Goal: Task Accomplishment & Management: Manage account settings

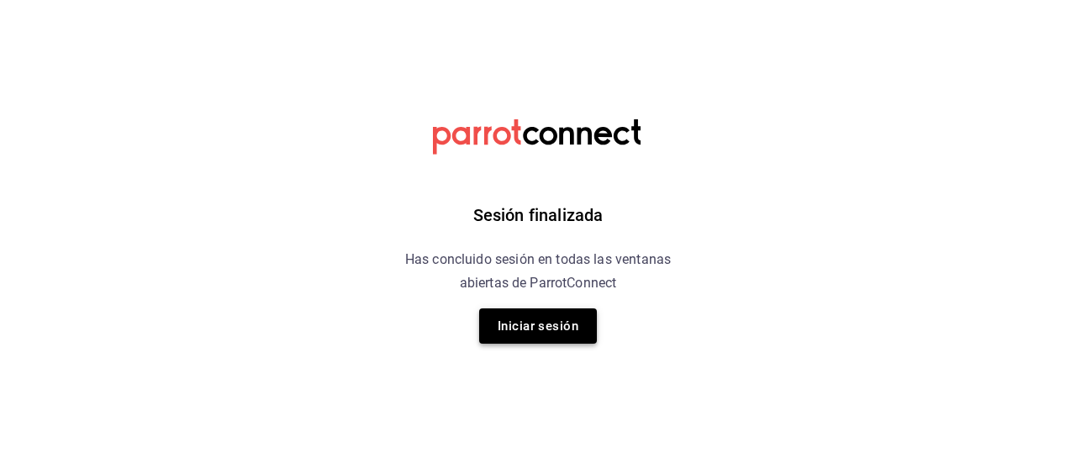
click at [508, 320] on button "Iniciar sesión" at bounding box center [538, 325] width 118 height 35
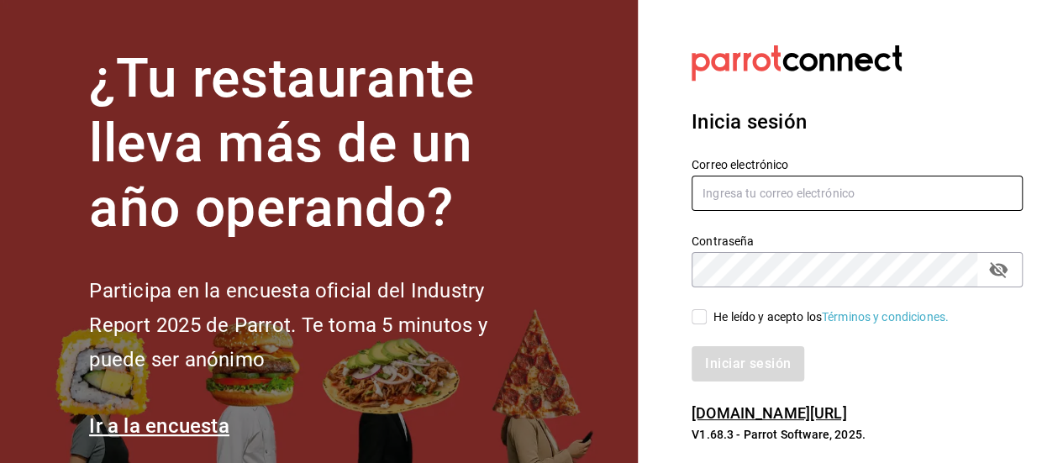
click at [753, 198] on input "text" at bounding box center [857, 193] width 331 height 35
type input "[EMAIL_ADDRESS][DOMAIN_NAME]"
click at [699, 320] on input "He leído y acepto los Términos y condiciones." at bounding box center [699, 316] width 15 height 15
checkbox input "true"
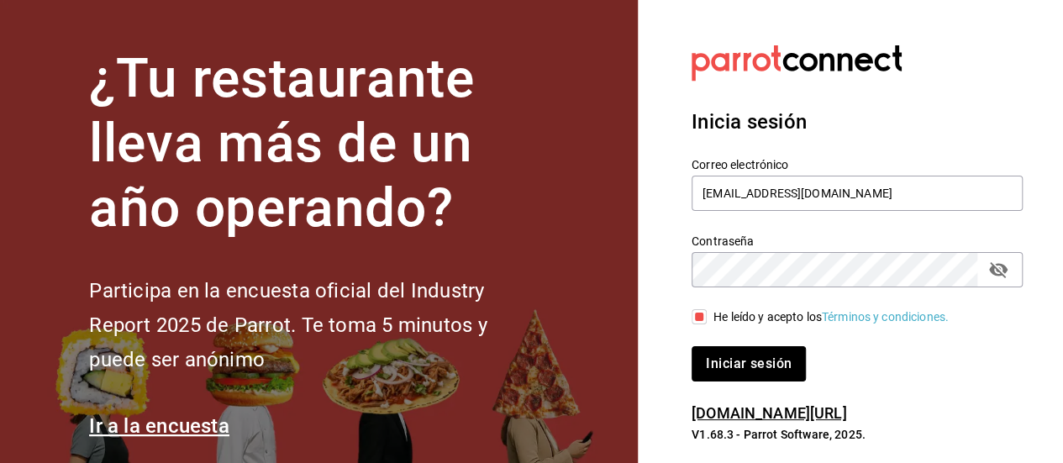
click at [725, 366] on button "Iniciar sesión" at bounding box center [749, 363] width 114 height 35
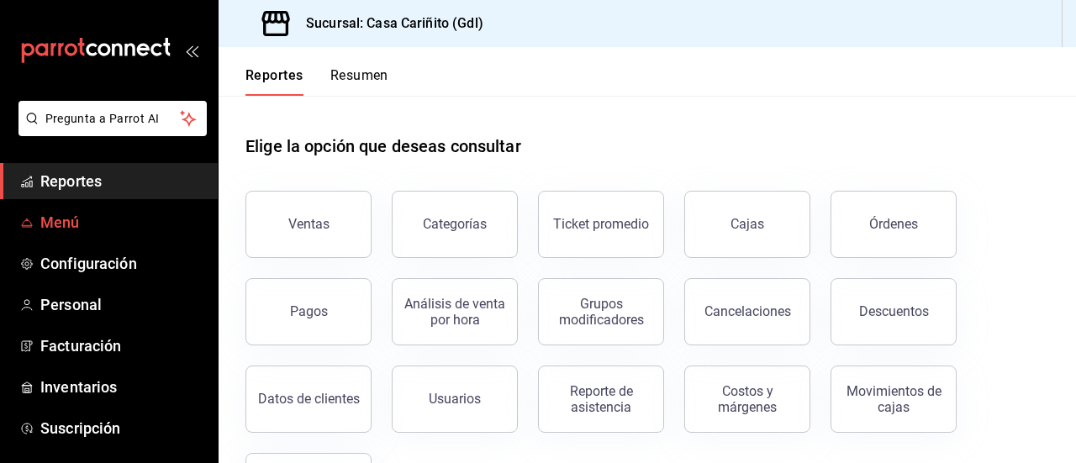
click at [91, 208] on link "Menú" at bounding box center [109, 222] width 218 height 36
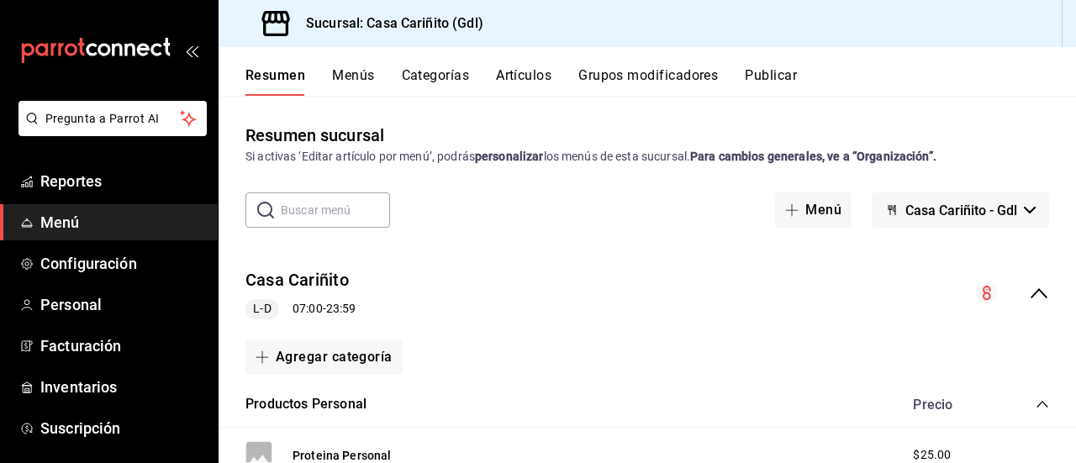
click at [550, 70] on button "Artículos" at bounding box center [523, 81] width 55 height 29
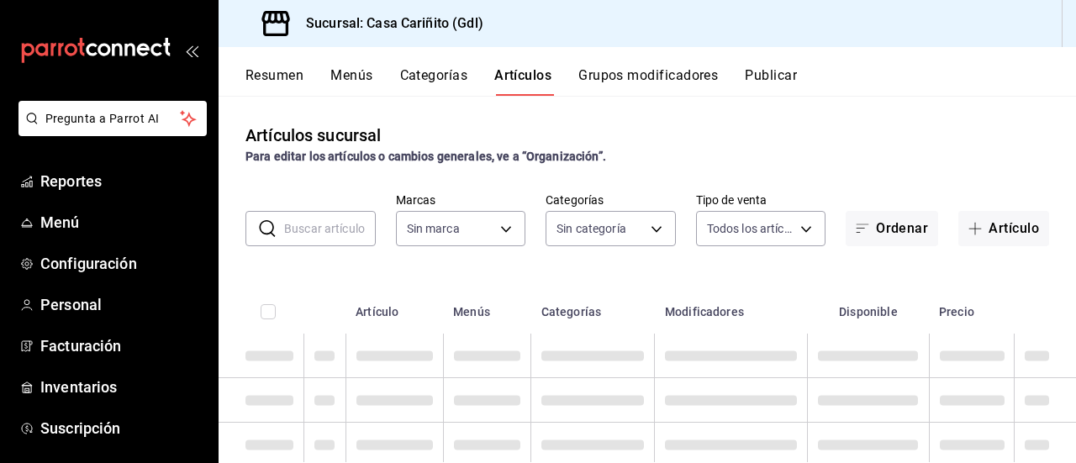
type input "8947f16a-b59e-47e0-855d-71f6ff839714"
type input "efc4eb47-0b31-42d6-8e90-e60e2c0c5fbd,119168ad-5666-4e12-b5e0-b6859d94c33e,3672a…"
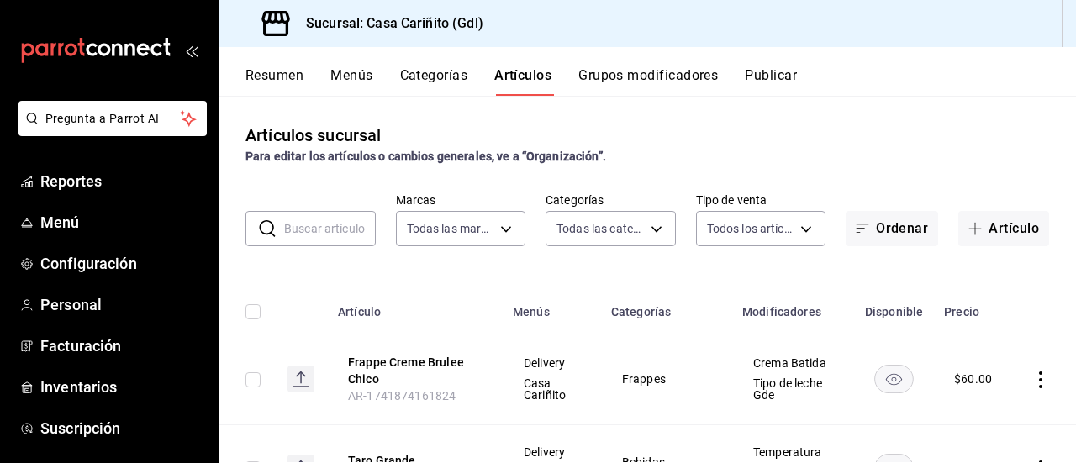
click at [328, 236] on input "text" at bounding box center [330, 229] width 92 height 34
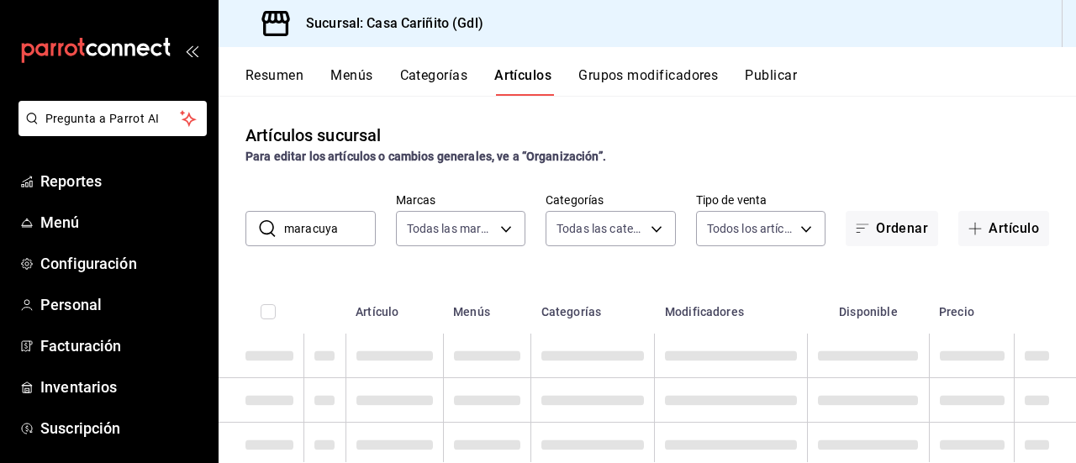
type input "maracuya"
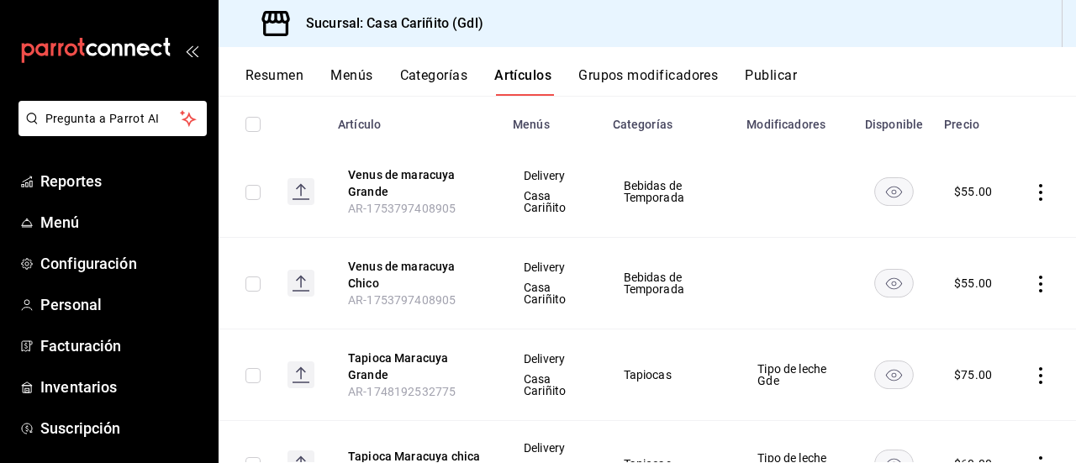
scroll to position [183, 0]
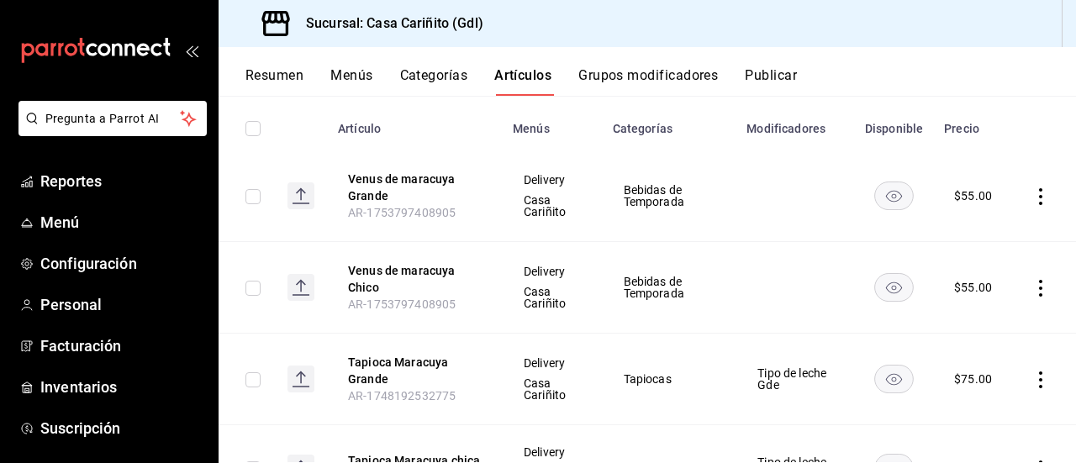
click at [1032, 189] on icon "actions" at bounding box center [1040, 196] width 17 height 17
click at [986, 235] on span "Editar" at bounding box center [978, 235] width 44 height 18
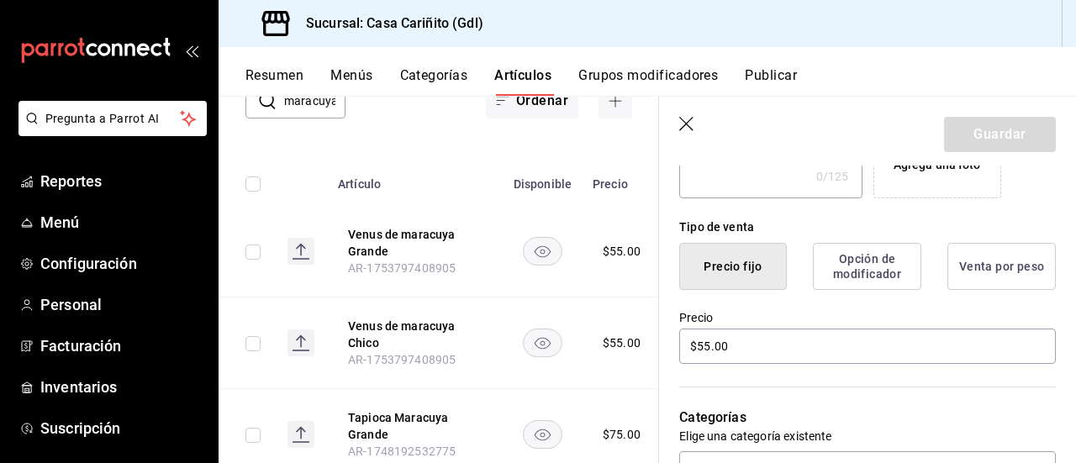
scroll to position [450, 0]
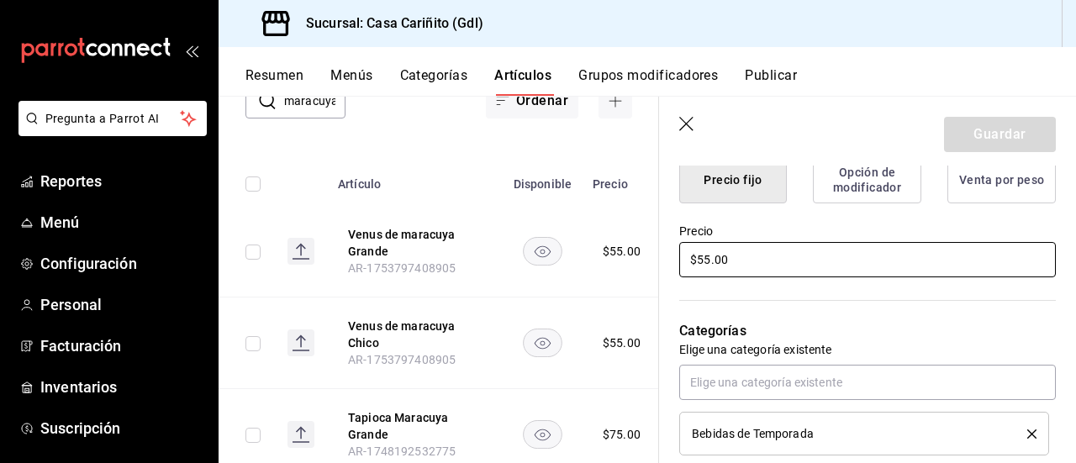
click at [709, 260] on input "$55.00" at bounding box center [867, 259] width 377 height 35
type input "$5.00"
type input "$75.00"
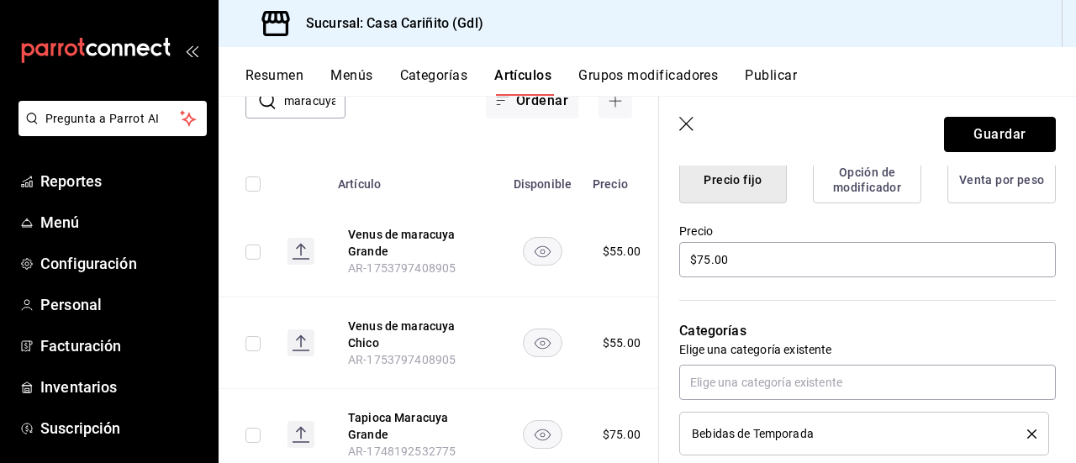
click at [997, 125] on button "Guardar" at bounding box center [1000, 134] width 112 height 35
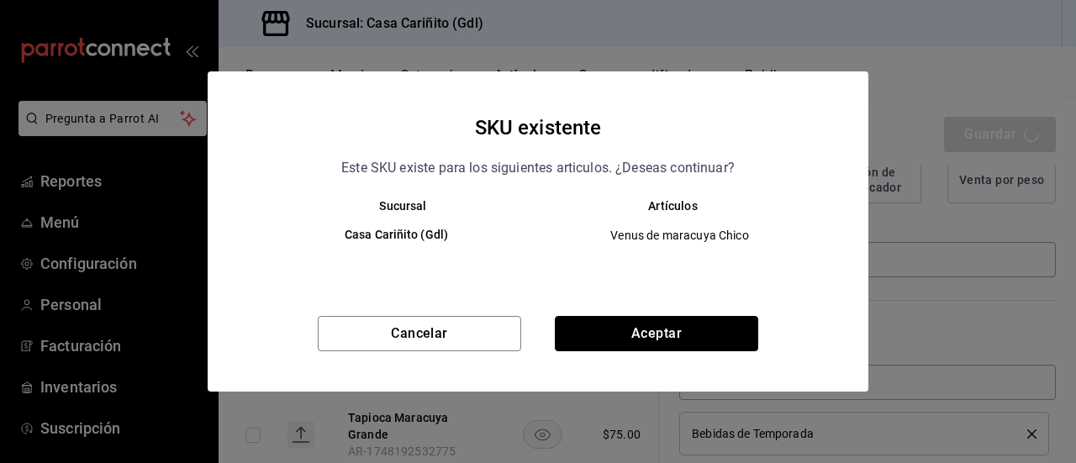
click at [697, 331] on button "Aceptar" at bounding box center [656, 333] width 203 height 35
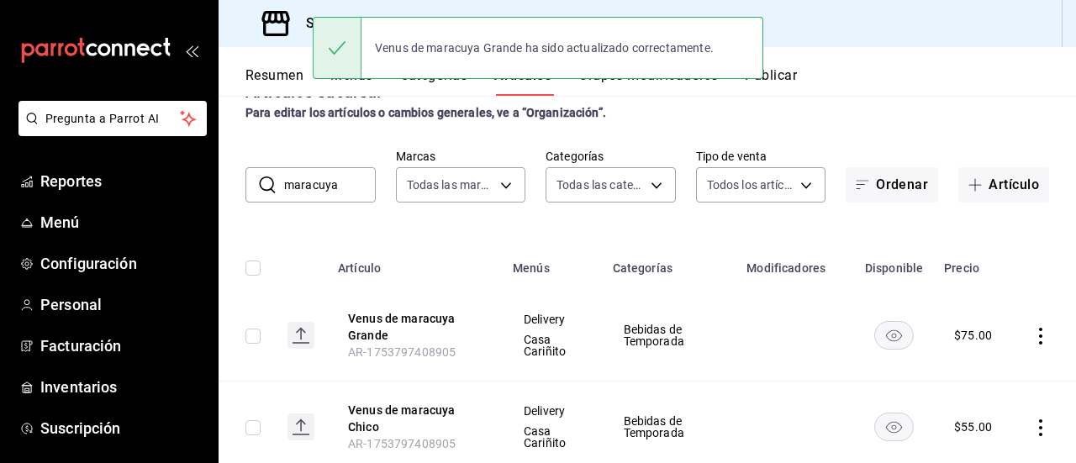
click at [1032, 424] on icon "actions" at bounding box center [1040, 427] width 17 height 17
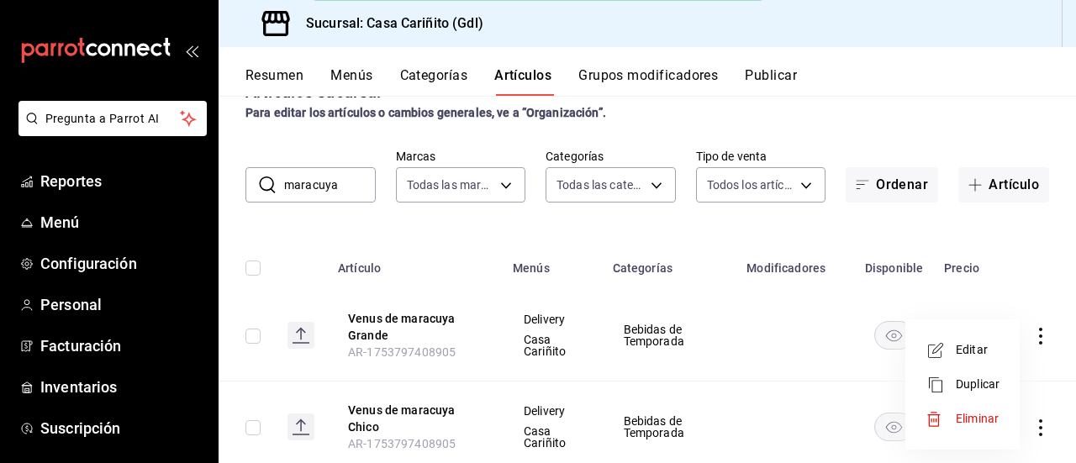
click at [960, 346] on span "Editar" at bounding box center [978, 350] width 44 height 18
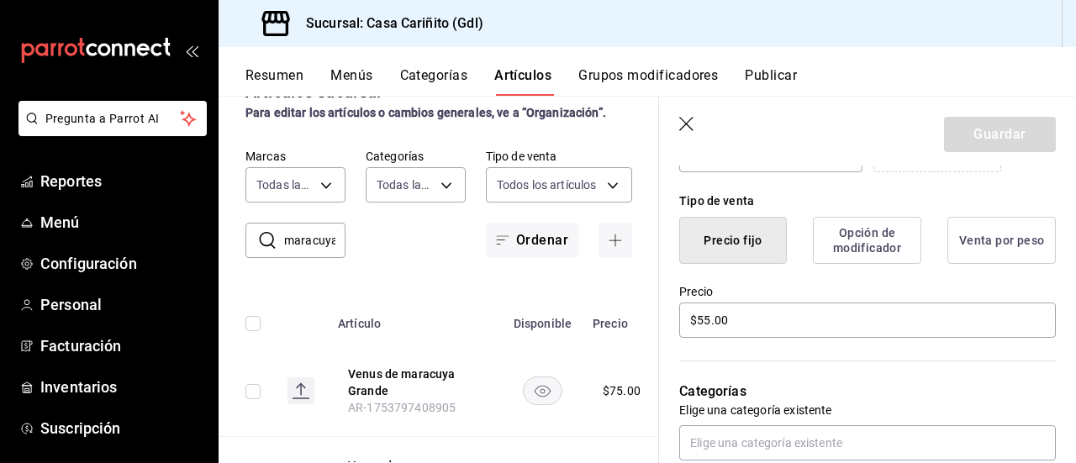
scroll to position [400, 0]
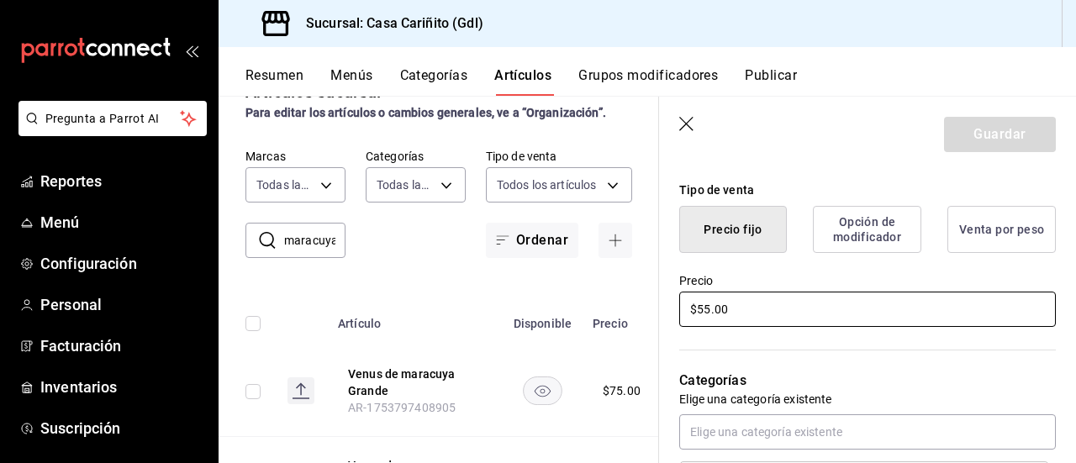
click at [702, 308] on input "$55.00" at bounding box center [867, 309] width 377 height 35
type input "$65.00"
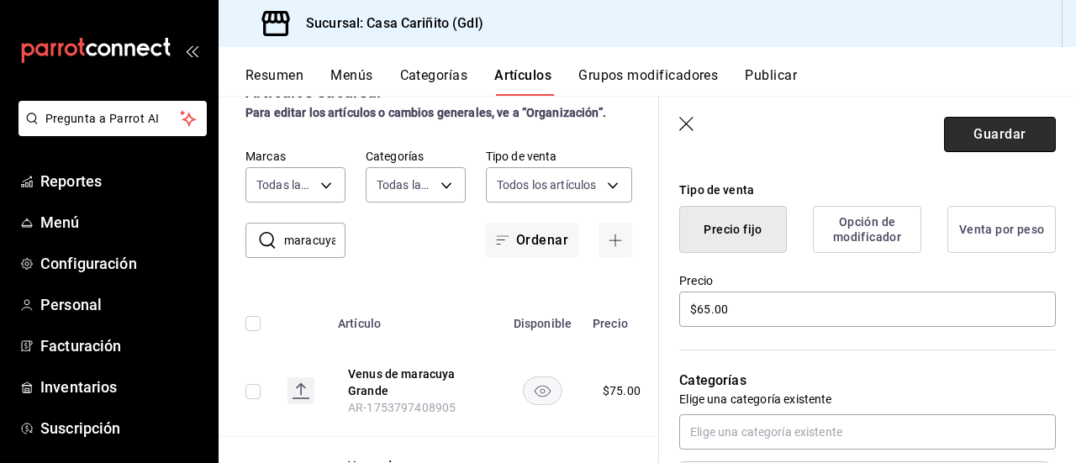
click at [977, 138] on button "Guardar" at bounding box center [1000, 134] width 112 height 35
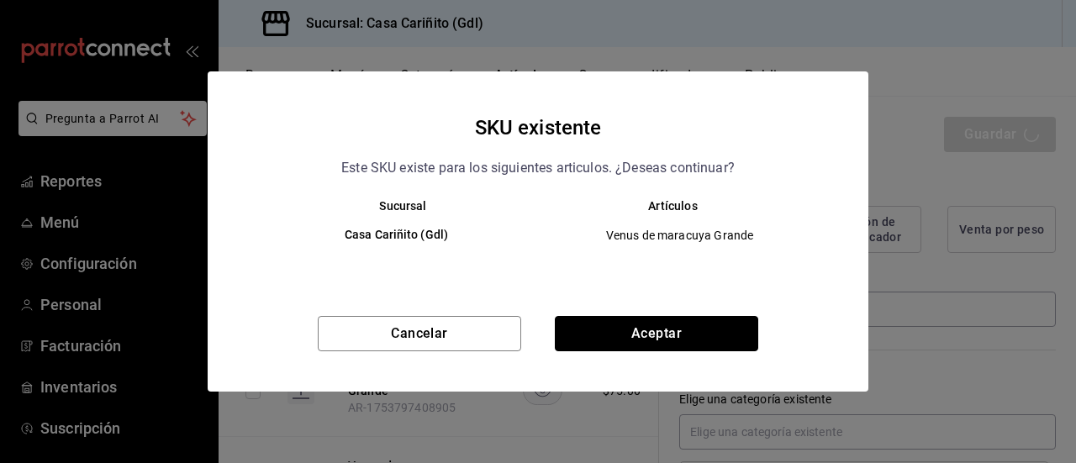
click at [688, 324] on button "Aceptar" at bounding box center [656, 333] width 203 height 35
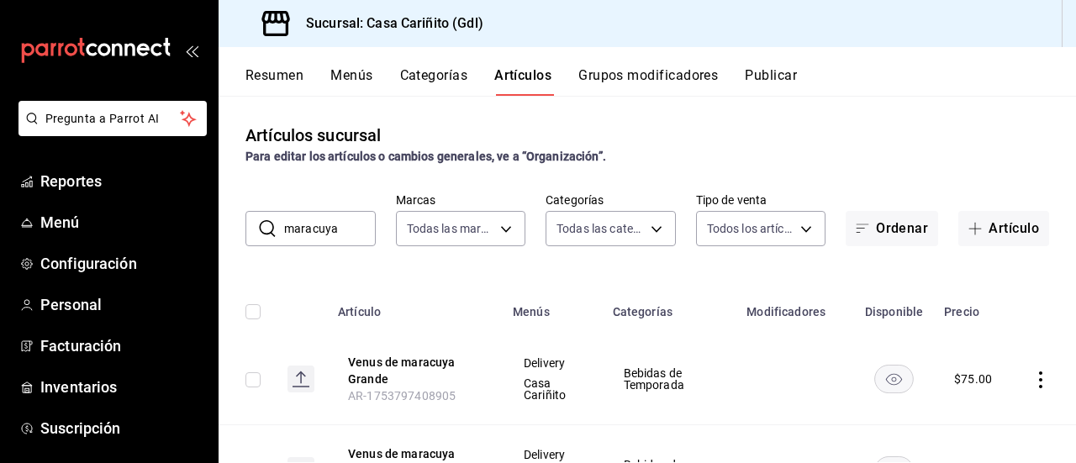
click at [344, 231] on input "maracuya" at bounding box center [330, 229] width 92 height 34
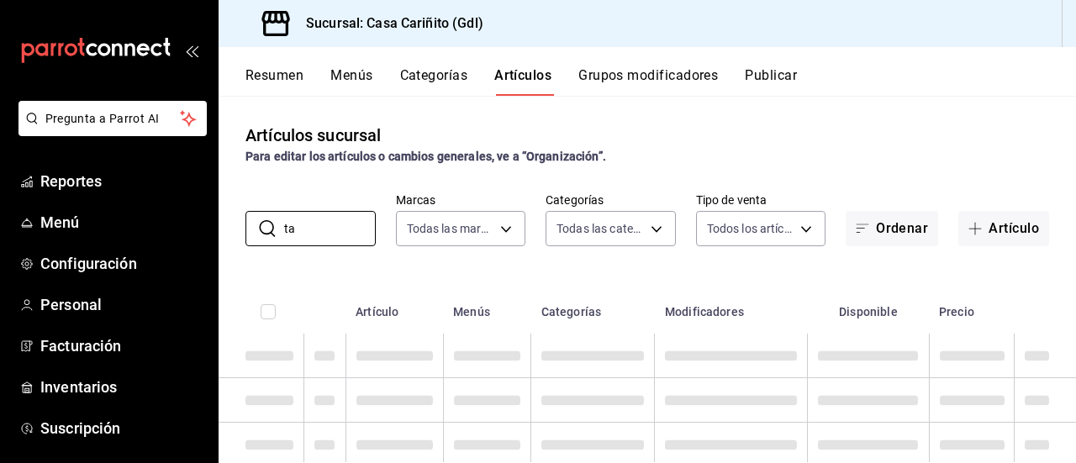
type input "t"
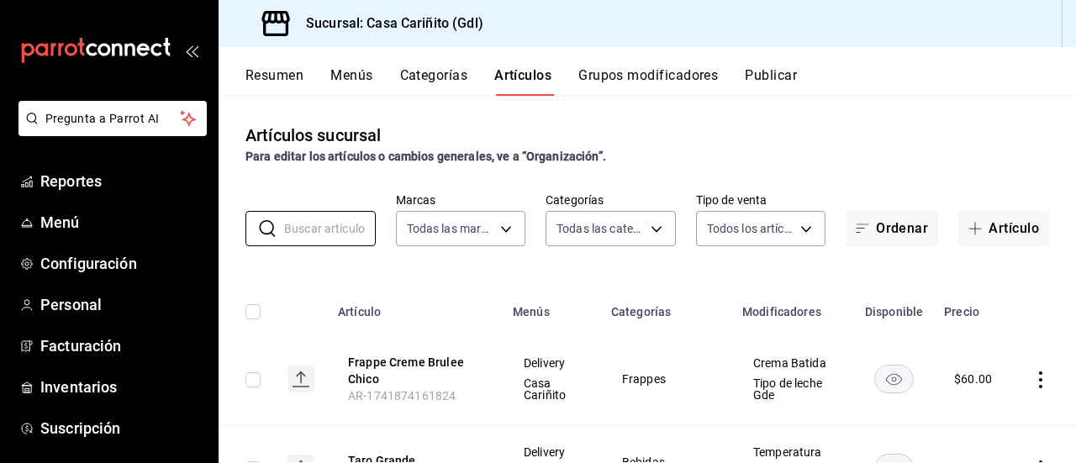
click at [440, 78] on button "Categorías" at bounding box center [434, 81] width 68 height 29
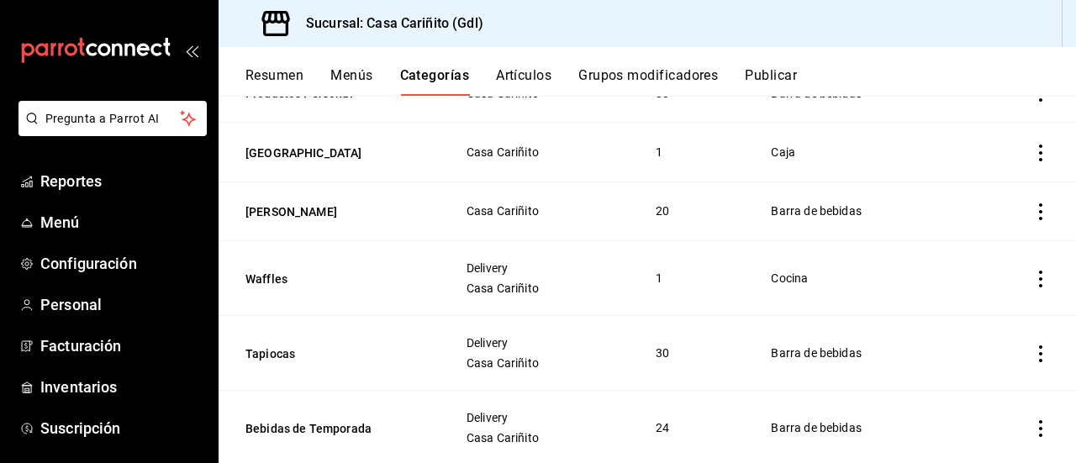
scroll to position [212, 0]
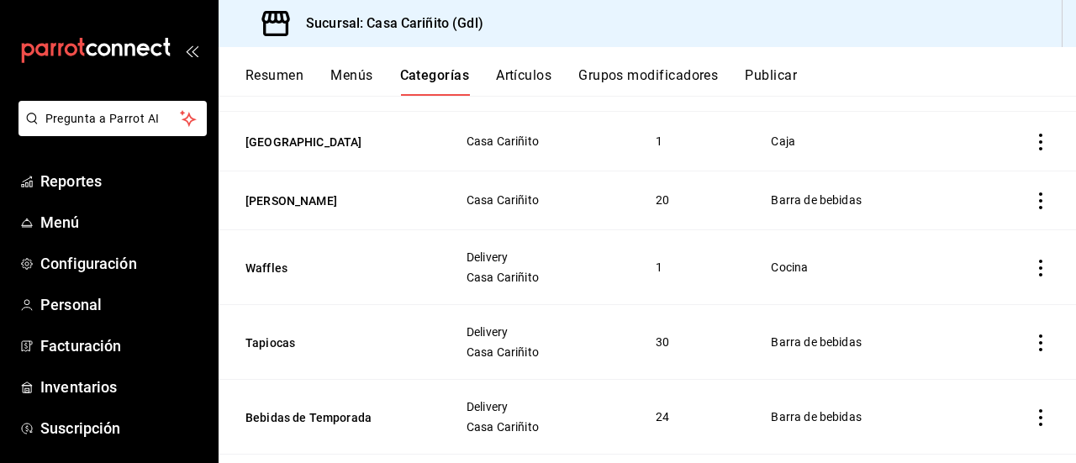
click at [1032, 198] on icon "actions" at bounding box center [1040, 200] width 17 height 17
click at [967, 312] on span "Eliminar" at bounding box center [977, 307] width 43 height 13
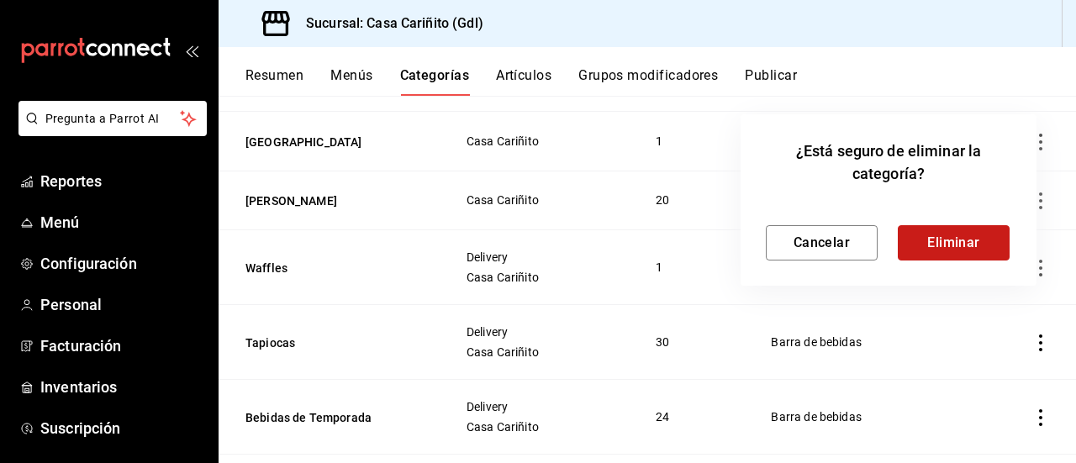
click at [936, 250] on button "Eliminar" at bounding box center [954, 242] width 112 height 35
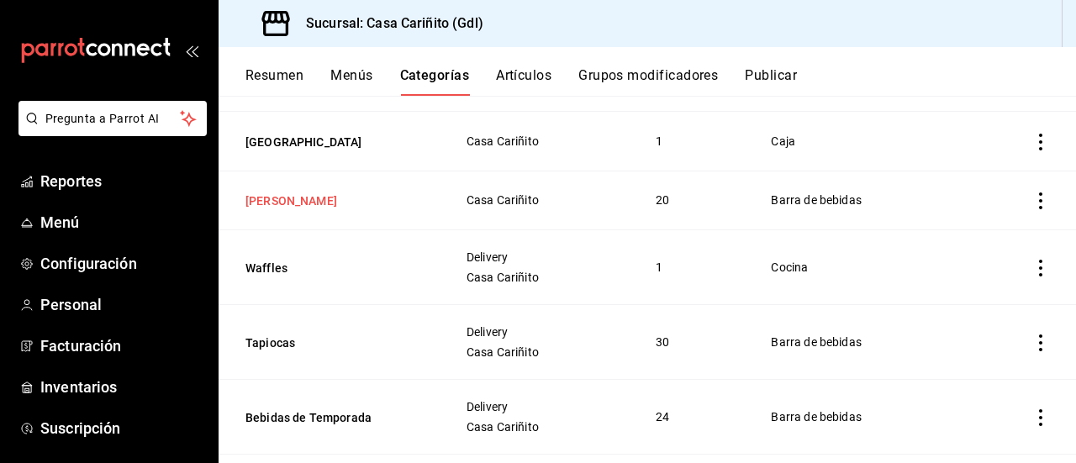
click at [295, 201] on button "[PERSON_NAME]" at bounding box center [329, 200] width 168 height 17
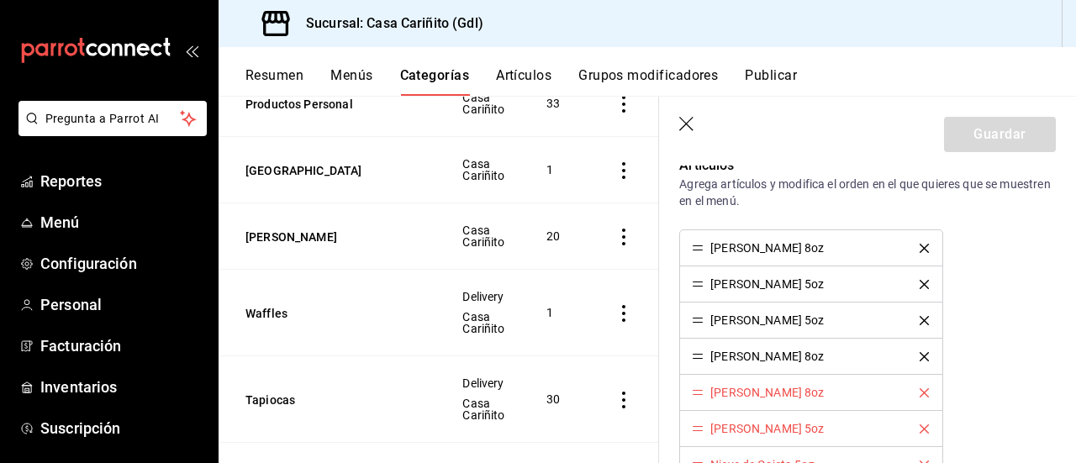
scroll to position [441, 0]
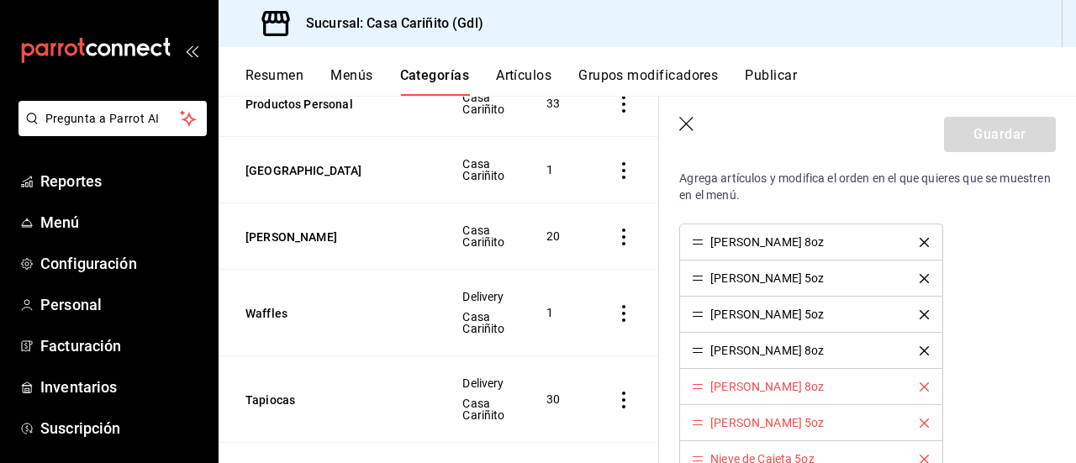
click at [914, 244] on div "[PERSON_NAME] 8oz" at bounding box center [811, 242] width 238 height 12
click at [920, 244] on icon "delete" at bounding box center [924, 242] width 9 height 9
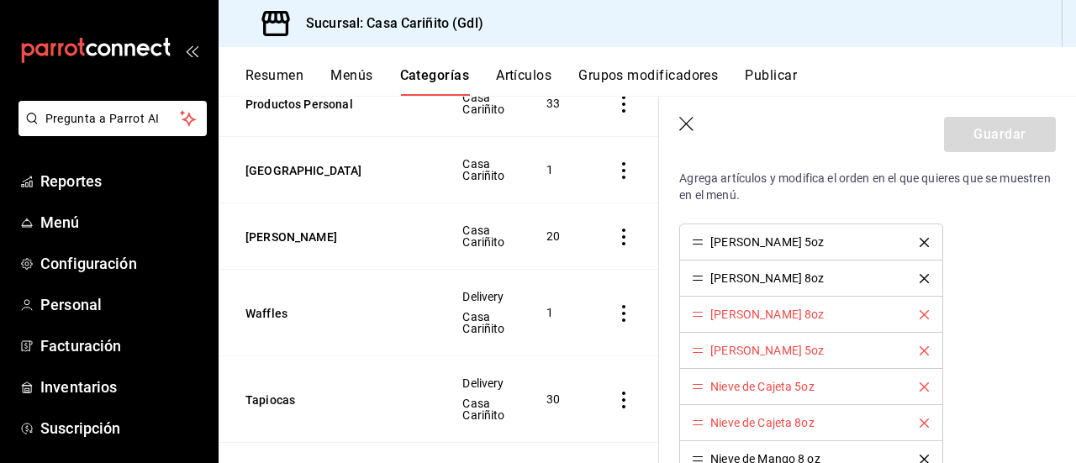
click at [920, 244] on icon "delete" at bounding box center [924, 242] width 9 height 9
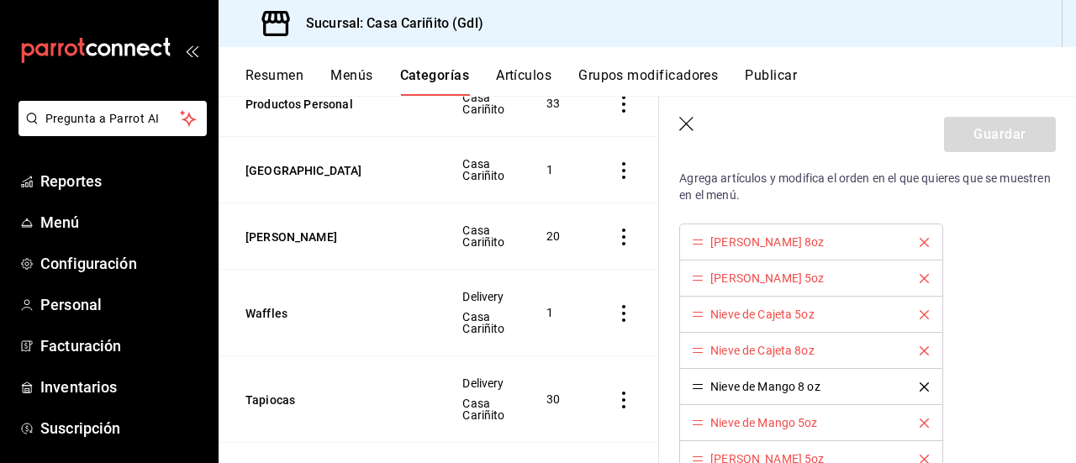
click at [920, 244] on icon "delete" at bounding box center [924, 242] width 9 height 9
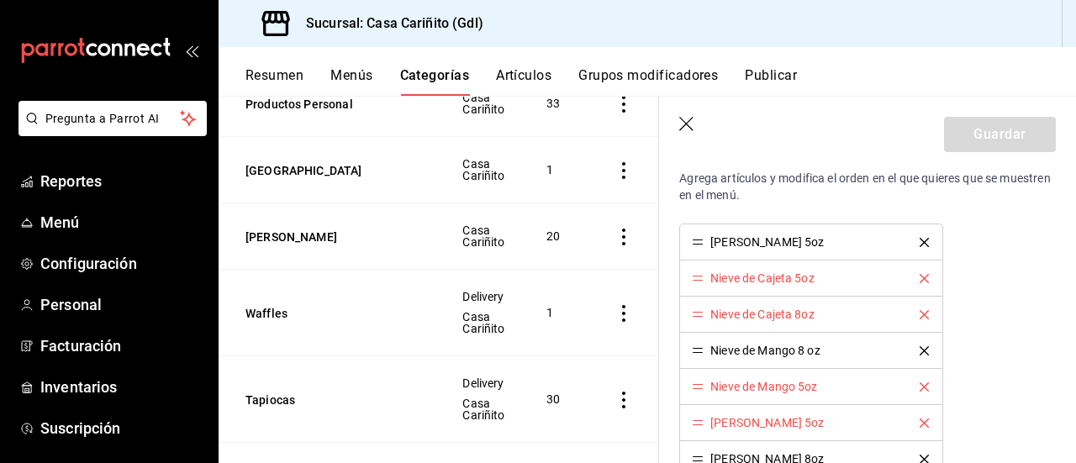
click at [920, 244] on icon "delete" at bounding box center [924, 242] width 9 height 9
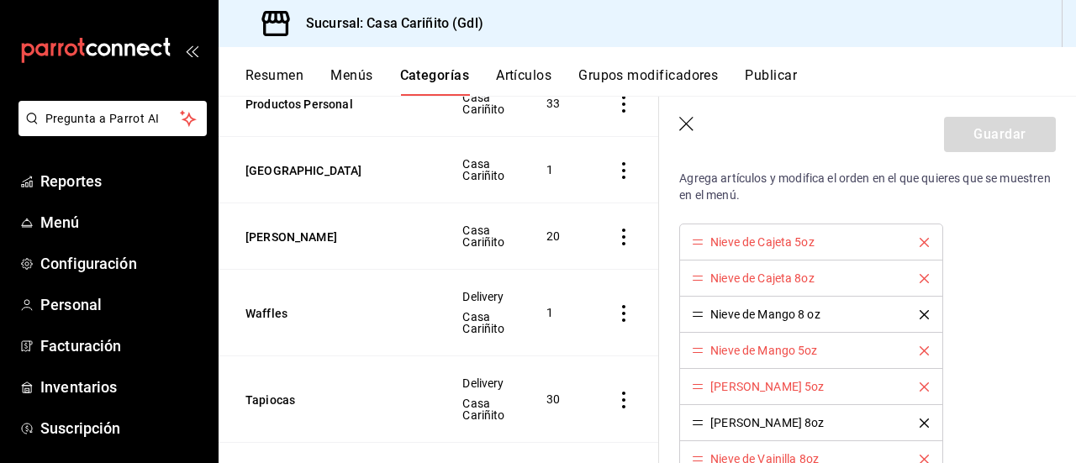
click at [920, 244] on icon "delete" at bounding box center [924, 242] width 9 height 9
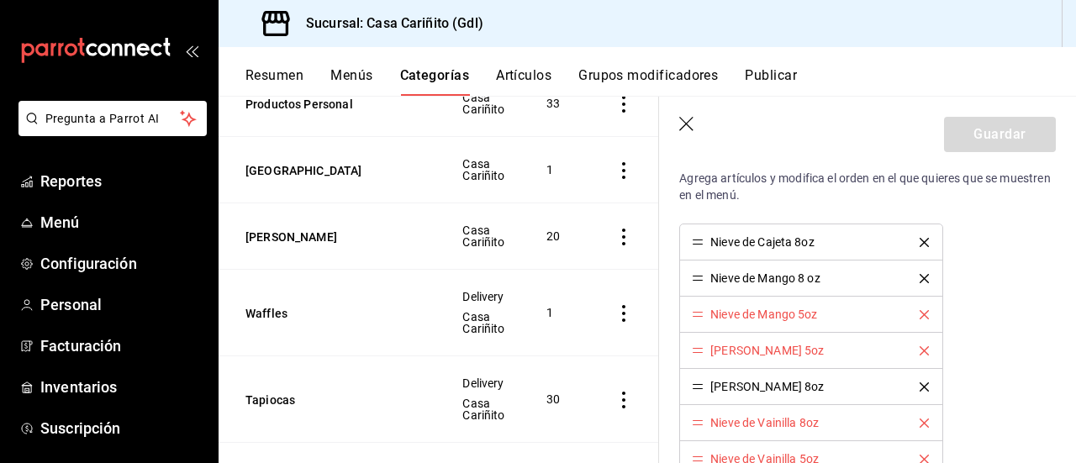
click at [920, 244] on icon "delete" at bounding box center [924, 242] width 9 height 9
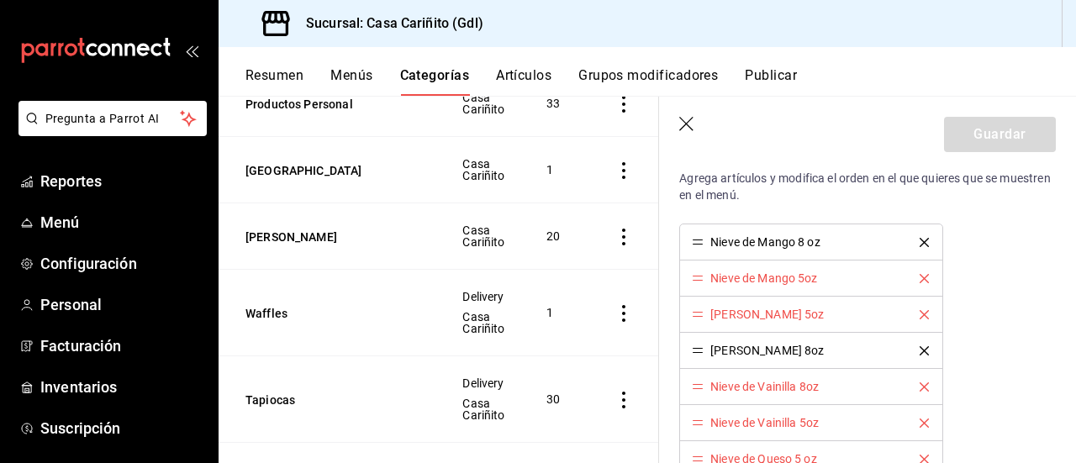
click at [920, 244] on icon "delete" at bounding box center [924, 242] width 9 height 9
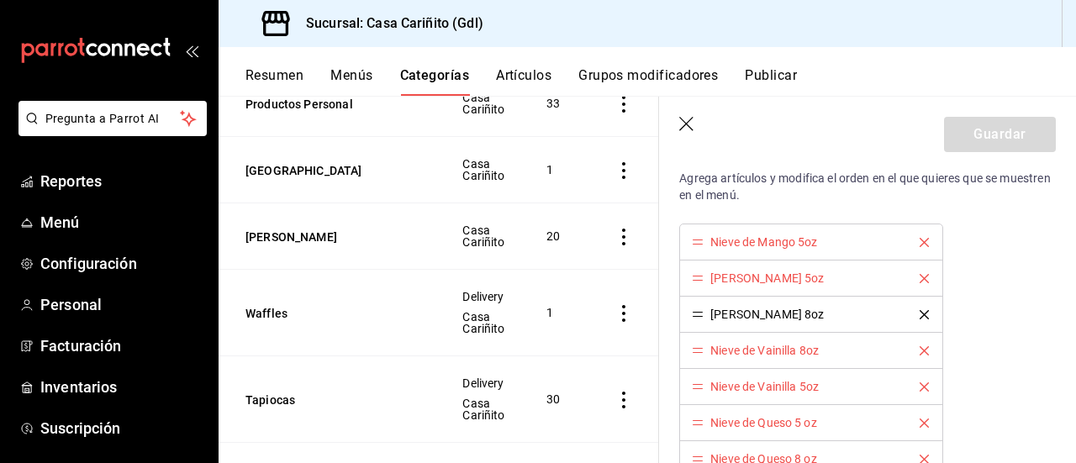
click at [920, 244] on icon "delete" at bounding box center [924, 242] width 9 height 9
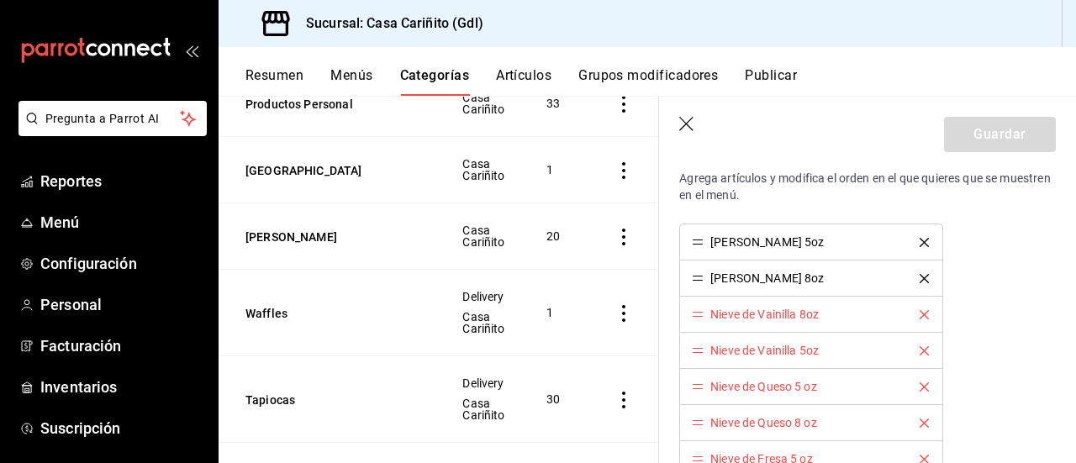
click at [920, 244] on icon "delete" at bounding box center [924, 242] width 9 height 9
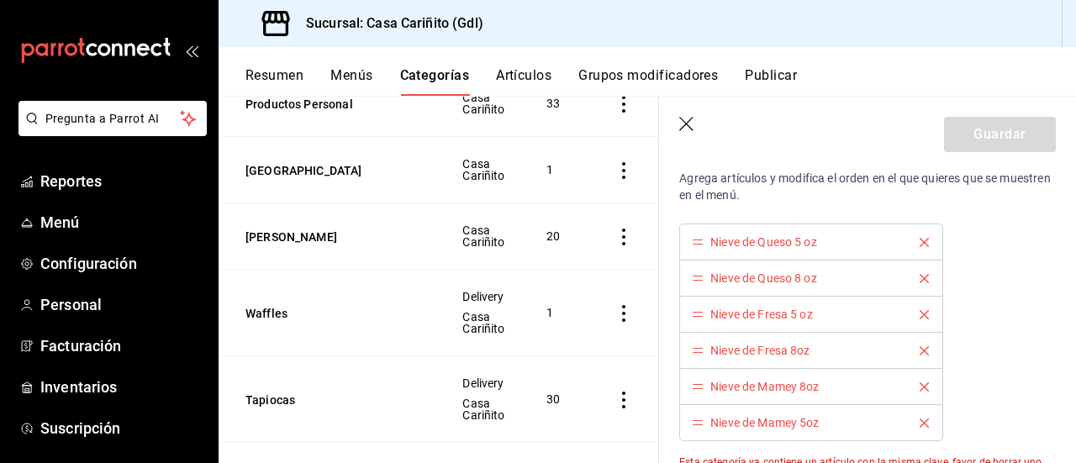
click at [920, 244] on icon "delete" at bounding box center [924, 242] width 9 height 9
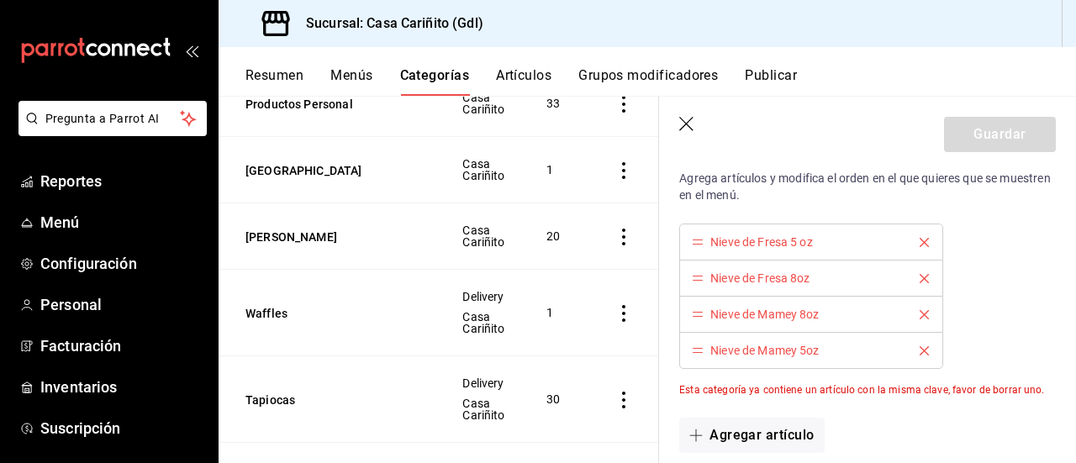
click at [920, 244] on icon "delete" at bounding box center [924, 242] width 9 height 9
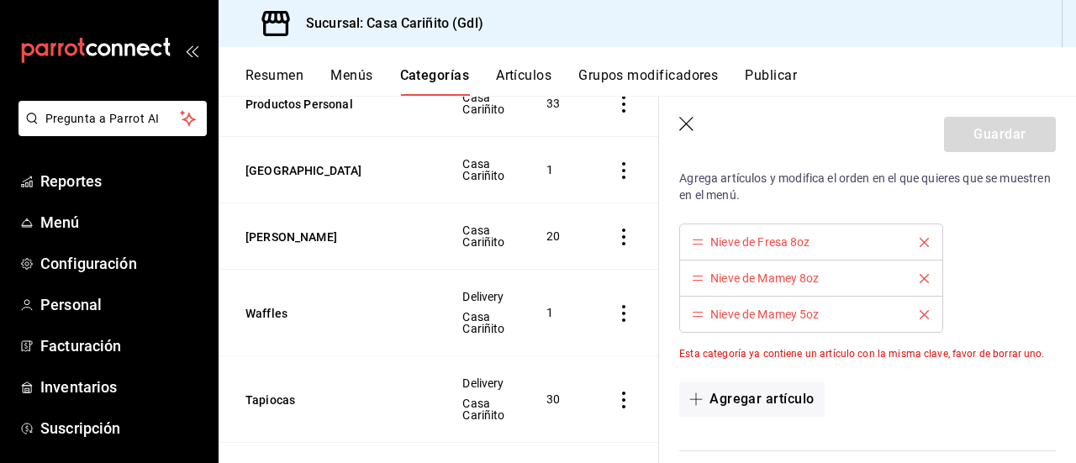
click at [920, 244] on icon "delete" at bounding box center [924, 242] width 9 height 9
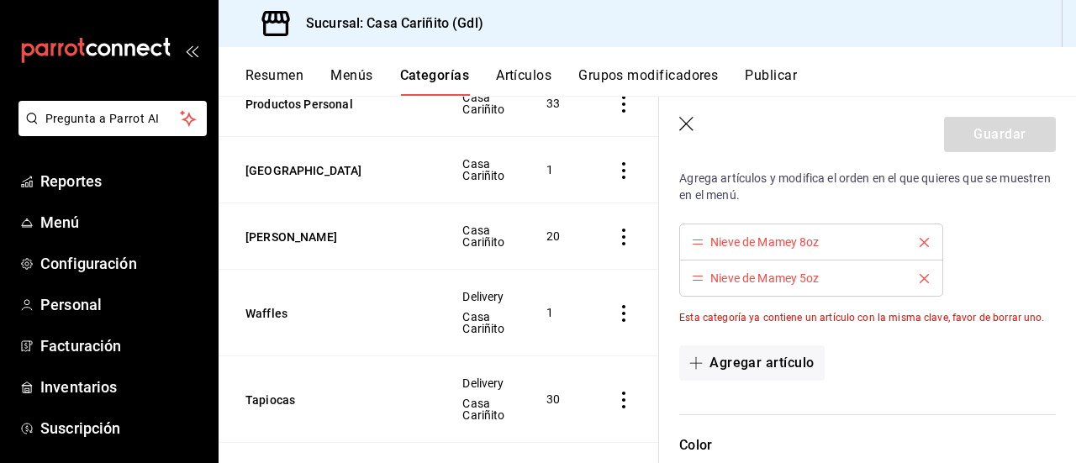
click at [920, 244] on icon "delete" at bounding box center [924, 242] width 9 height 9
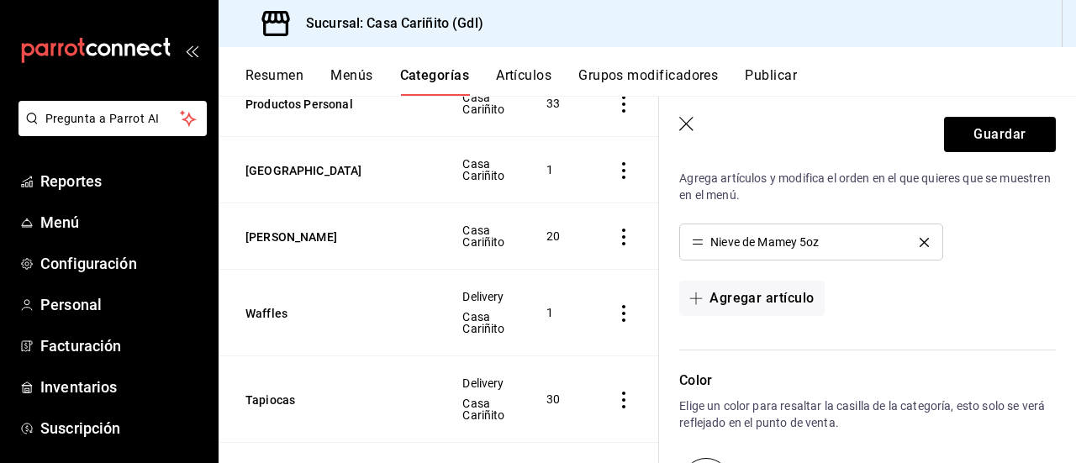
click at [920, 244] on icon "delete" at bounding box center [924, 242] width 9 height 9
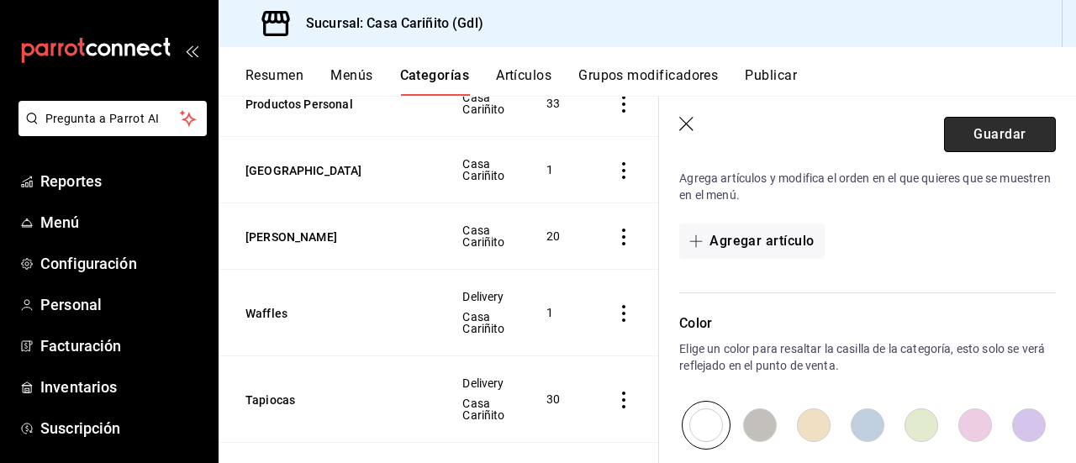
click at [975, 129] on button "Guardar" at bounding box center [1000, 134] width 112 height 35
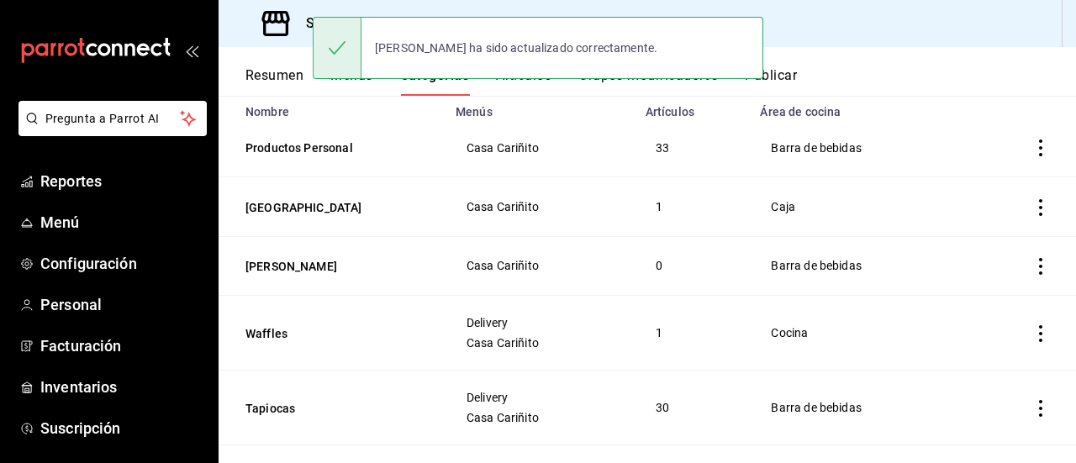
scroll to position [165, 0]
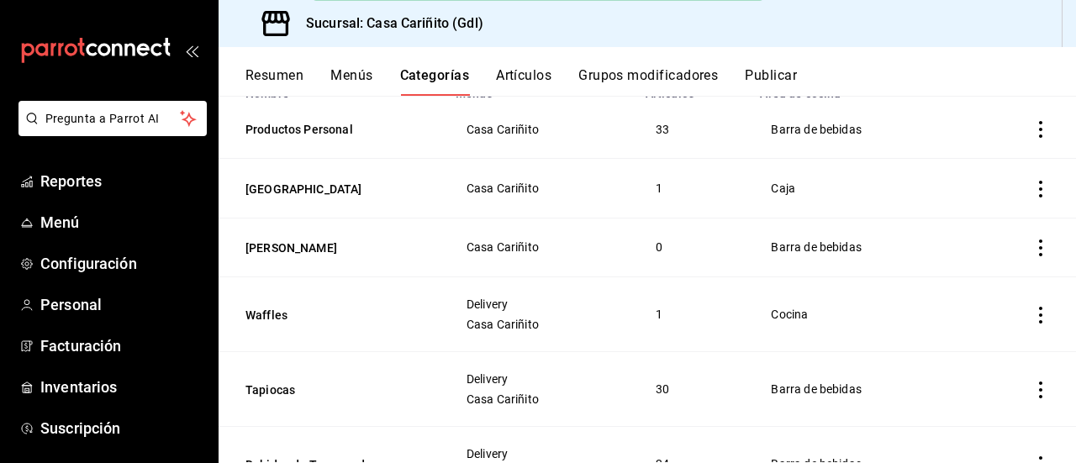
click at [1032, 249] on icon "actions" at bounding box center [1040, 248] width 17 height 17
click at [957, 346] on span "Eliminar" at bounding box center [978, 355] width 44 height 18
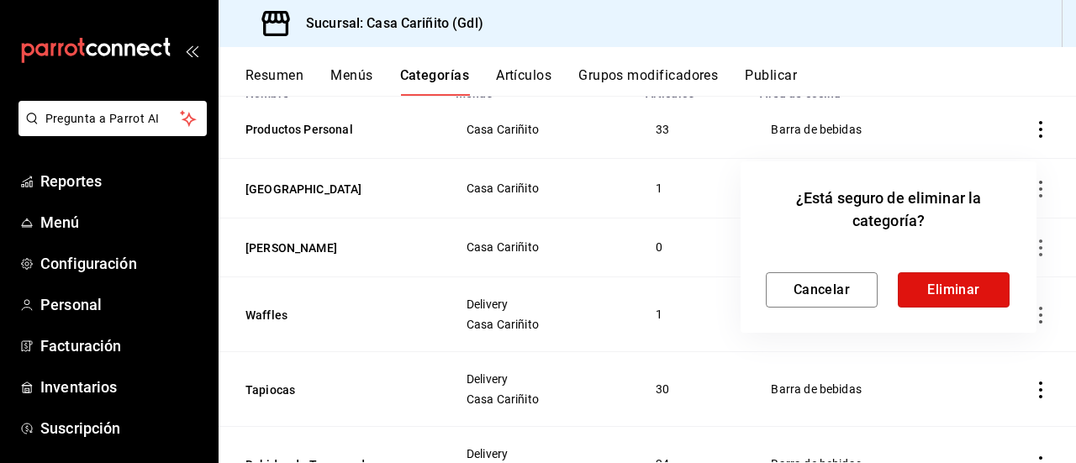
click at [946, 289] on button "Eliminar" at bounding box center [954, 289] width 112 height 35
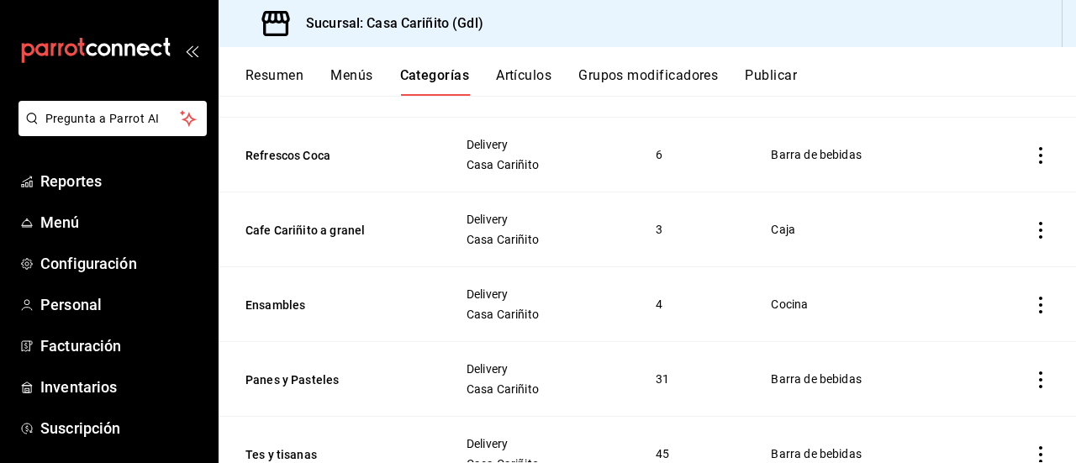
scroll to position [0, 0]
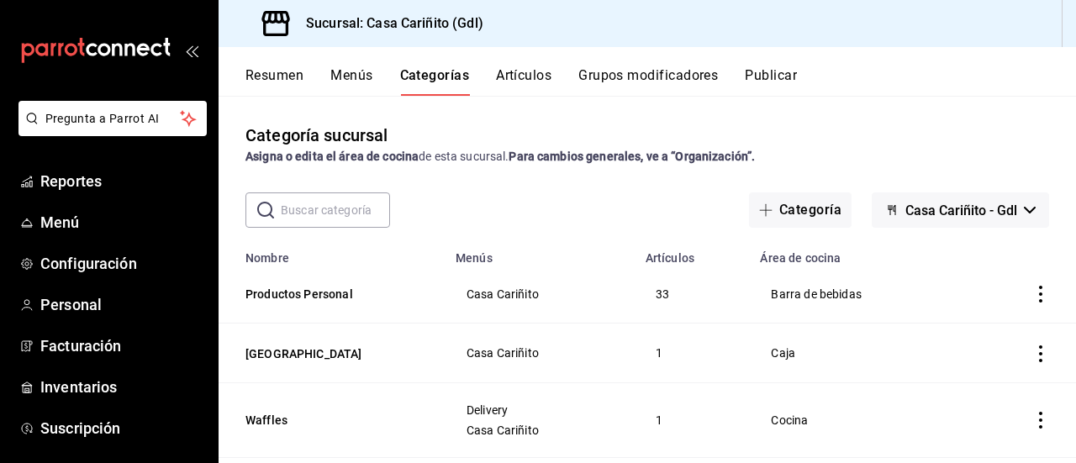
click at [271, 71] on button "Resumen" at bounding box center [274, 81] width 58 height 29
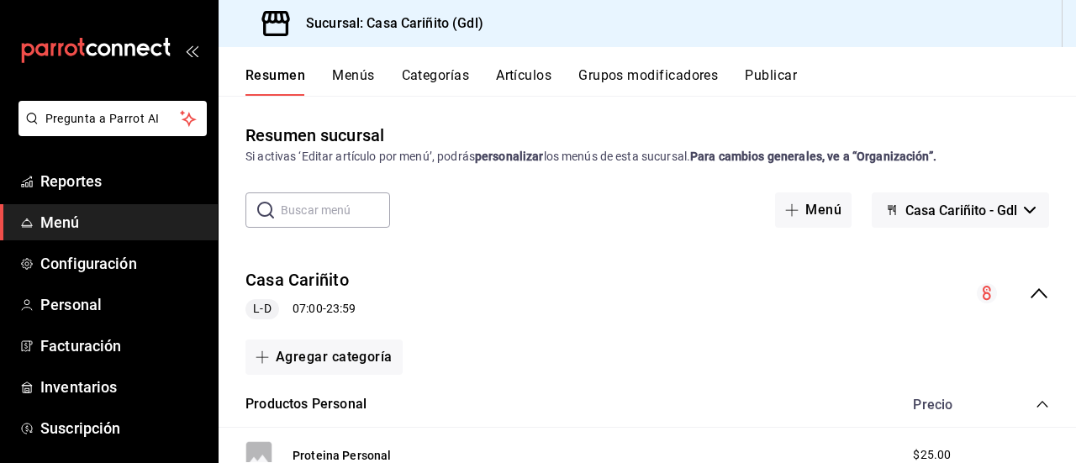
click at [536, 70] on button "Artículos" at bounding box center [523, 81] width 55 height 29
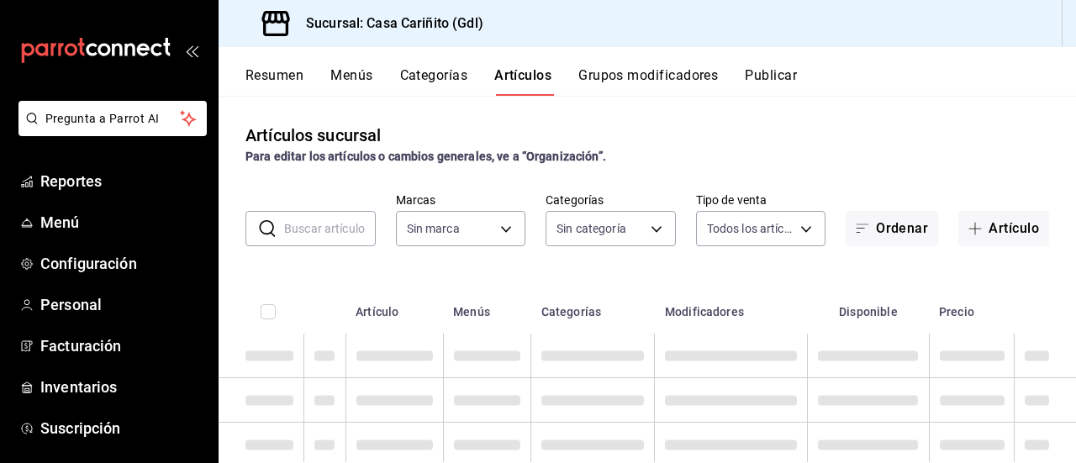
type input "8947f16a-b59e-47e0-855d-71f6ff839714"
click at [336, 227] on input "text" at bounding box center [330, 229] width 92 height 34
type input "efc4eb47-0b31-42d6-8e90-e60e2c0c5fbd,119168ad-5666-4e12-b5e0-b6859d94c33e,6ec77…"
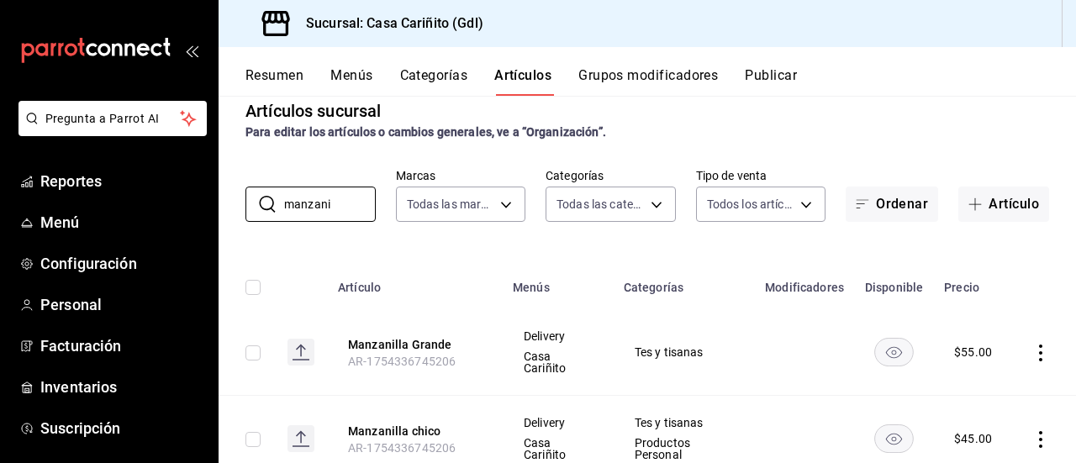
scroll to position [83, 0]
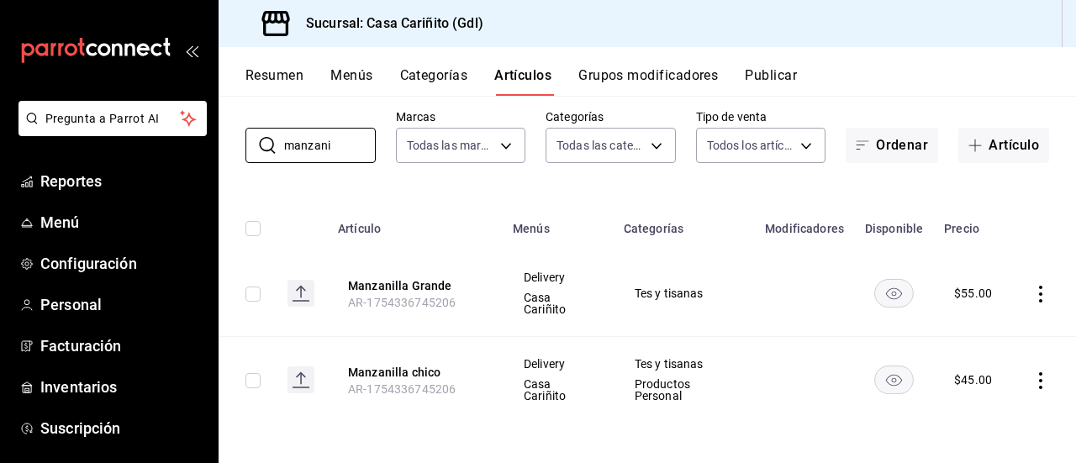
type input "manzani"
click at [1032, 293] on icon "actions" at bounding box center [1040, 294] width 17 height 17
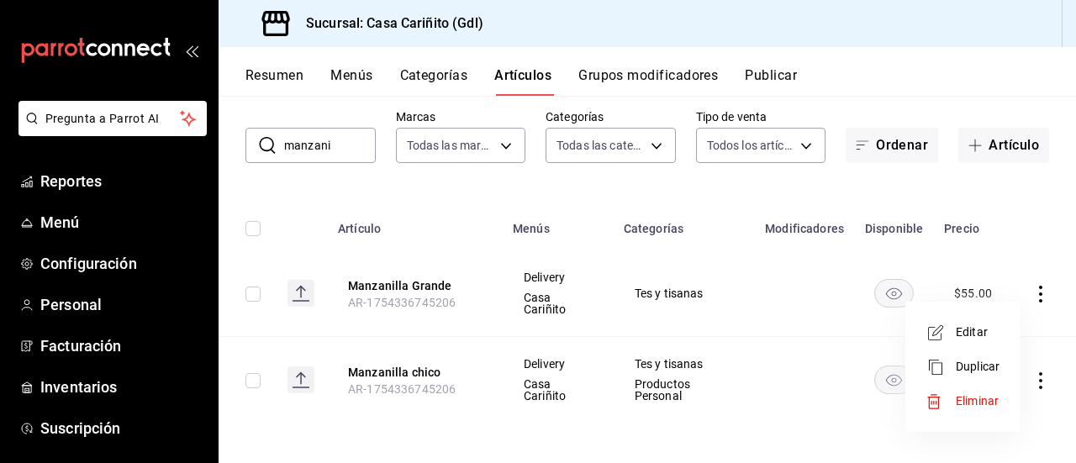
click at [993, 329] on span "Editar" at bounding box center [978, 333] width 44 height 18
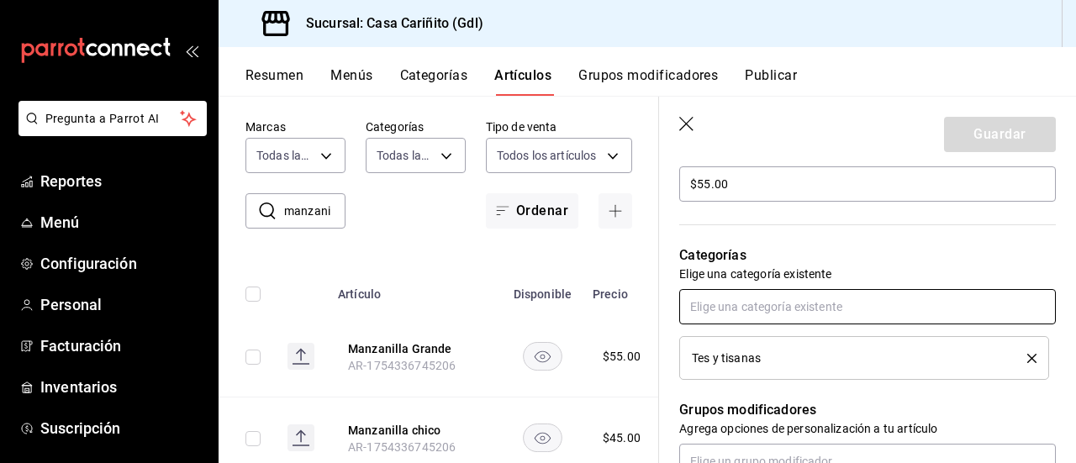
scroll to position [558, 0]
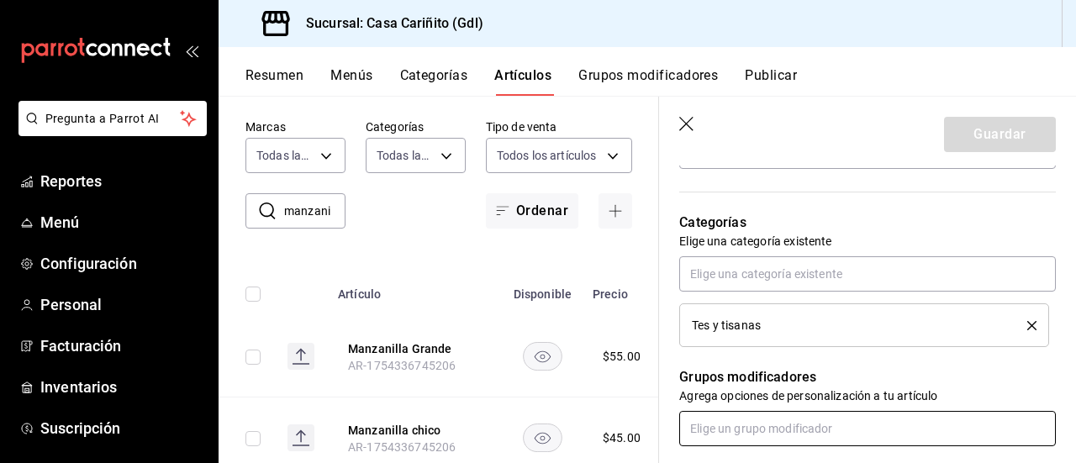
click at [853, 418] on input "text" at bounding box center [867, 428] width 377 height 35
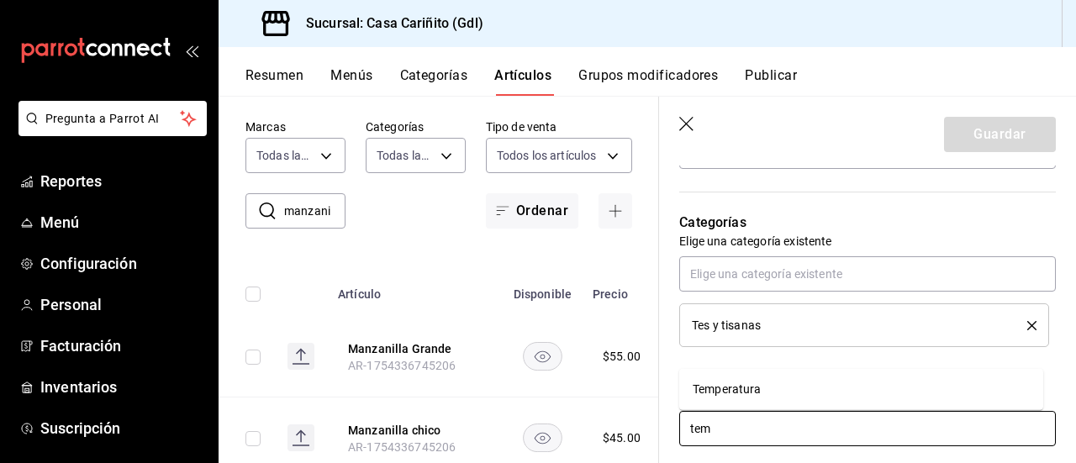
type input "tem"
click at [815, 396] on li "Temperatura" at bounding box center [861, 390] width 364 height 28
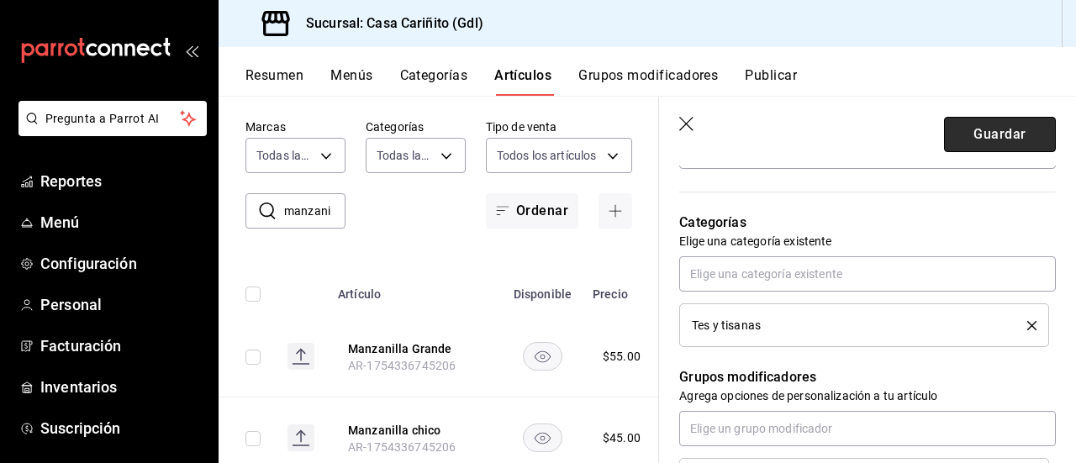
click at [980, 132] on button "Guardar" at bounding box center [1000, 134] width 112 height 35
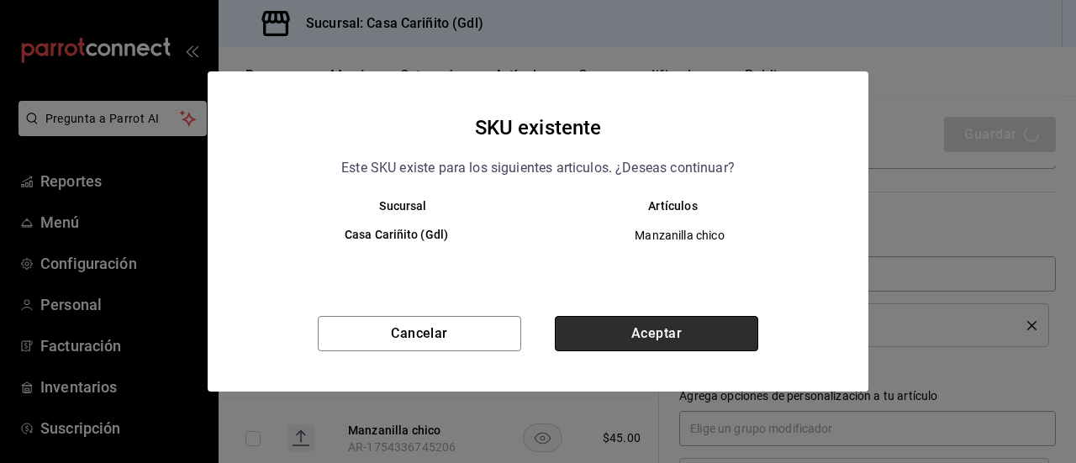
click at [572, 339] on button "Aceptar" at bounding box center [656, 333] width 203 height 35
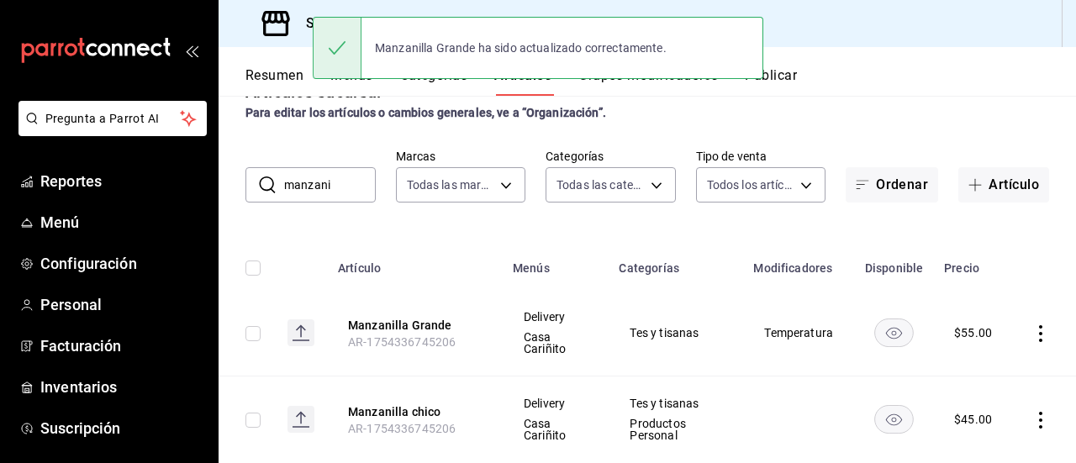
scroll to position [83, 0]
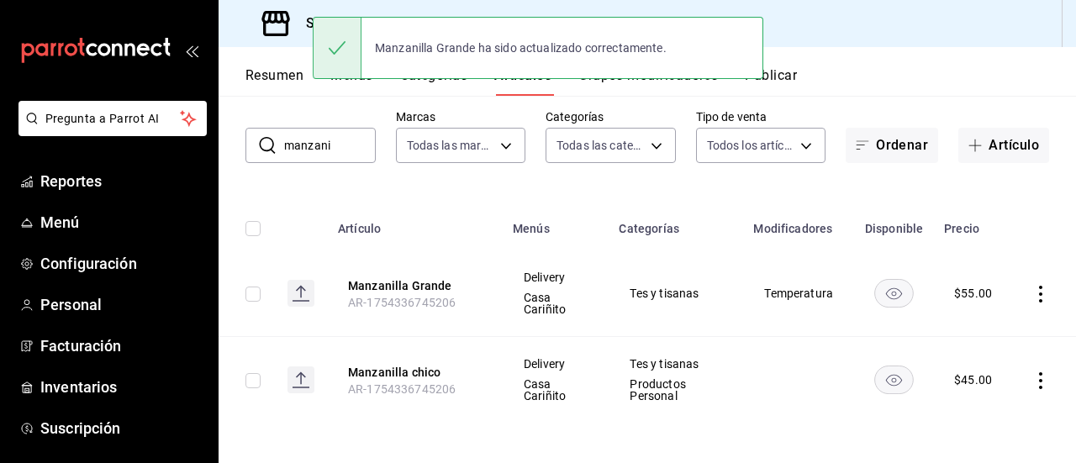
click at [1032, 379] on icon "actions" at bounding box center [1040, 380] width 17 height 17
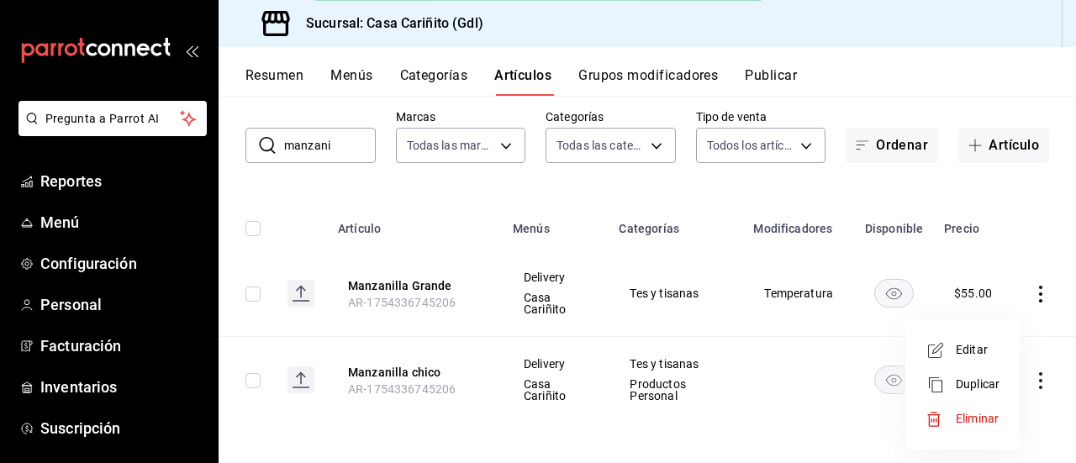
click at [975, 355] on span "Editar" at bounding box center [978, 350] width 44 height 18
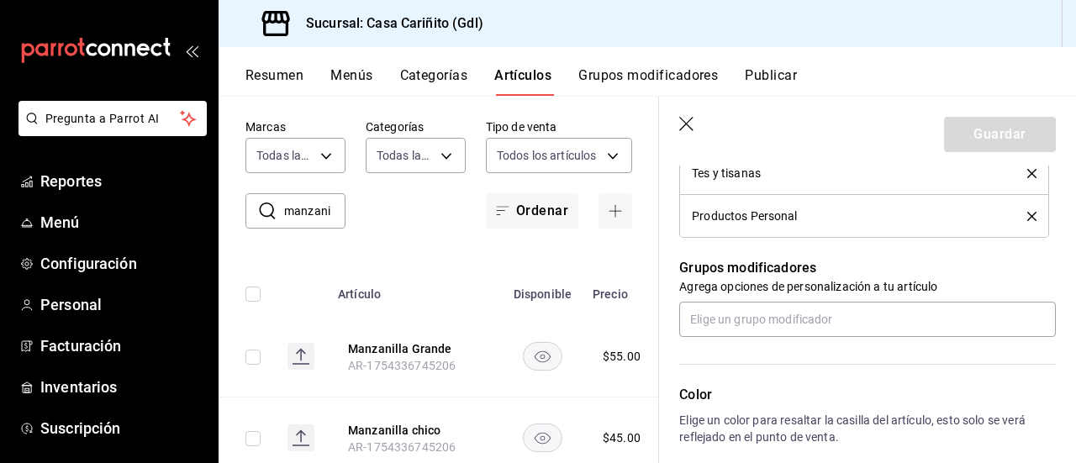
scroll to position [714, 0]
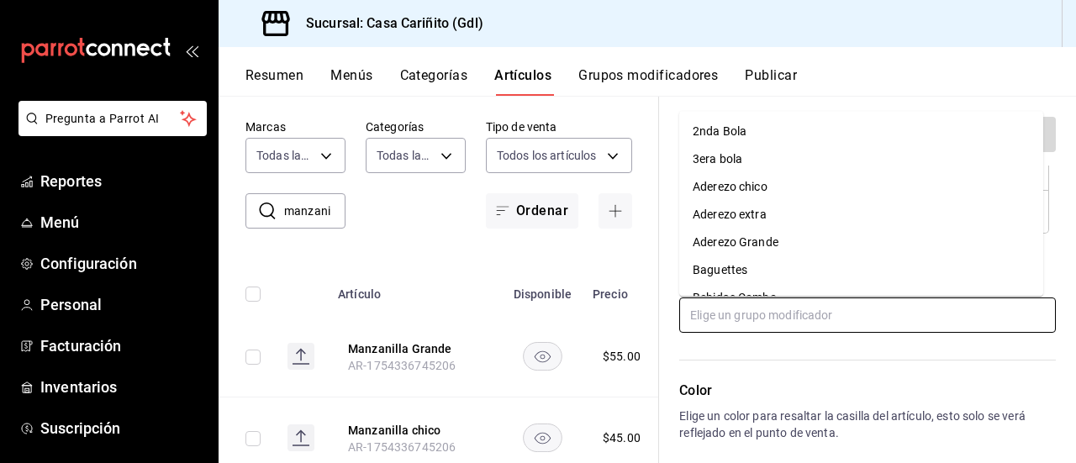
click at [820, 315] on input "text" at bounding box center [867, 315] width 377 height 35
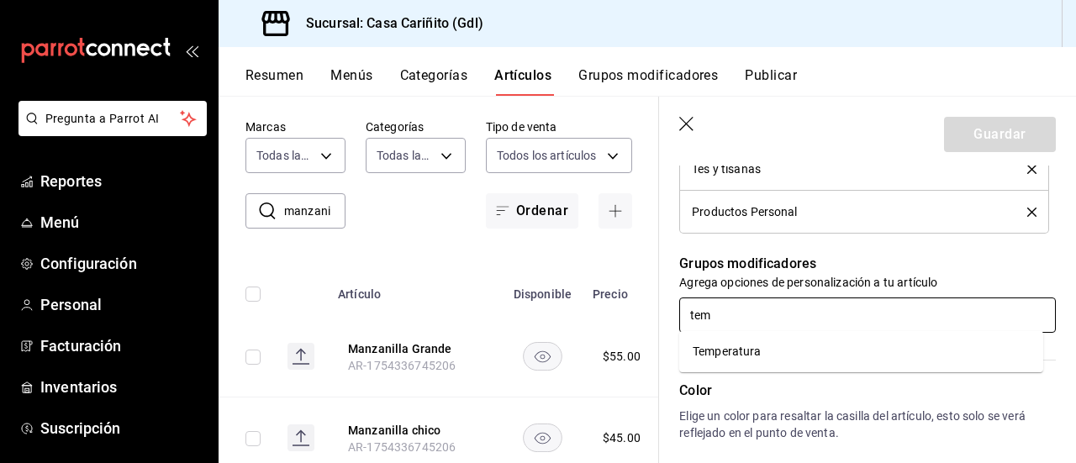
type input "temp"
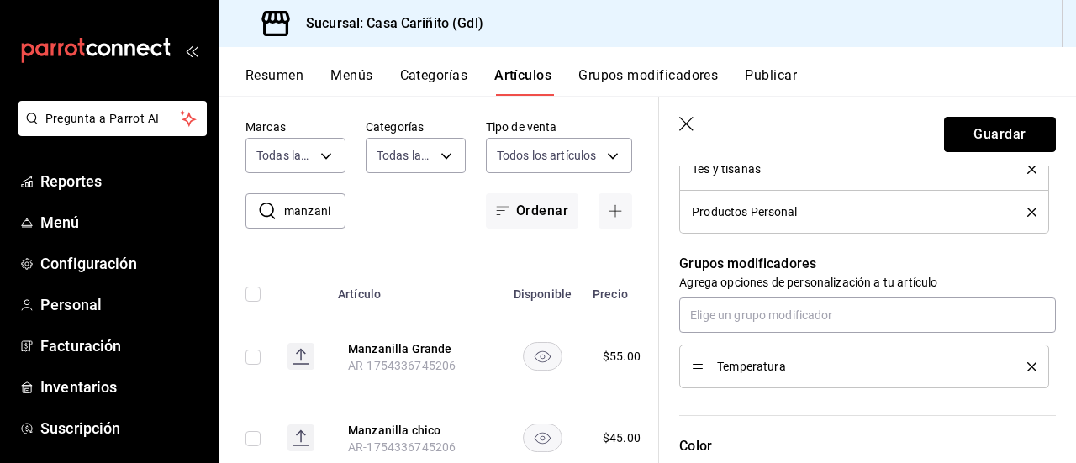
click at [981, 129] on button "Guardar" at bounding box center [1000, 134] width 112 height 35
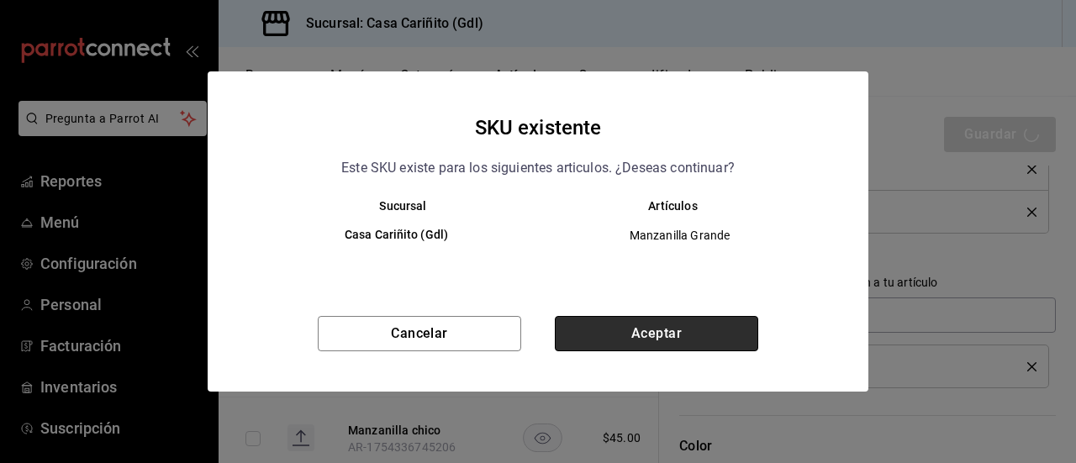
click at [664, 339] on button "Aceptar" at bounding box center [656, 333] width 203 height 35
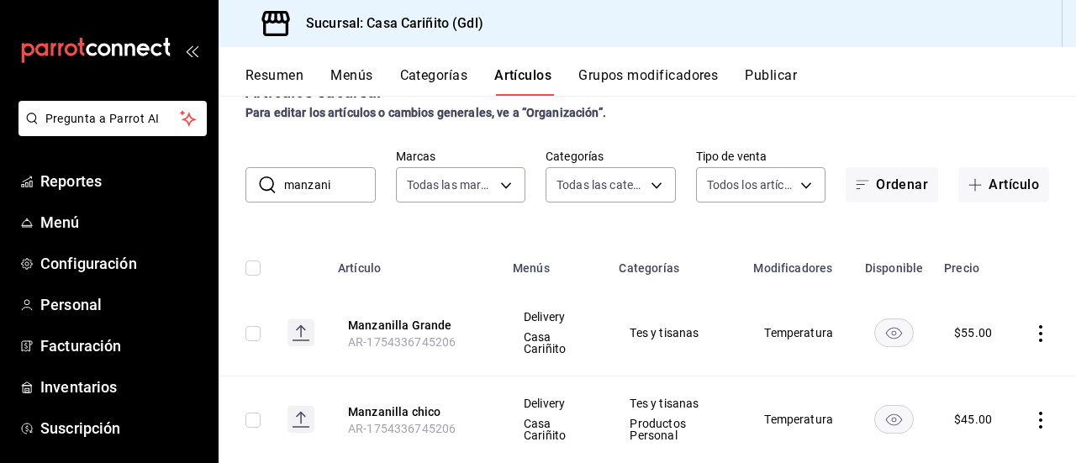
click at [467, 68] on button "Categorías" at bounding box center [434, 81] width 68 height 29
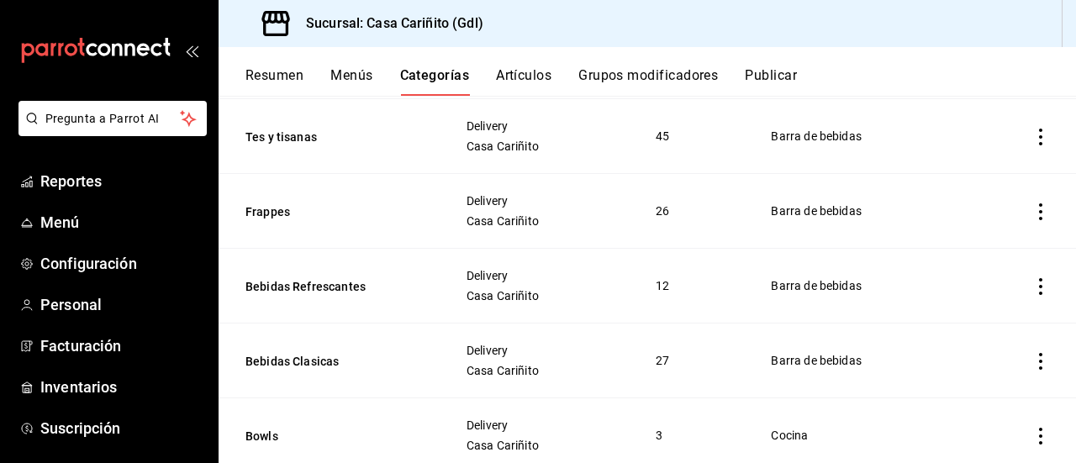
scroll to position [1136, 0]
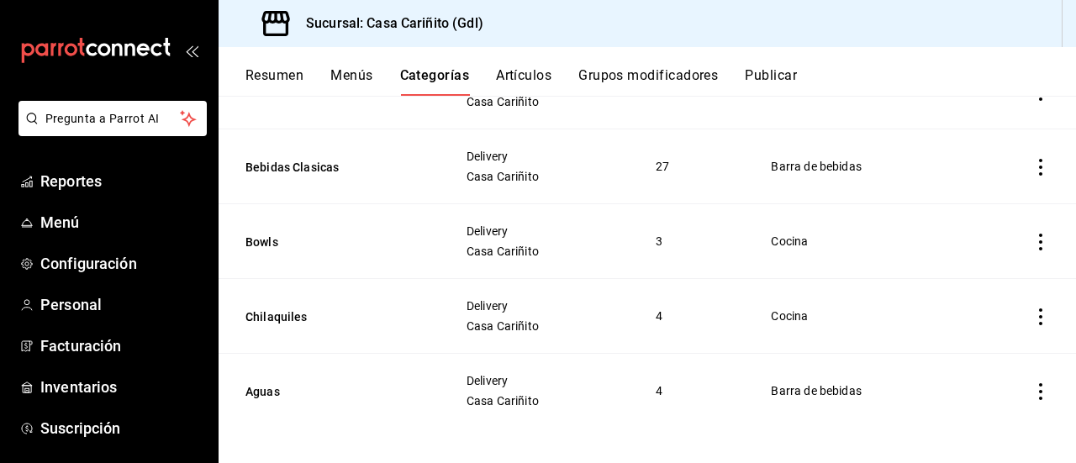
click at [632, 76] on button "Grupos modificadores" at bounding box center [648, 81] width 140 height 29
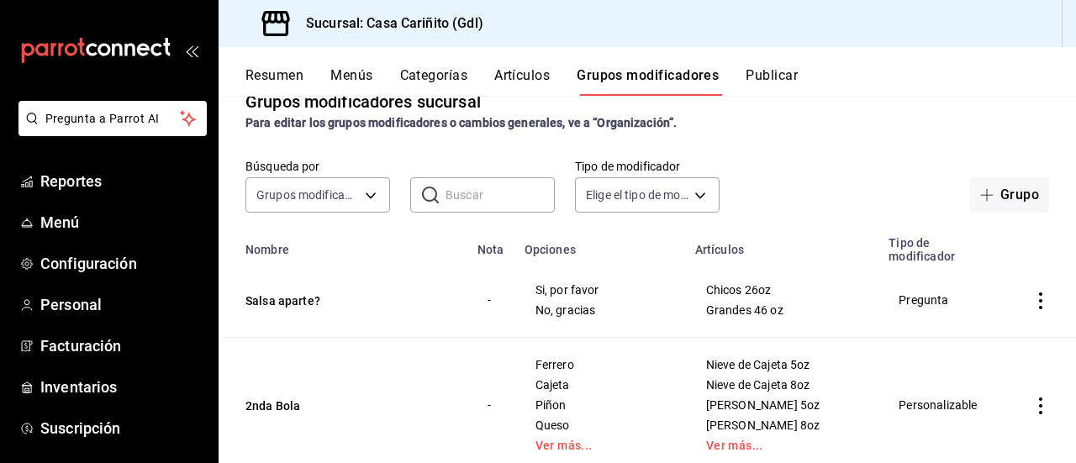
scroll to position [67, 0]
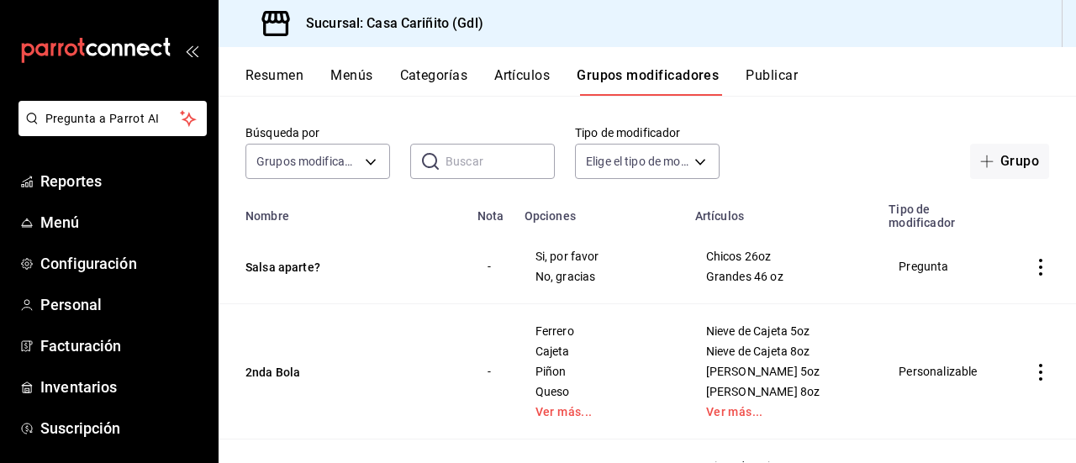
click at [1032, 371] on icon "actions" at bounding box center [1040, 372] width 17 height 17
click at [973, 415] on span "Eliminar" at bounding box center [977, 418] width 43 height 13
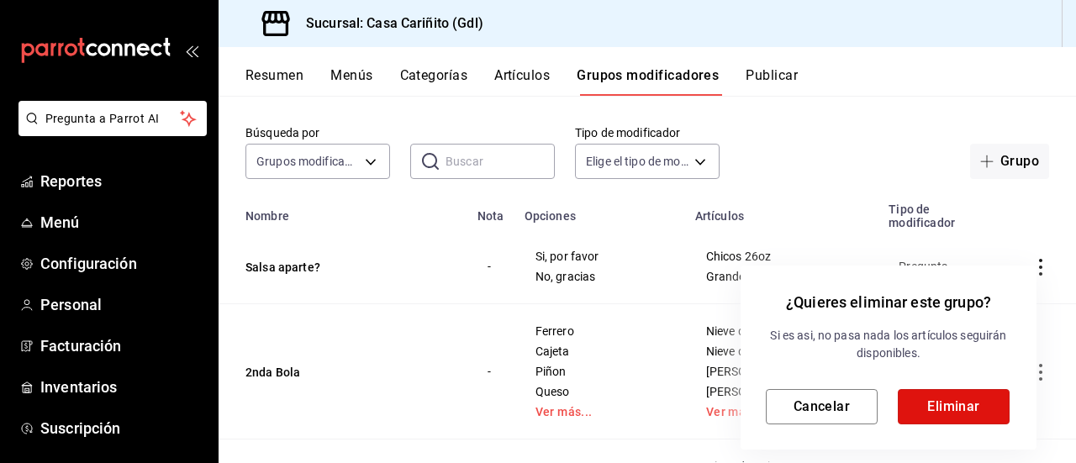
click at [971, 414] on button "Eliminar" at bounding box center [954, 406] width 112 height 35
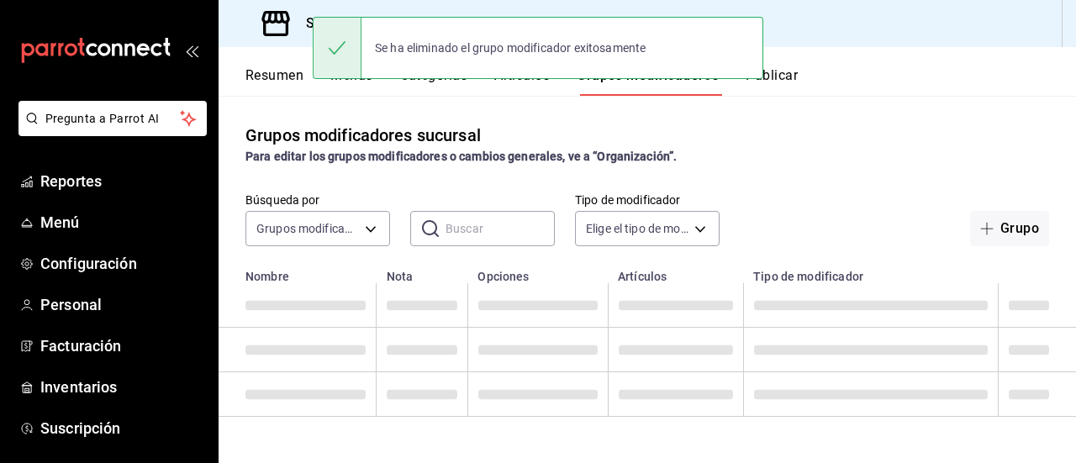
scroll to position [0, 0]
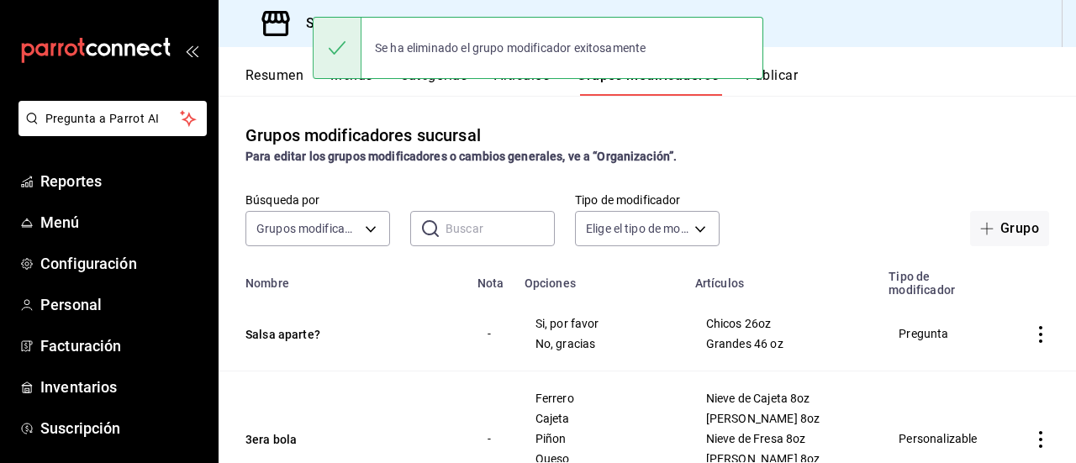
click at [1032, 440] on icon "actions" at bounding box center [1040, 439] width 17 height 17
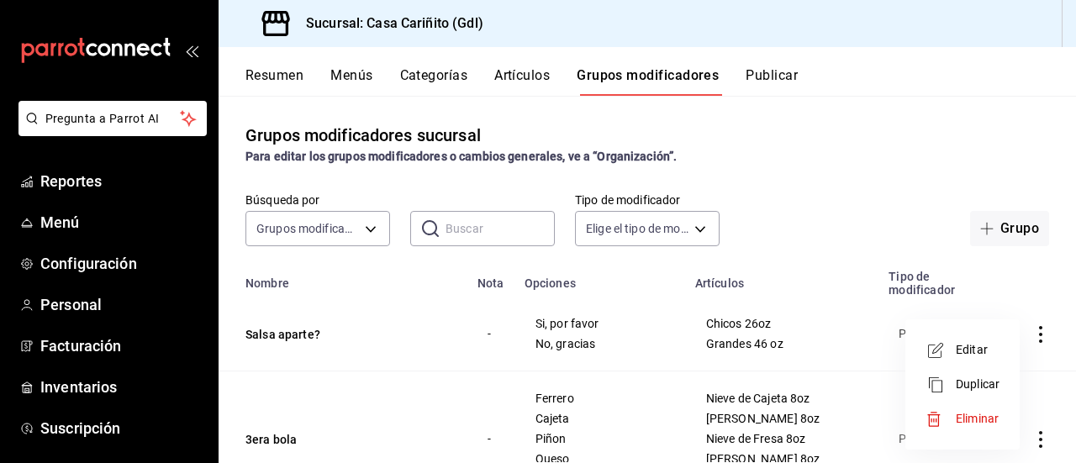
click at [992, 418] on span "Eliminar" at bounding box center [977, 418] width 43 height 13
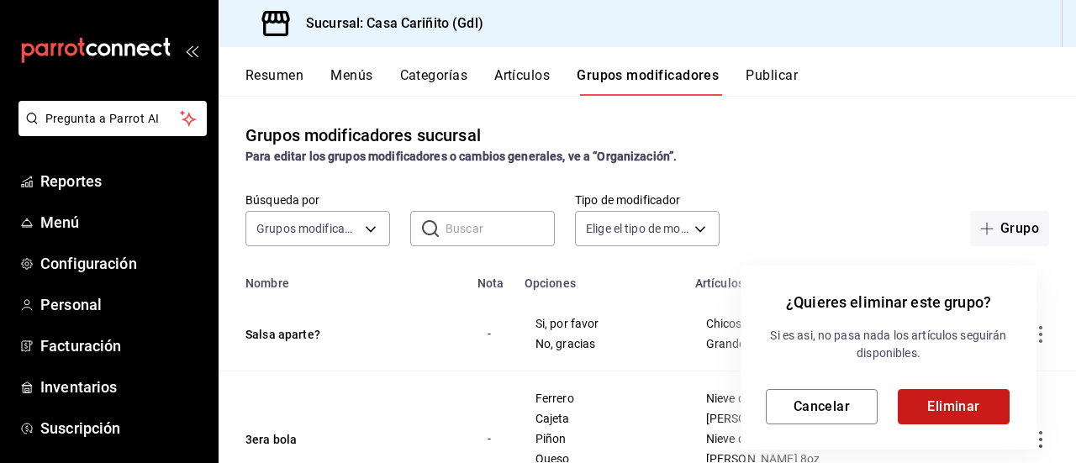
click at [959, 404] on button "Eliminar" at bounding box center [954, 406] width 112 height 35
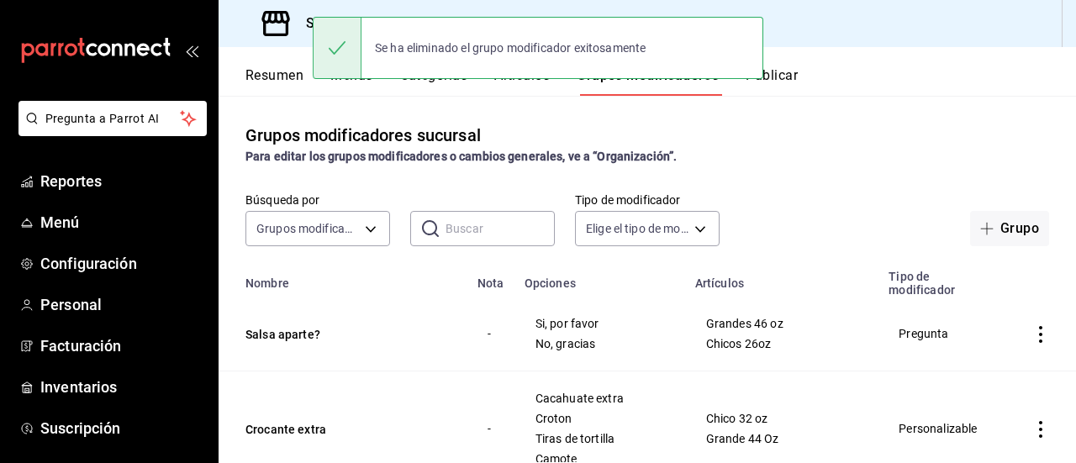
click at [886, 108] on div "Grupos modificadores sucursal Para editar los grupos modificadores o cambios ge…" at bounding box center [647, 279] width 857 height 366
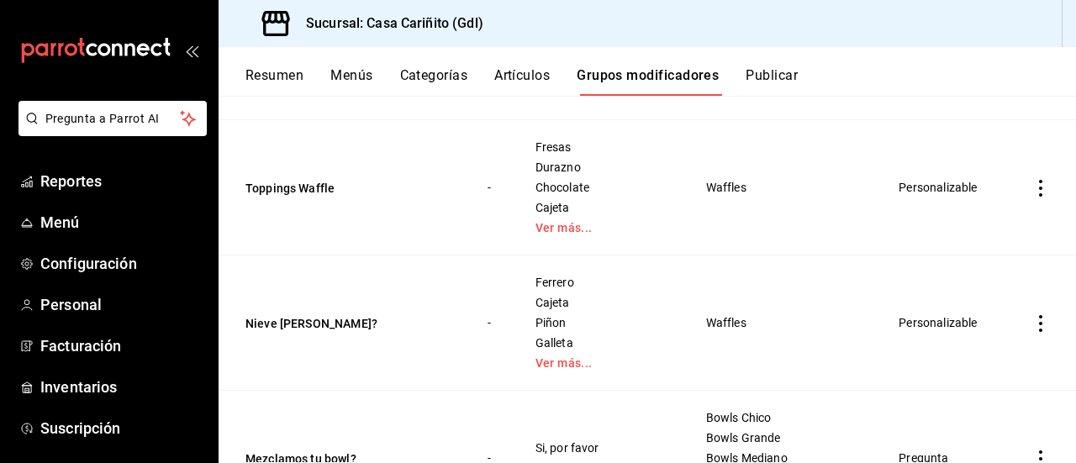
scroll to position [639, 0]
click at [1032, 322] on icon "actions" at bounding box center [1040, 322] width 17 height 17
click at [973, 417] on span "Eliminar" at bounding box center [977, 418] width 43 height 13
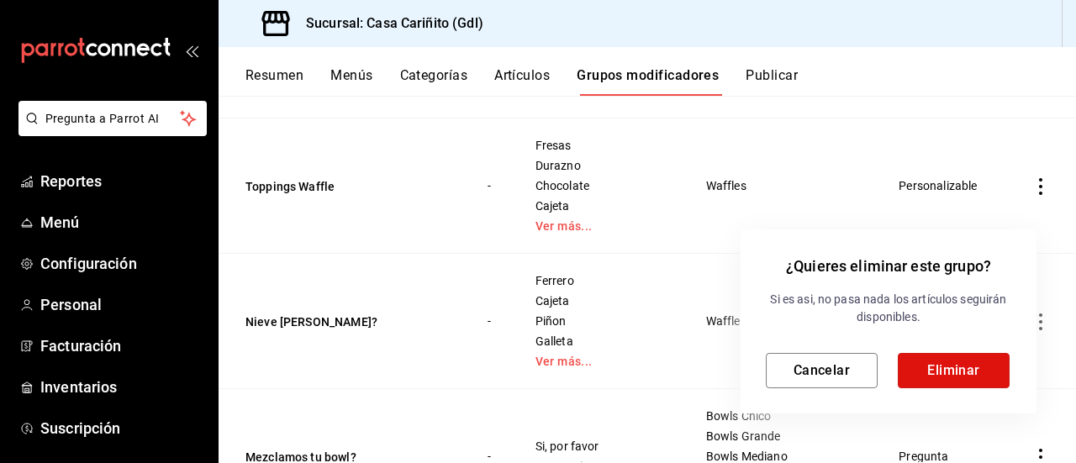
click at [940, 374] on button "Eliminar" at bounding box center [954, 370] width 112 height 35
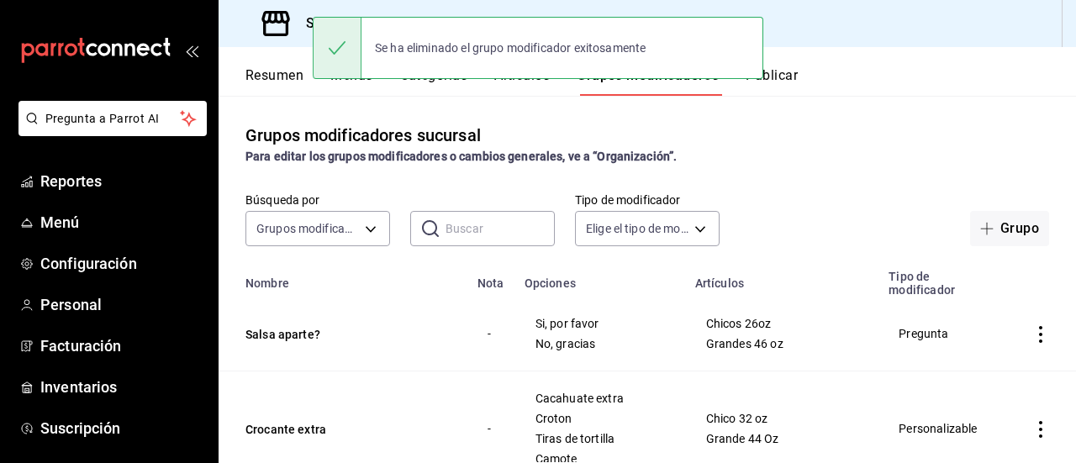
click at [874, 140] on div "Grupos modificadores sucursal Para editar los grupos modificadores o cambios ge…" at bounding box center [647, 144] width 857 height 43
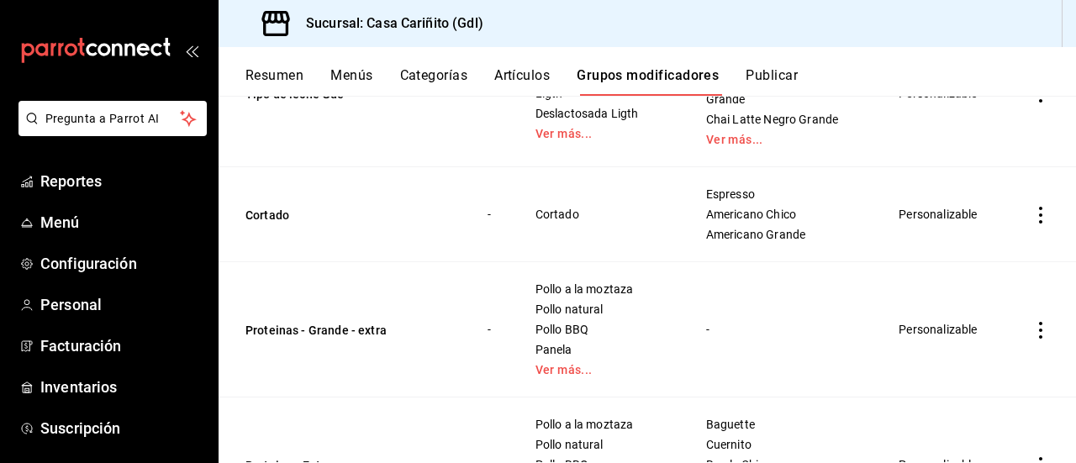
scroll to position [3396, 0]
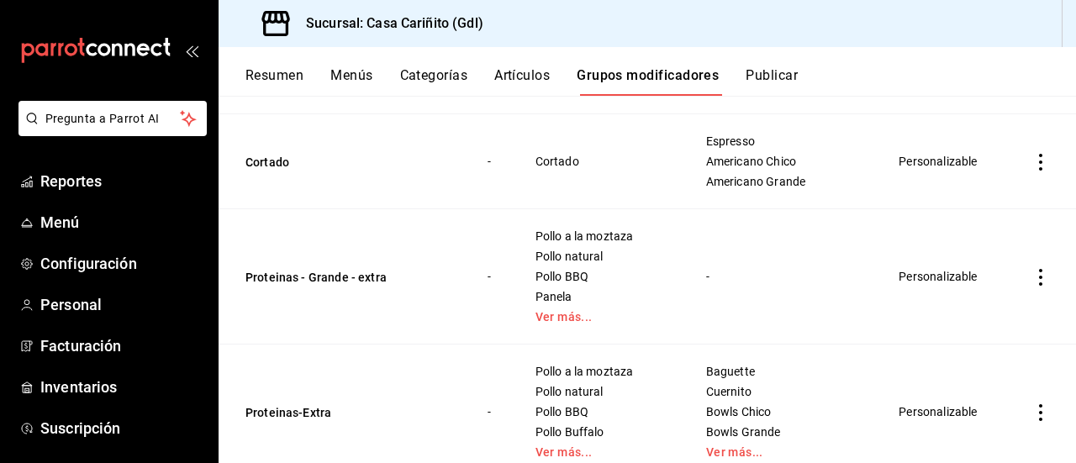
click at [1032, 286] on icon "actions" at bounding box center [1040, 277] width 17 height 17
click at [944, 340] on icon at bounding box center [935, 345] width 20 height 20
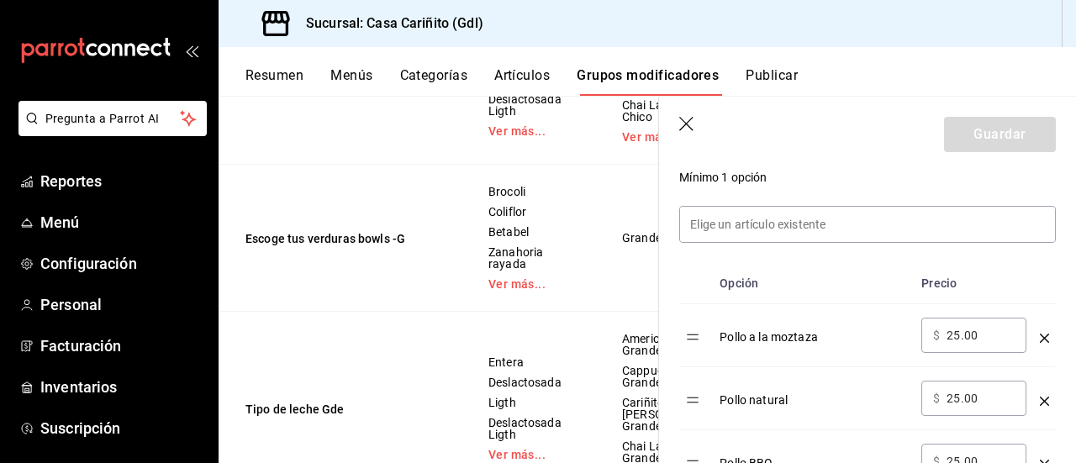
scroll to position [506, 0]
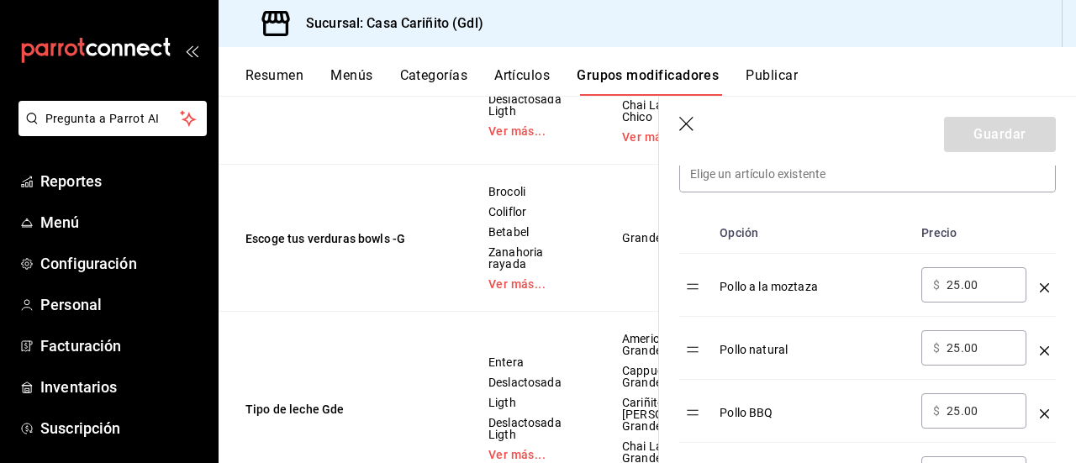
click at [960, 288] on input "25.00" at bounding box center [980, 285] width 68 height 17
type input "2.00"
click at [992, 287] on input "30.00" at bounding box center [980, 285] width 68 height 17
type input "30.00"
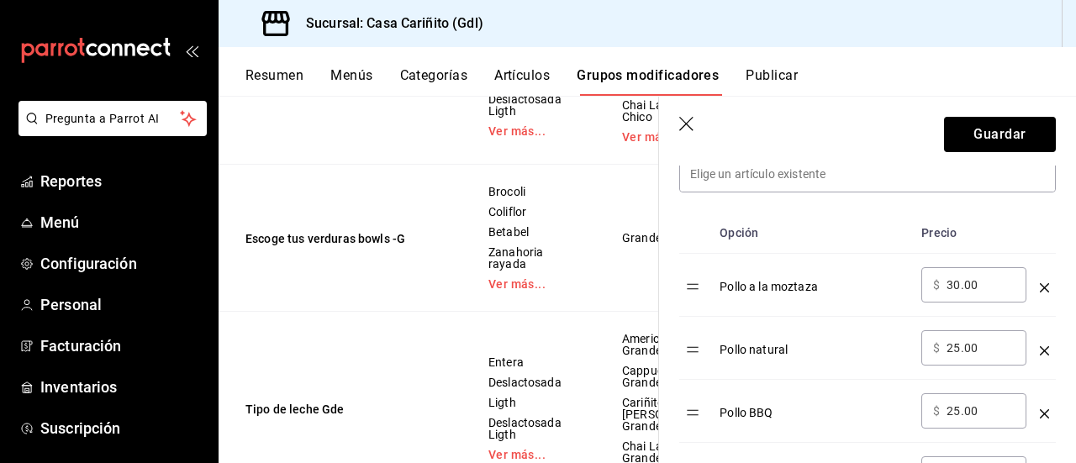
click at [986, 345] on input "25.00" at bounding box center [980, 348] width 68 height 17
paste input "30"
type input "30.00"
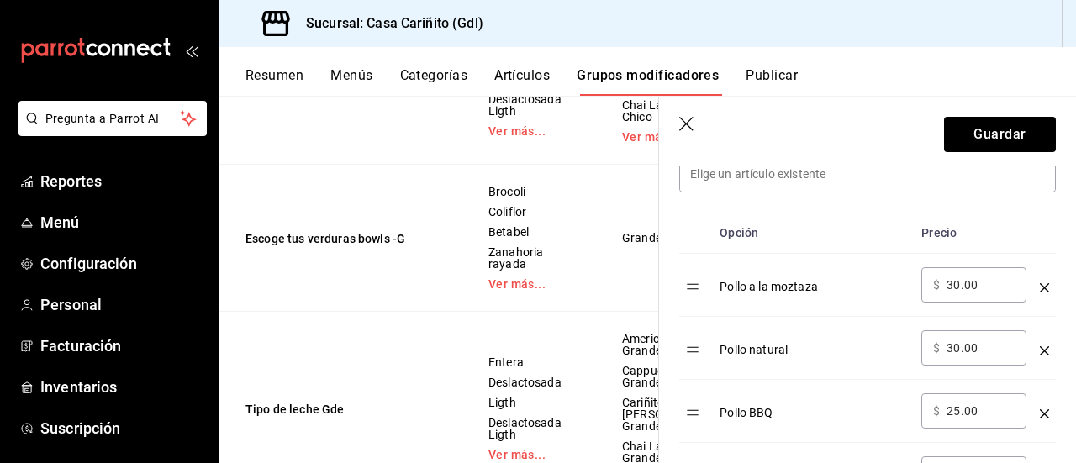
click at [972, 409] on input "25.00" at bounding box center [980, 411] width 68 height 17
paste input "30"
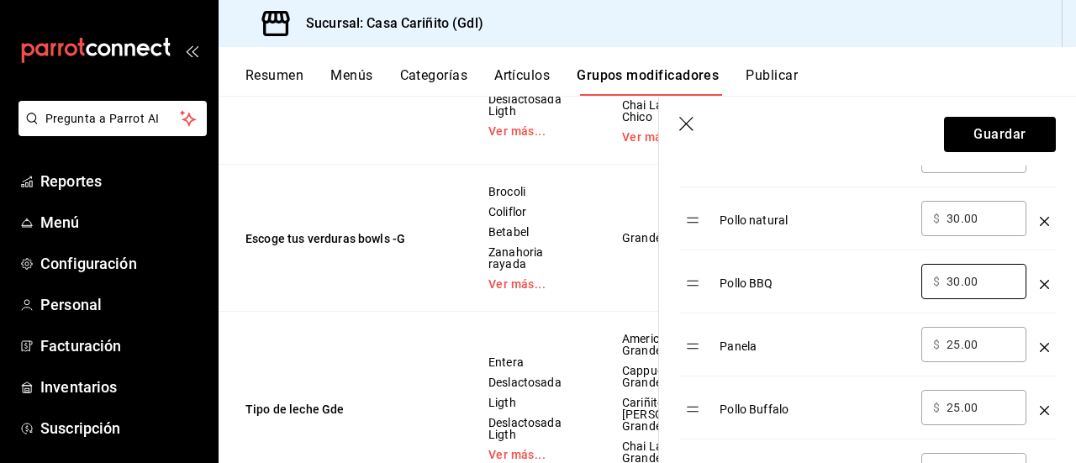
scroll to position [664, 0]
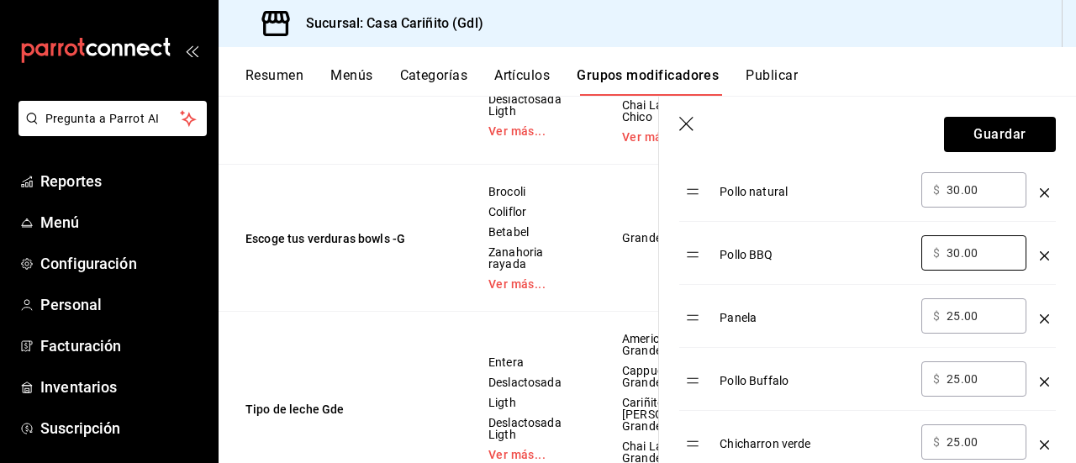
type input "30.00"
click at [994, 314] on input "25.00" at bounding box center [980, 316] width 68 height 17
paste input "30"
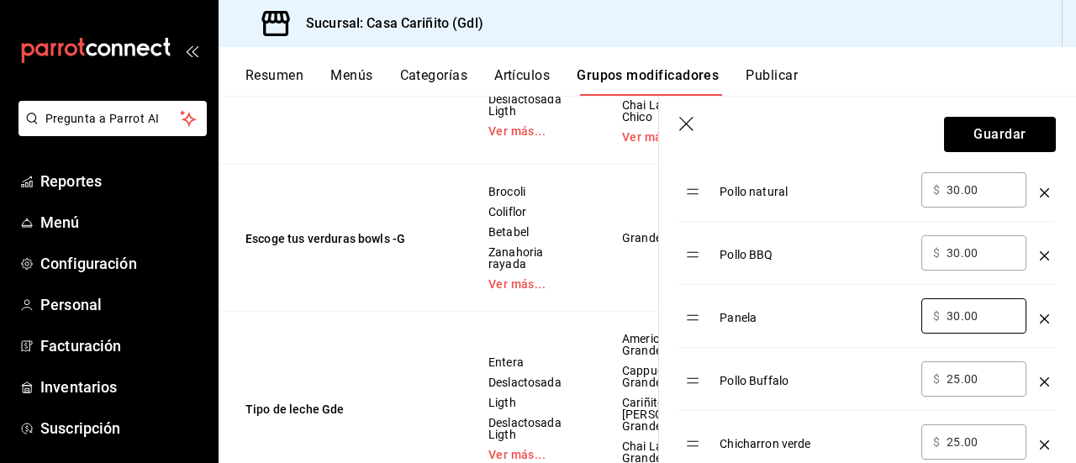
type input "30.00"
click at [970, 372] on input "25.00" at bounding box center [980, 379] width 68 height 17
paste input "30"
type input "30.00"
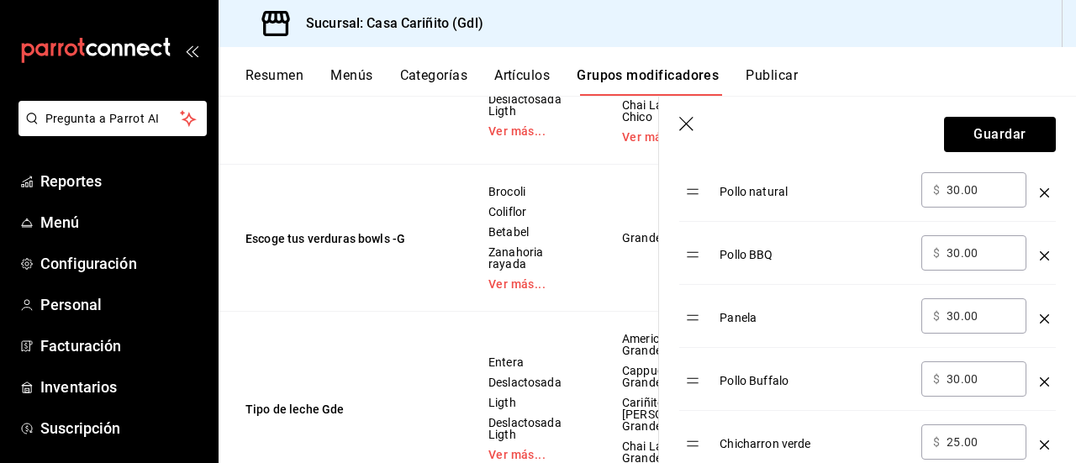
click at [962, 436] on input "25.00" at bounding box center [980, 442] width 68 height 17
paste input "30"
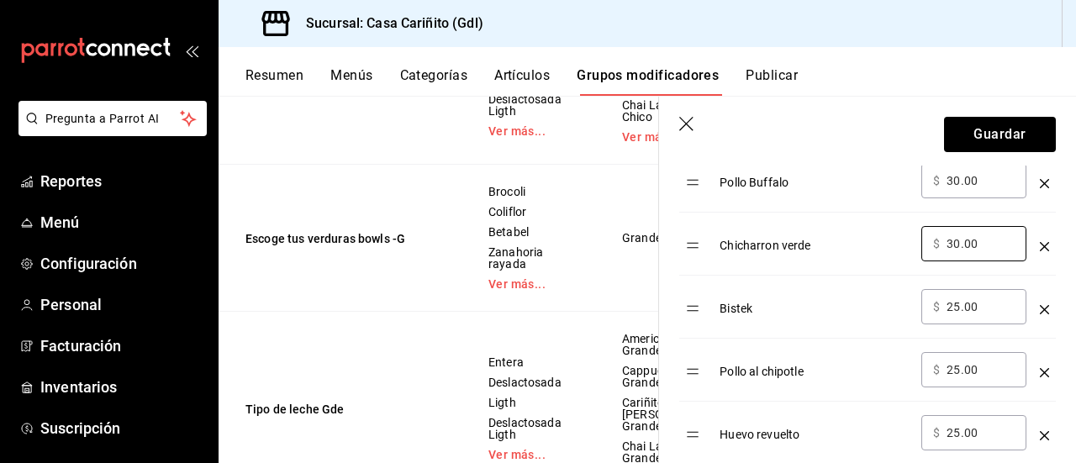
scroll to position [903, 0]
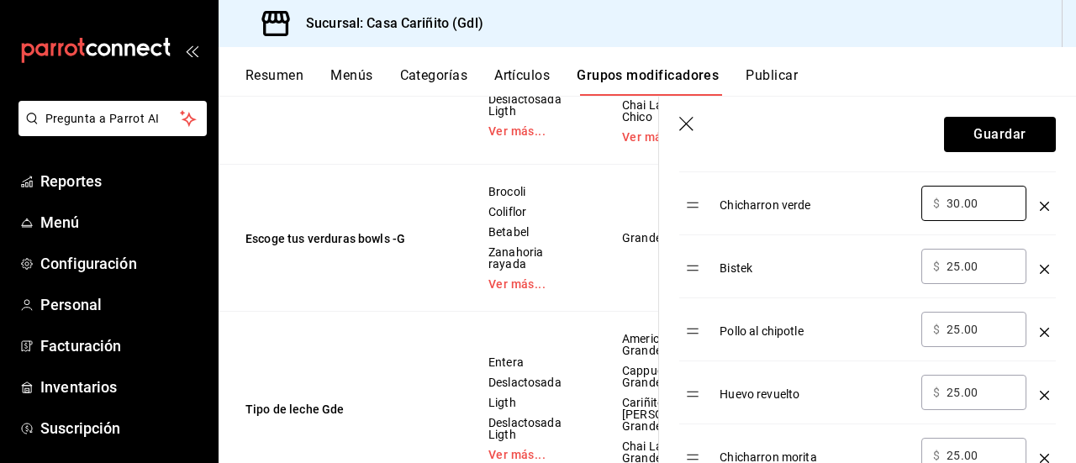
type input "30.00"
click at [986, 271] on input "25.00" at bounding box center [980, 266] width 68 height 17
paste input "30"
type input "30.00"
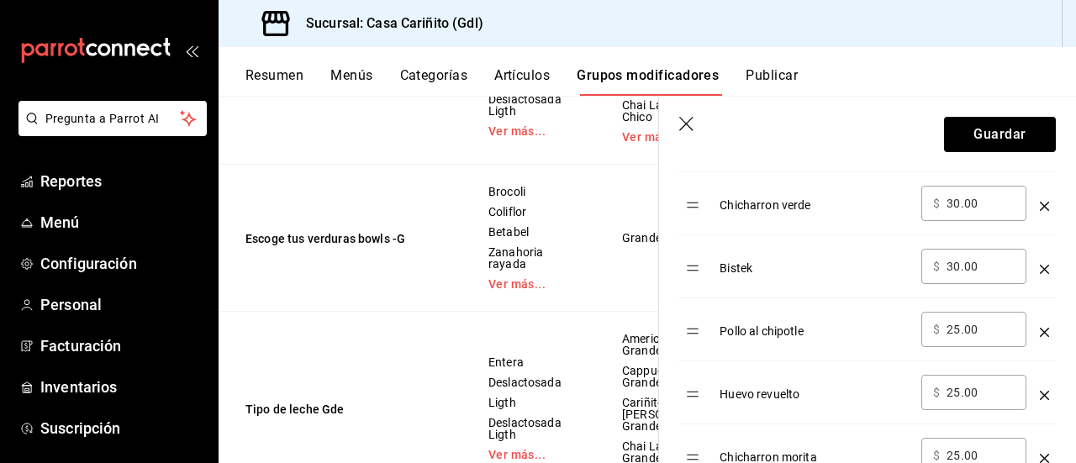
click at [977, 324] on input "25.00" at bounding box center [980, 329] width 68 height 17
paste input "30"
type input "30.00"
click at [975, 384] on input "25.00" at bounding box center [980, 392] width 68 height 17
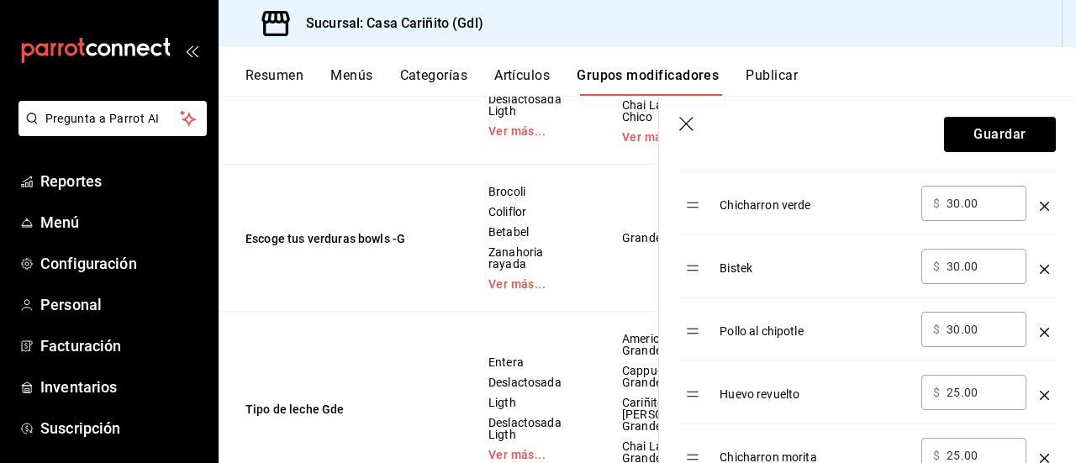
click at [975, 384] on input "25.00" at bounding box center [980, 392] width 68 height 17
paste input "30"
type input "30.00"
click at [981, 441] on div "​ $ 25.00 ​" at bounding box center [973, 455] width 105 height 35
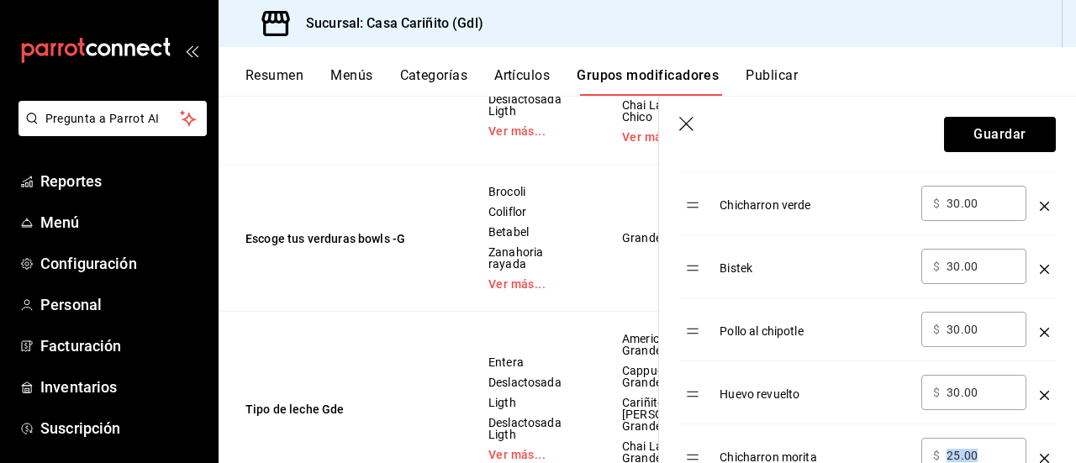
click at [981, 441] on div "​ $ 25.00 ​" at bounding box center [973, 455] width 105 height 35
click at [982, 450] on input "25.00" at bounding box center [980, 455] width 68 height 17
paste input "30"
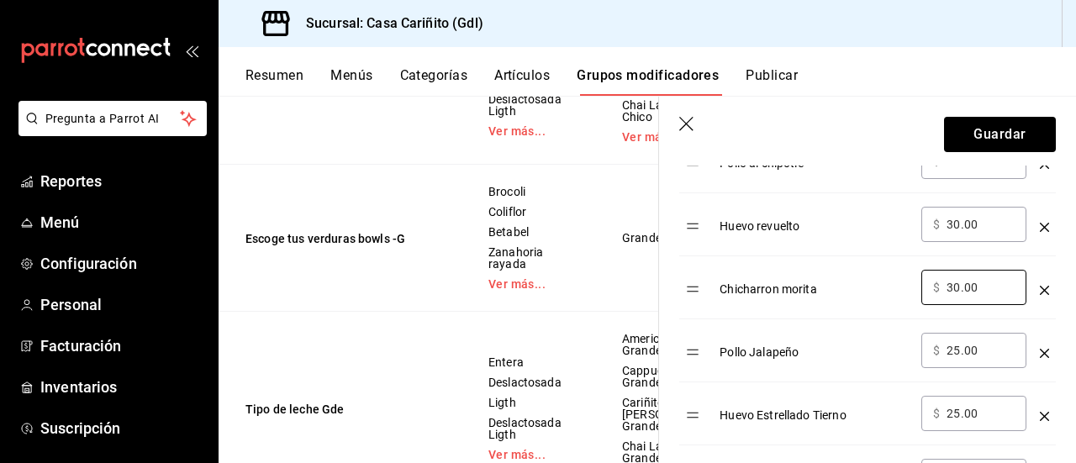
scroll to position [1114, 0]
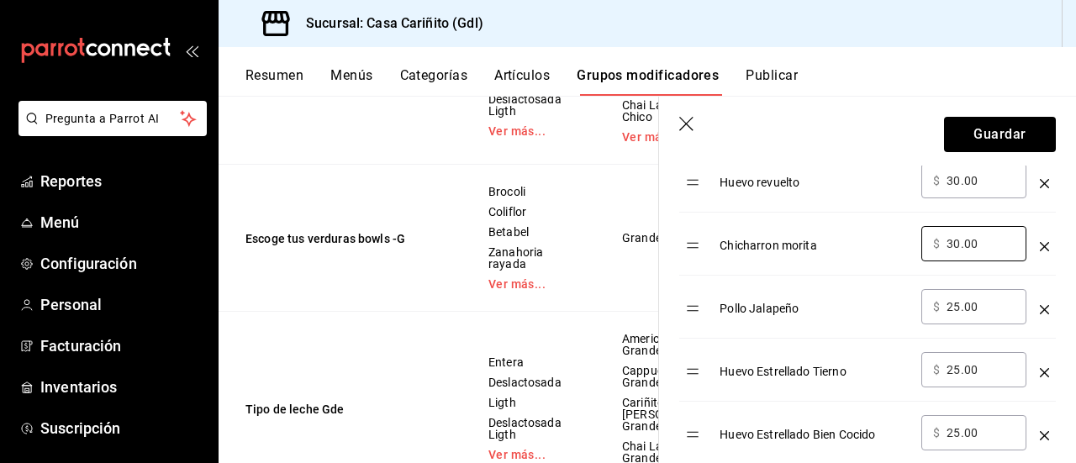
type input "30.00"
click at [980, 298] on input "25.00" at bounding box center [980, 306] width 68 height 17
paste input "30"
type input "30.00"
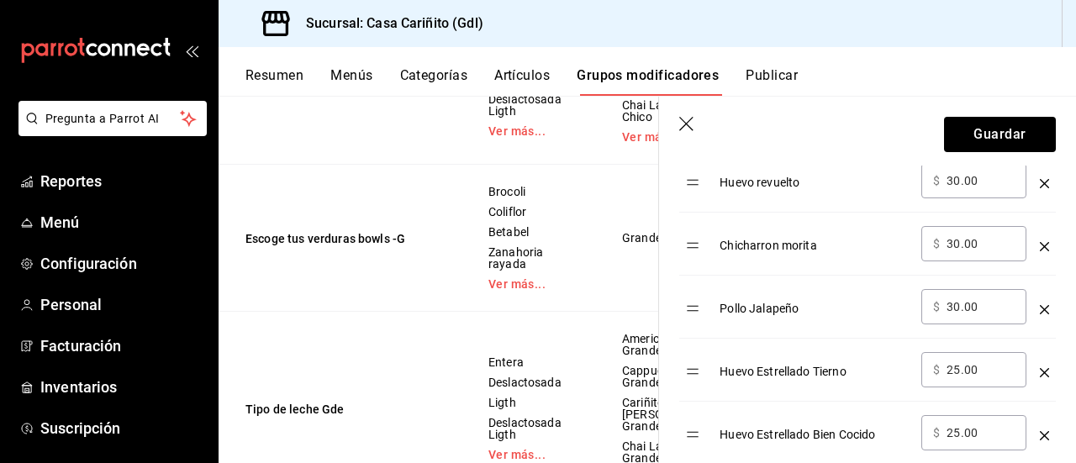
click at [984, 361] on input "25.00" at bounding box center [980, 369] width 68 height 17
paste input "30"
type input "30.00"
click at [981, 426] on input "25.00" at bounding box center [980, 432] width 68 height 17
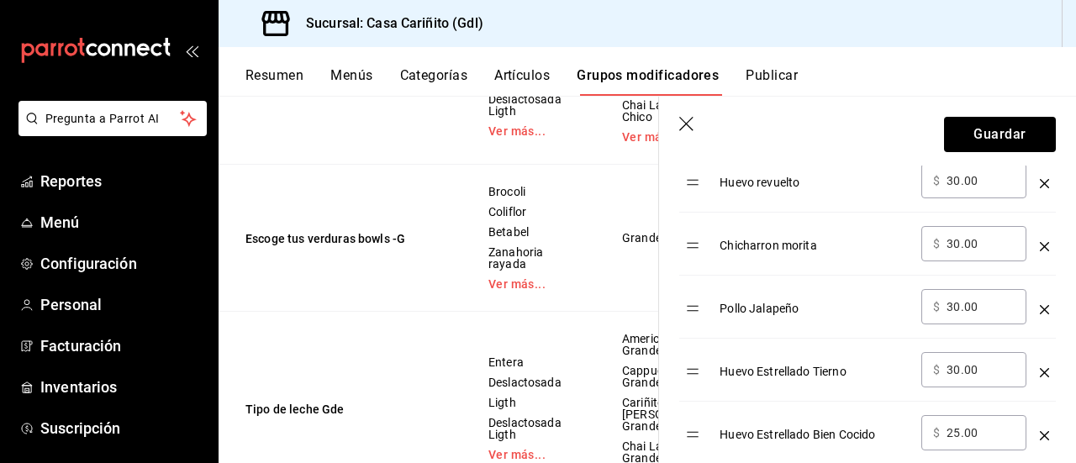
click at [981, 426] on input "25.00" at bounding box center [980, 432] width 68 height 17
paste input "30"
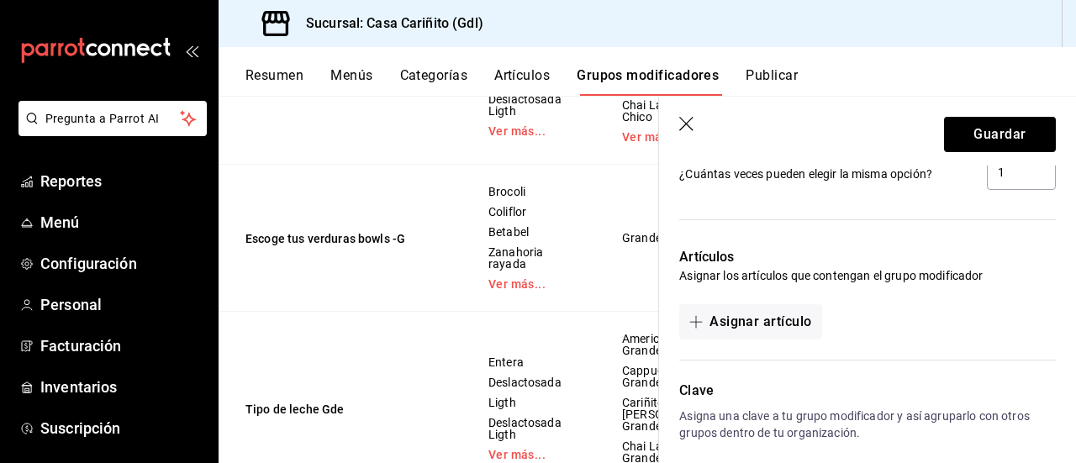
scroll to position [1760, 0]
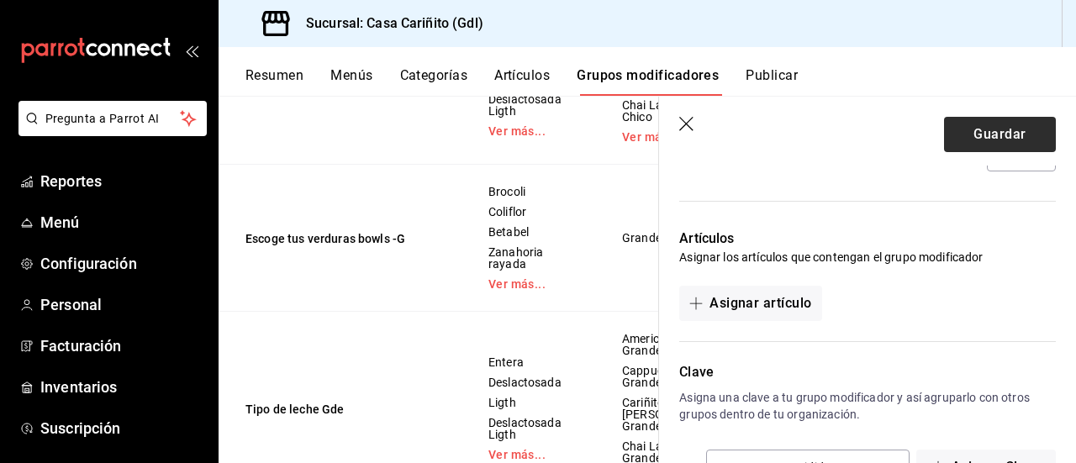
type input "30.00"
click at [1004, 131] on button "Guardar" at bounding box center [1000, 134] width 112 height 35
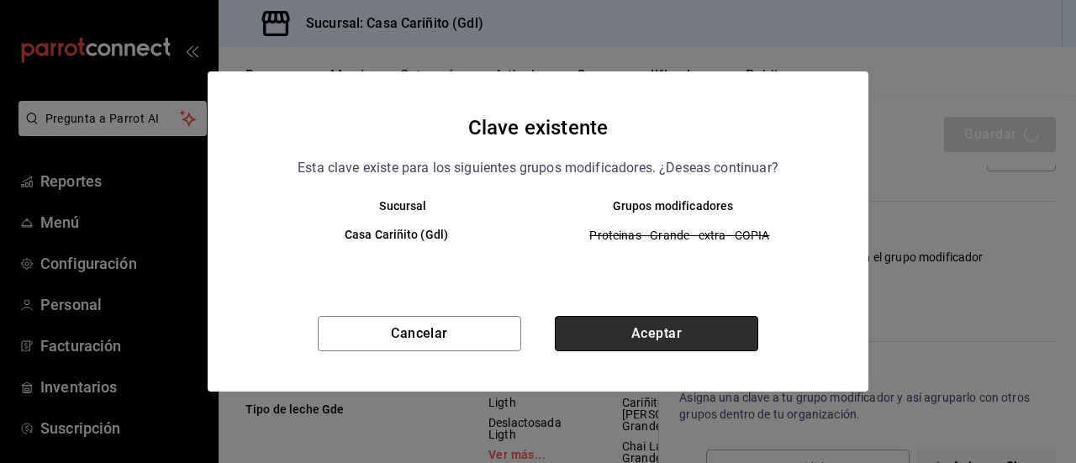
click at [679, 334] on button "Aceptar" at bounding box center [656, 333] width 203 height 35
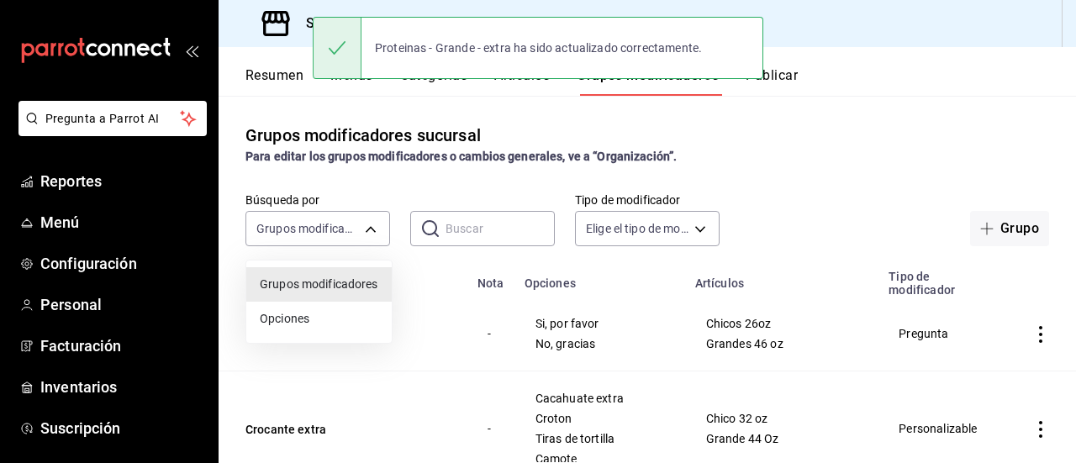
click at [342, 229] on body "Pregunta a Parrot AI Reportes Menú Configuración Personal Facturación Inventari…" at bounding box center [538, 231] width 1076 height 463
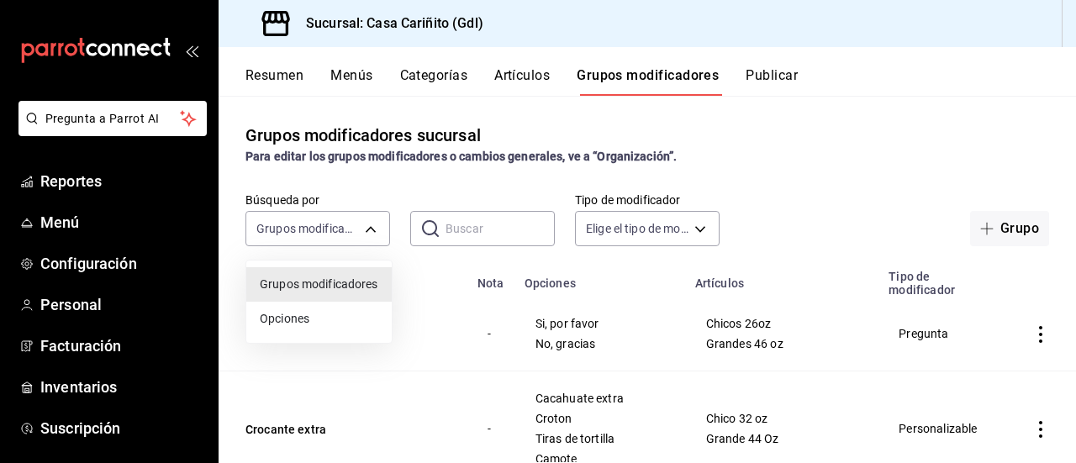
click at [465, 229] on div at bounding box center [538, 231] width 1076 height 463
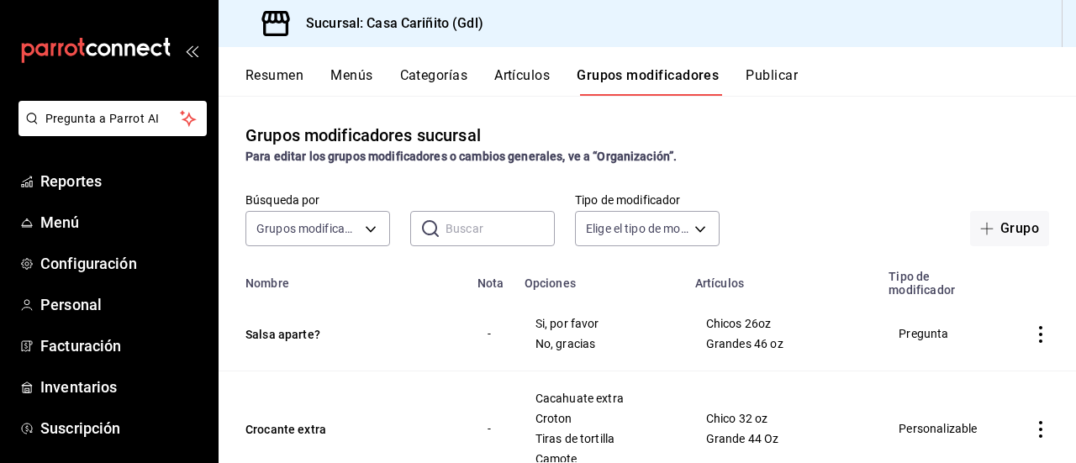
click at [465, 229] on input "text" at bounding box center [499, 229] width 109 height 34
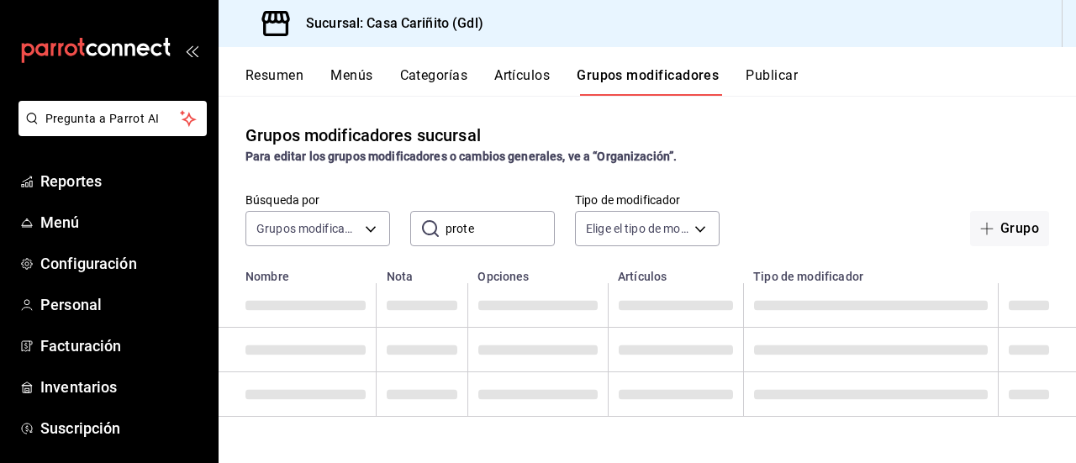
type input "prote"
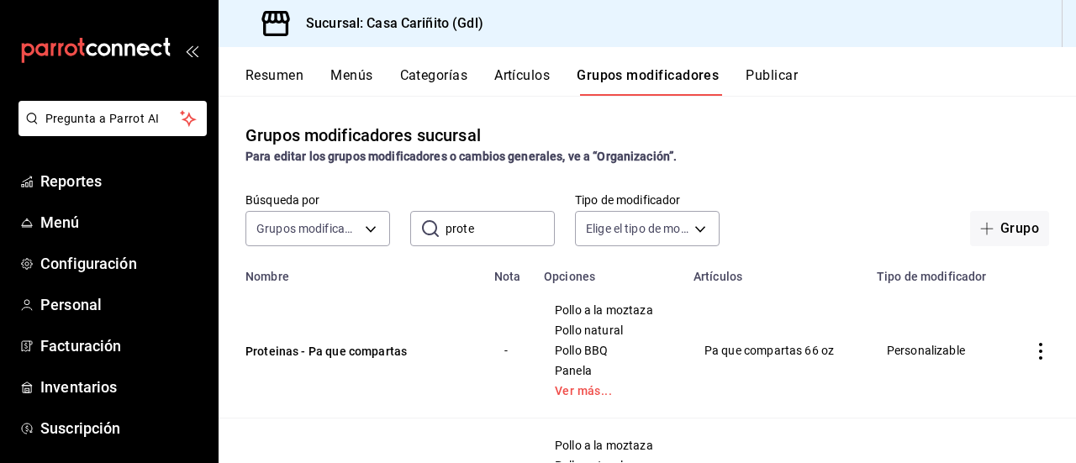
click at [832, 196] on div "Búsqueda por Grupos modificadores GROUP ​ prote ​ Tipo de modificador Elige el …" at bounding box center [647, 219] width 857 height 54
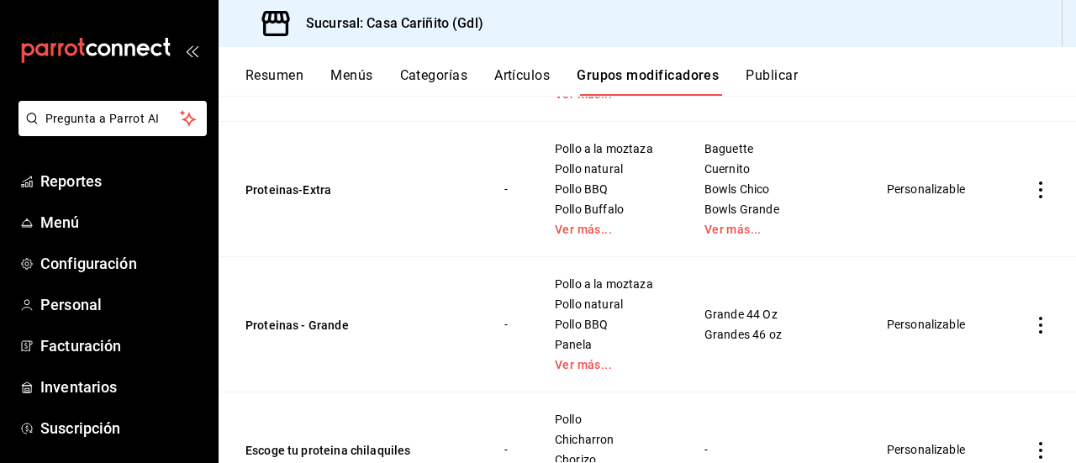
scroll to position [348, 0]
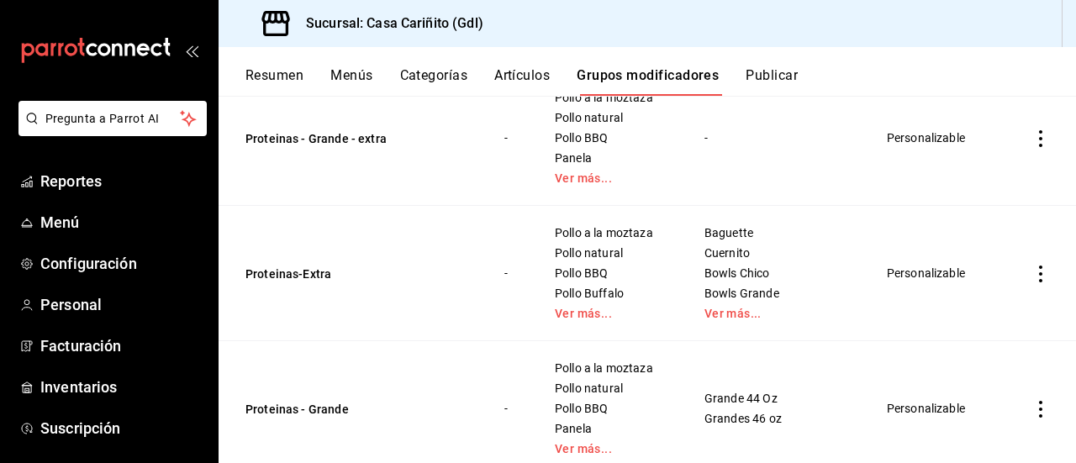
click at [1032, 269] on icon "actions" at bounding box center [1040, 274] width 17 height 17
click at [963, 308] on span "Editar" at bounding box center [978, 312] width 44 height 18
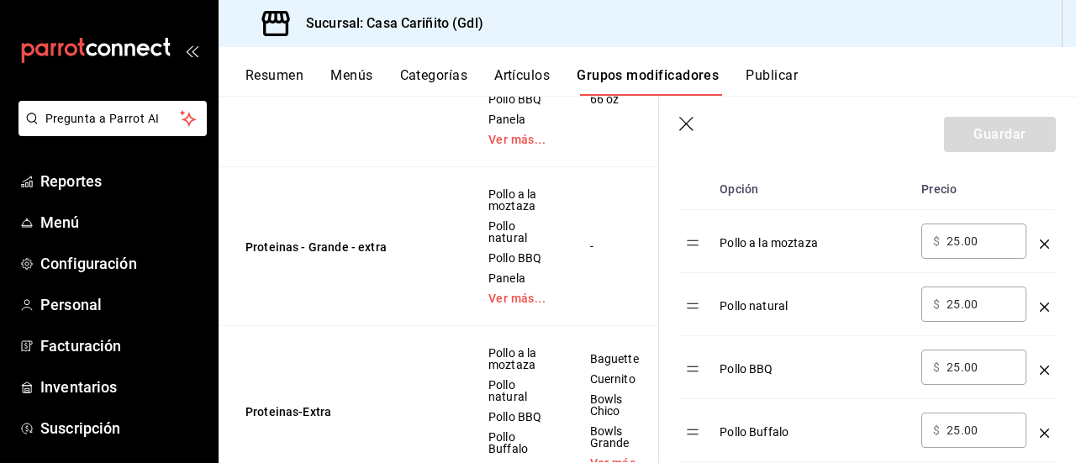
scroll to position [533, 0]
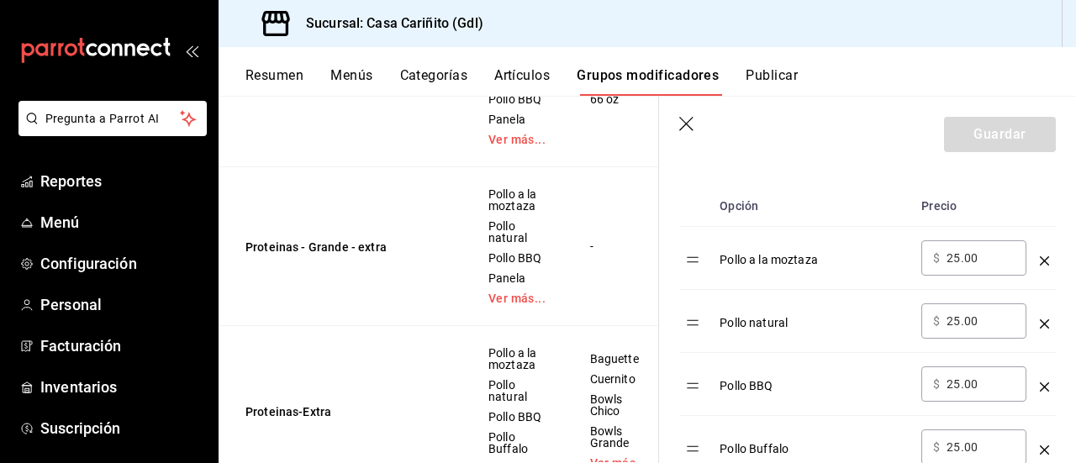
click at [970, 262] on input "25.00" at bounding box center [980, 258] width 68 height 17
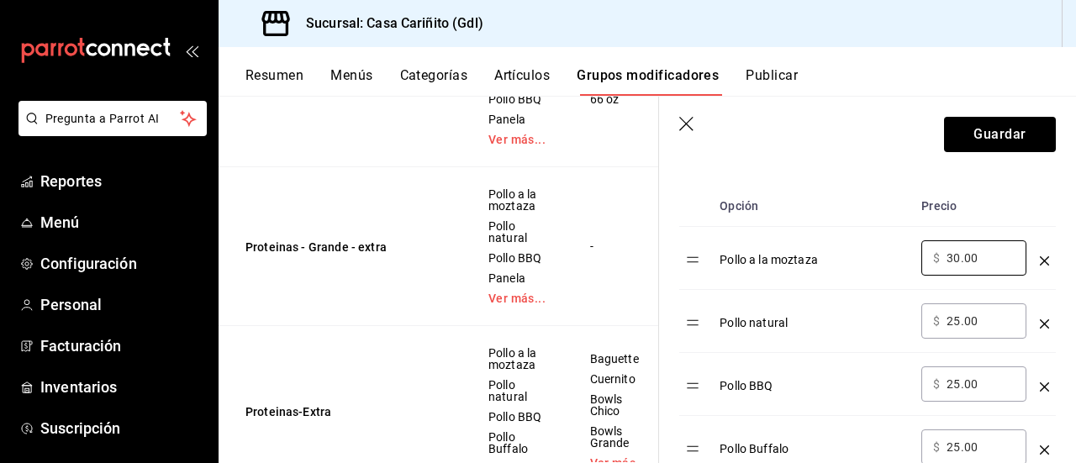
type input "30.00"
click at [972, 324] on input "25.00" at bounding box center [980, 321] width 68 height 17
type input "30.00"
click at [974, 382] on input "25.00" at bounding box center [980, 384] width 68 height 17
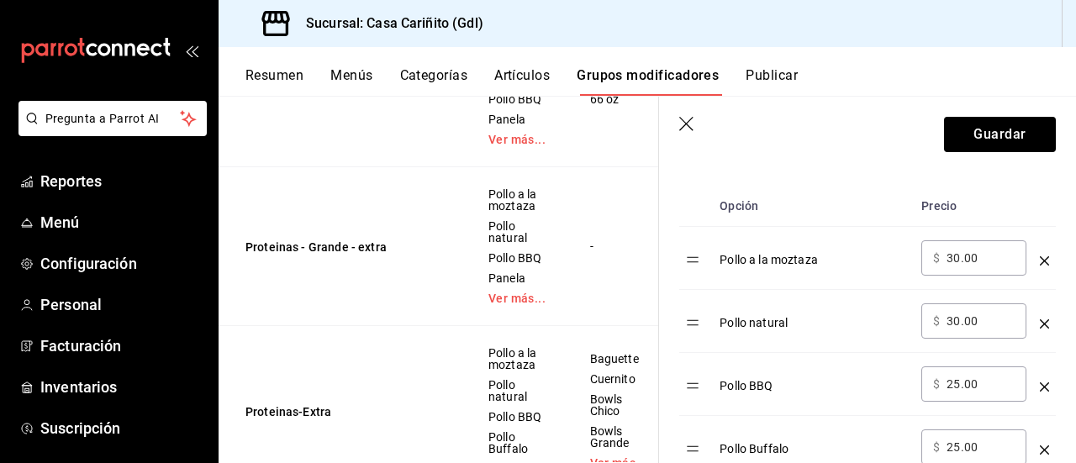
click at [974, 382] on input "25.00" at bounding box center [980, 384] width 68 height 17
paste input "30"
type input "30.00"
click at [978, 442] on input "25.00" at bounding box center [980, 447] width 68 height 17
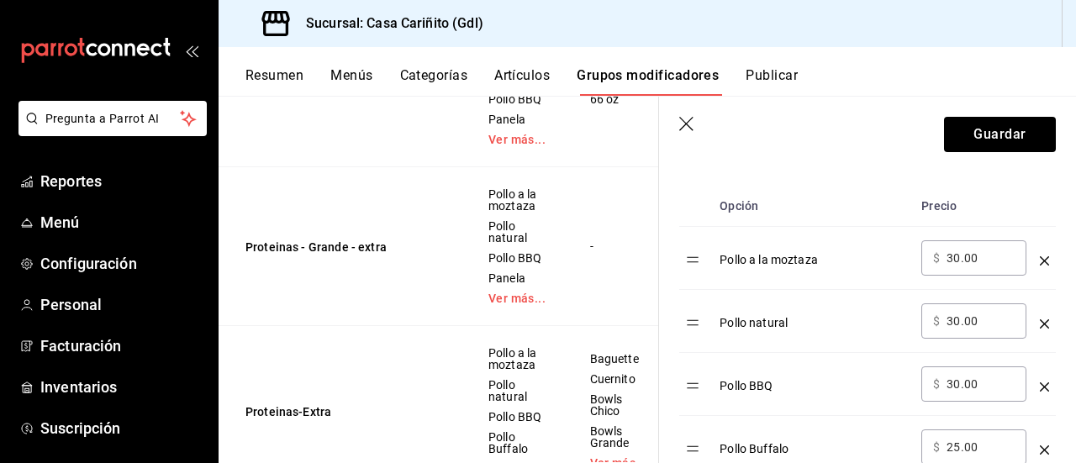
paste input "30"
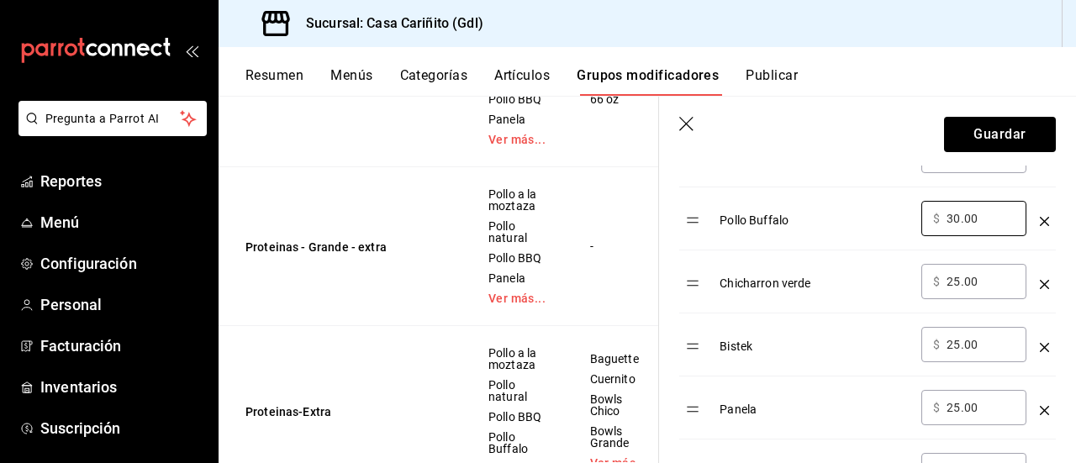
scroll to position [745, 0]
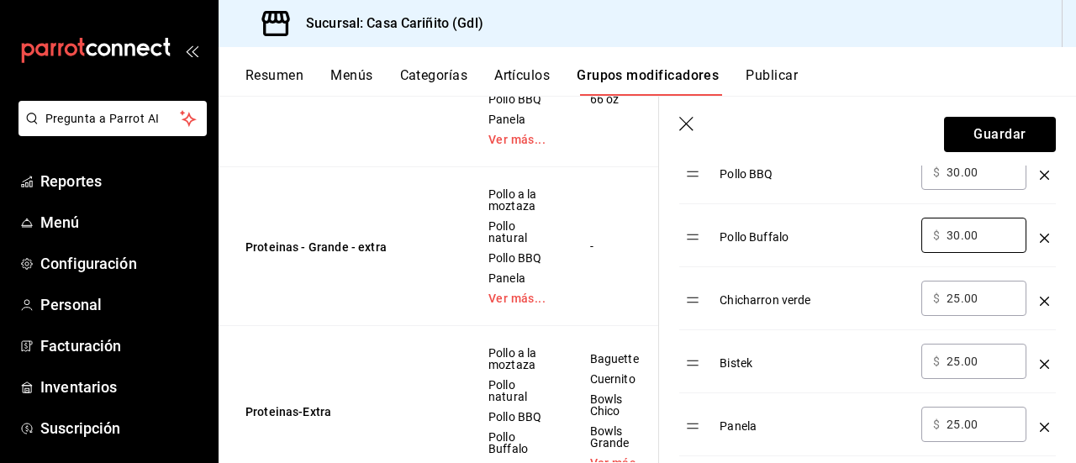
type input "30.00"
click at [976, 302] on input "25.00" at bounding box center [980, 298] width 68 height 17
paste input "30"
type input "30.00"
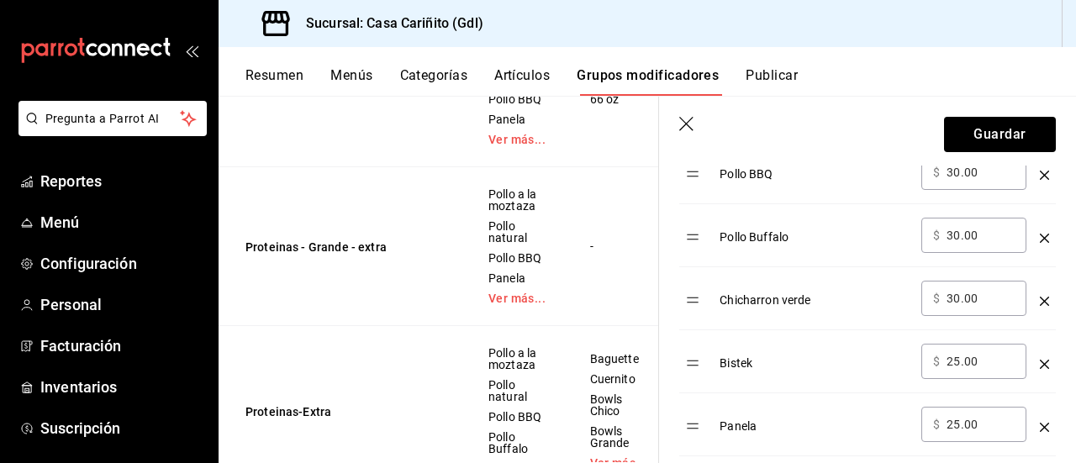
click at [972, 367] on input "25.00" at bounding box center [980, 361] width 68 height 17
paste input "30"
type input "30.00"
click at [966, 419] on input "25.00" at bounding box center [980, 424] width 68 height 17
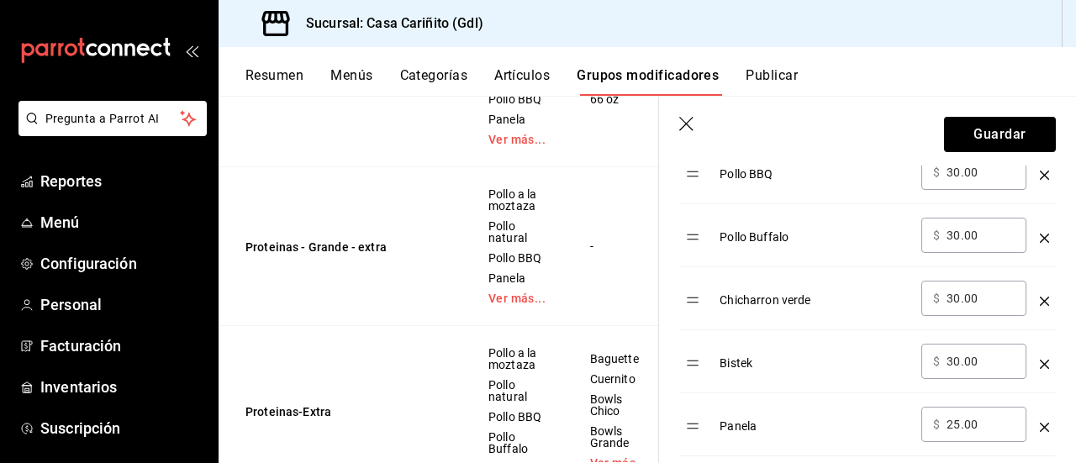
click at [966, 419] on input "25.00" at bounding box center [980, 424] width 68 height 17
paste input "30"
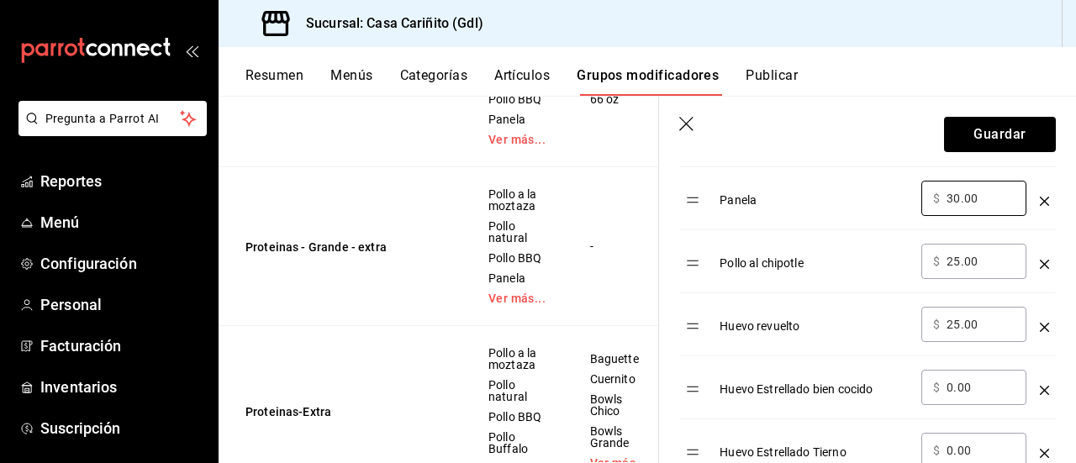
scroll to position [1000, 0]
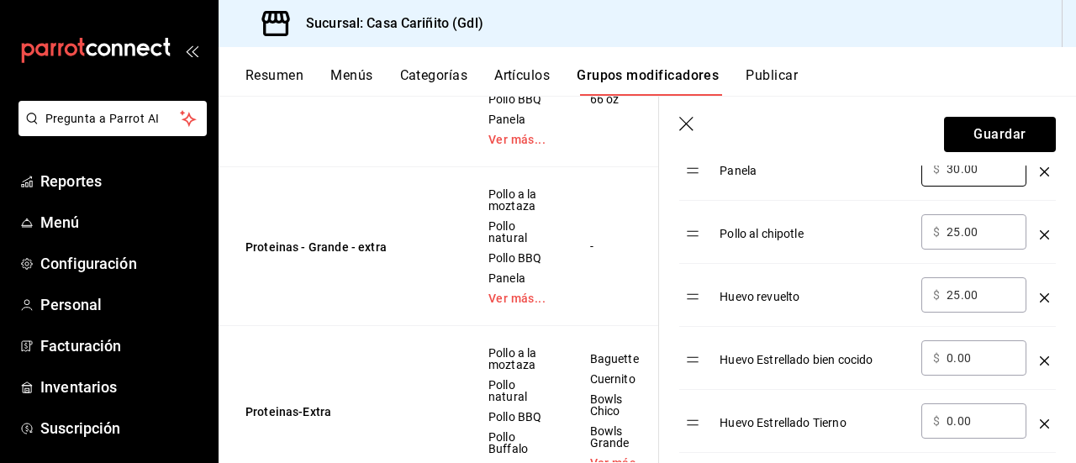
type input "30.00"
click at [983, 240] on div "​ $ 25.00 ​" at bounding box center [973, 231] width 105 height 35
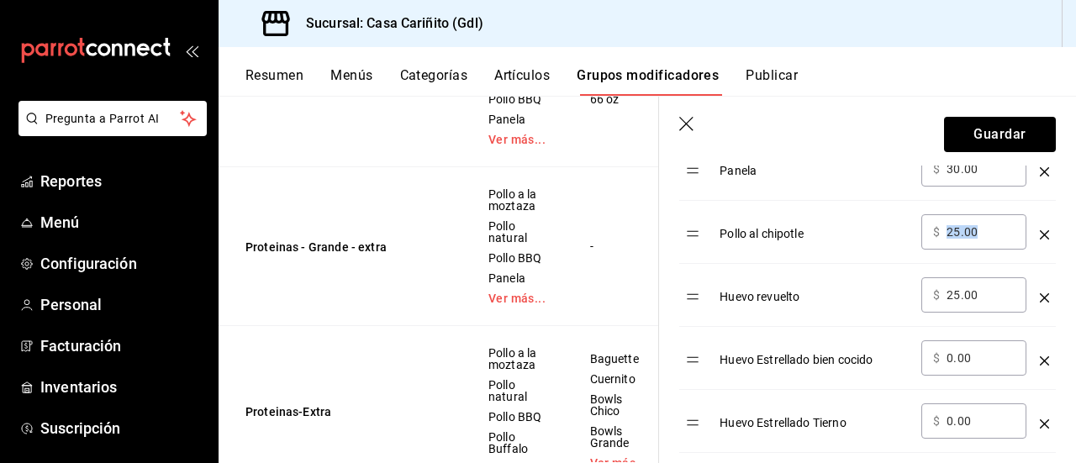
click at [983, 240] on div "​ $ 25.00 ​" at bounding box center [973, 231] width 105 height 35
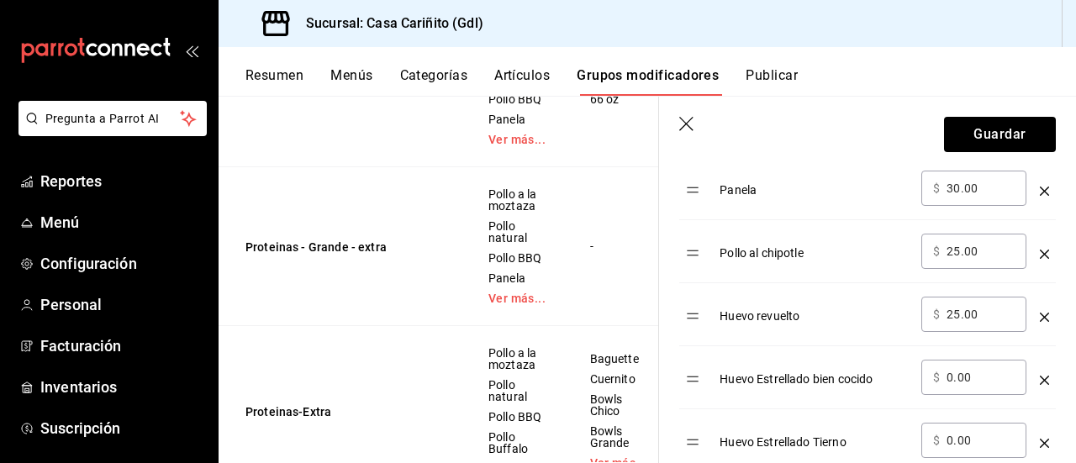
click at [971, 195] on div "​ $ 30.00 ​" at bounding box center [973, 188] width 105 height 35
click at [971, 196] on div "​ $ 30.00 ​" at bounding box center [973, 188] width 105 height 35
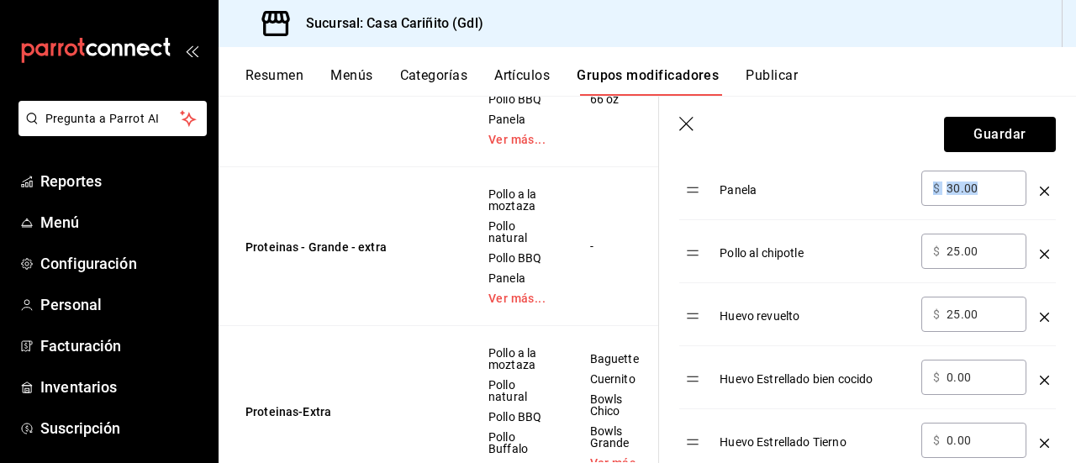
drag, startPoint x: 997, startPoint y: 184, endPoint x: 909, endPoint y: 192, distance: 88.6
click at [909, 192] on tr "Panela ​ $ 30.00 ​" at bounding box center [867, 188] width 377 height 63
copy tr "​ $"
click at [962, 243] on input "25.00" at bounding box center [980, 251] width 68 height 17
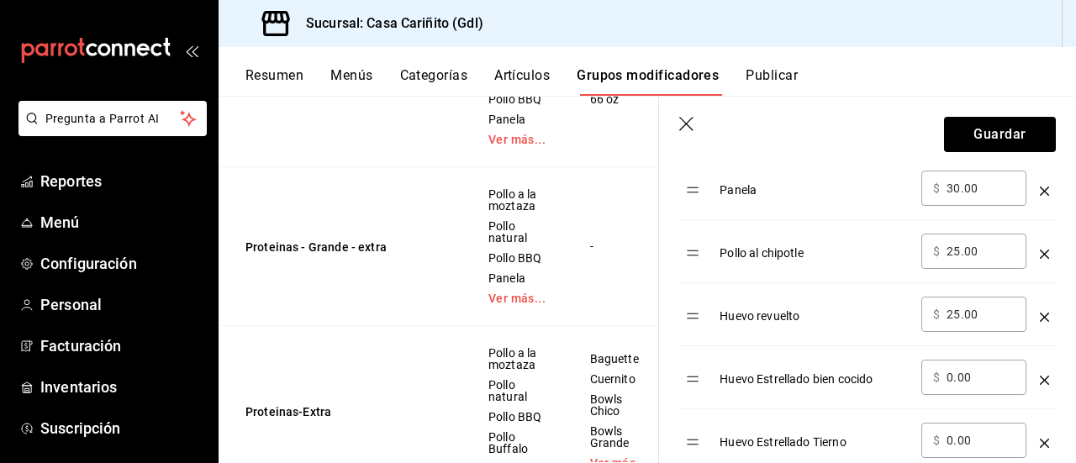
paste input "30"
type input "30.00"
click at [975, 312] on input "25.00" at bounding box center [980, 314] width 68 height 17
paste input "30"
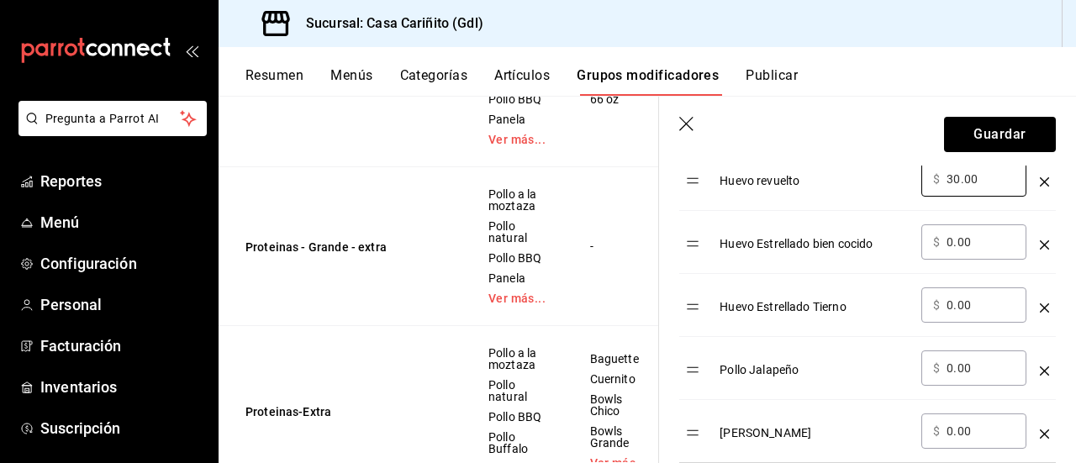
scroll to position [1125, 0]
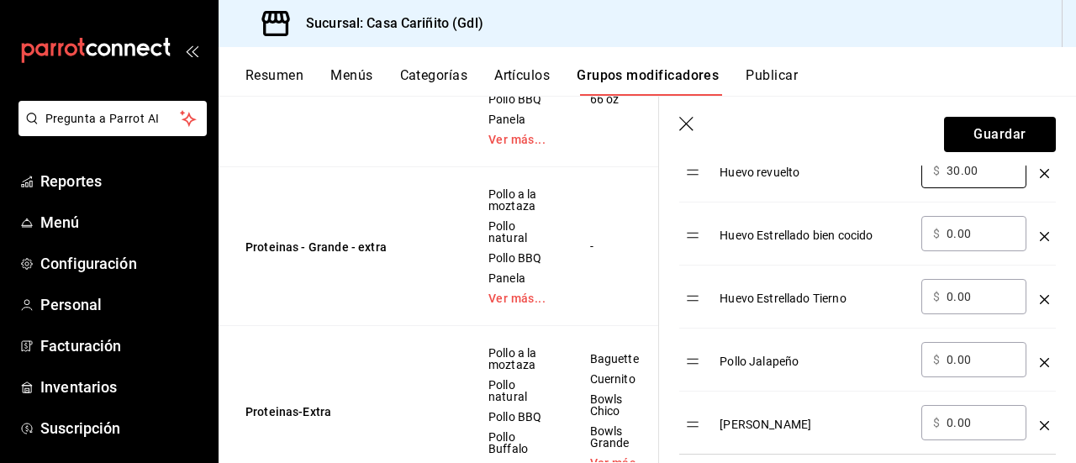
type input "30.00"
click at [982, 234] on input "0.00" at bounding box center [980, 233] width 68 height 17
paste input "3"
type input "30.00"
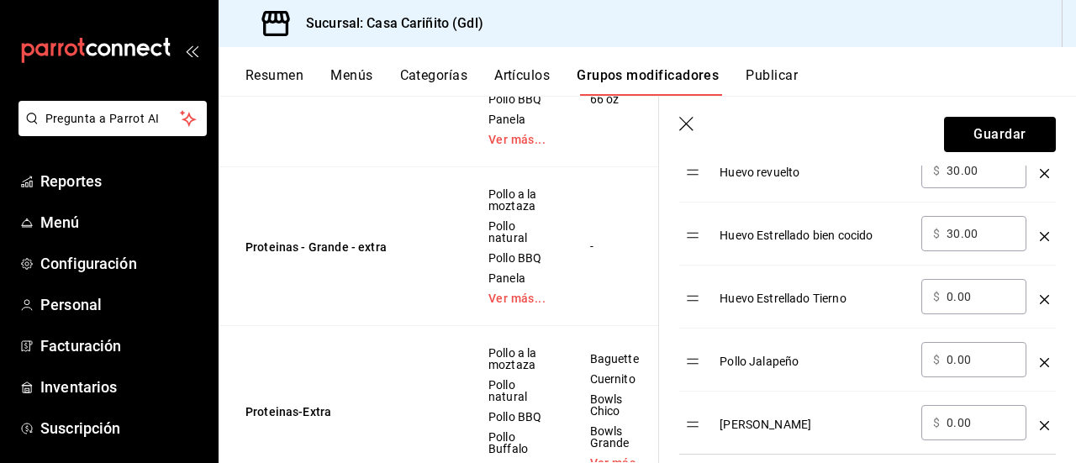
click at [984, 288] on input "0.00" at bounding box center [980, 296] width 68 height 17
paste input "3"
type input "30.00"
click at [987, 361] on input "0.00" at bounding box center [980, 359] width 68 height 17
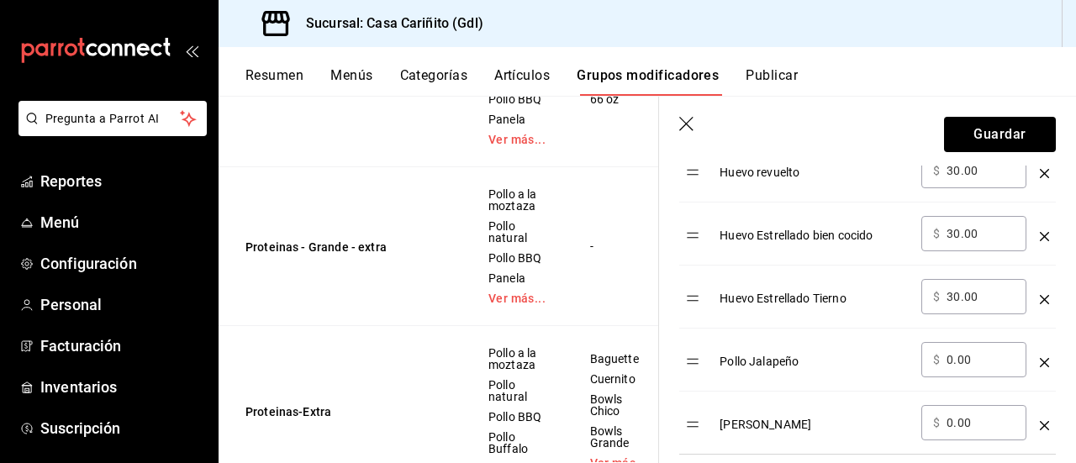
click at [987, 361] on input "0.00" at bounding box center [980, 359] width 68 height 17
paste input "3"
type input "30.00"
click at [987, 429] on div "​ $ 0.00 ​" at bounding box center [973, 422] width 105 height 35
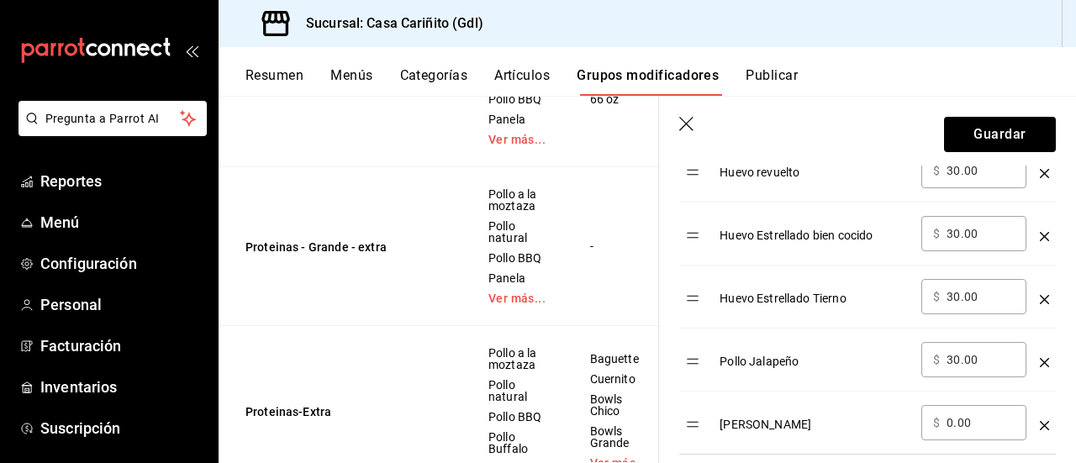
click at [961, 351] on input "30.00" at bounding box center [980, 359] width 68 height 17
click at [977, 419] on input "0.00" at bounding box center [980, 422] width 68 height 17
paste input "3"
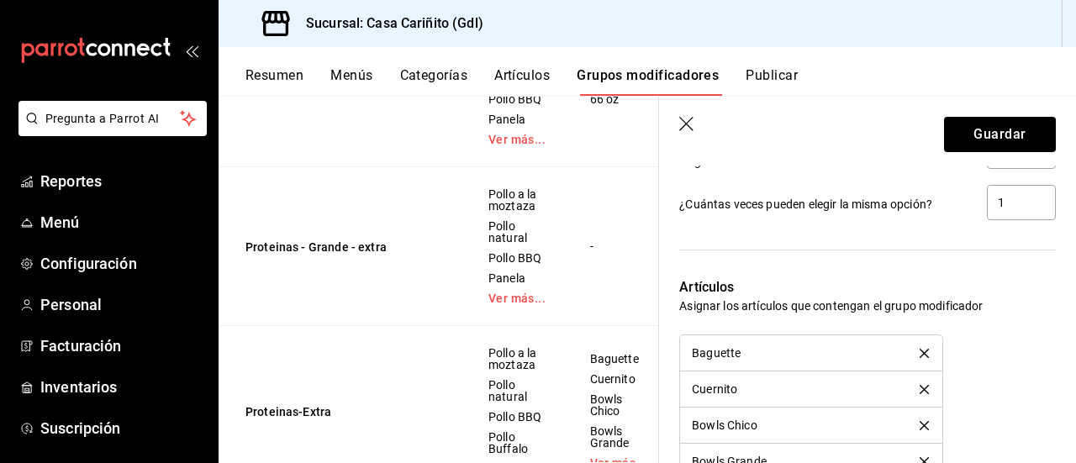
scroll to position [1799, 0]
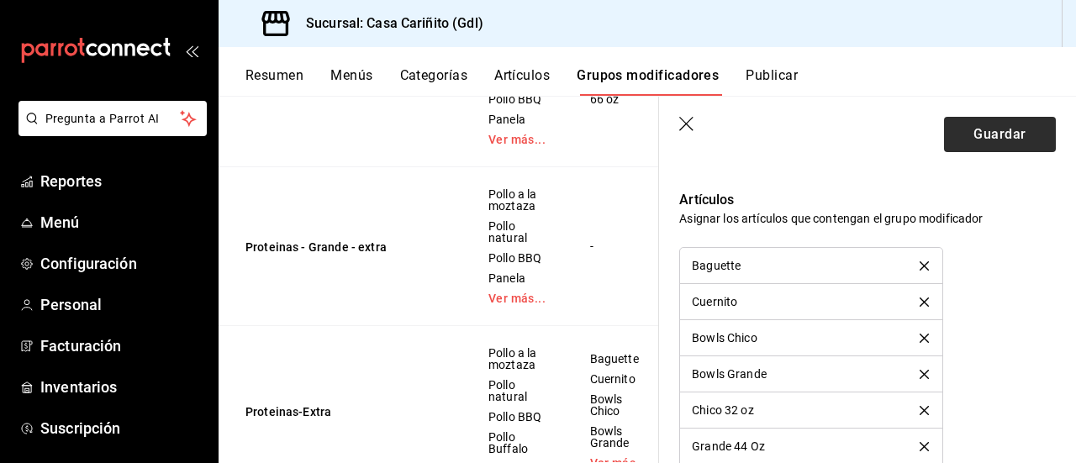
type input "30.00"
click at [973, 139] on button "Guardar" at bounding box center [1000, 134] width 112 height 35
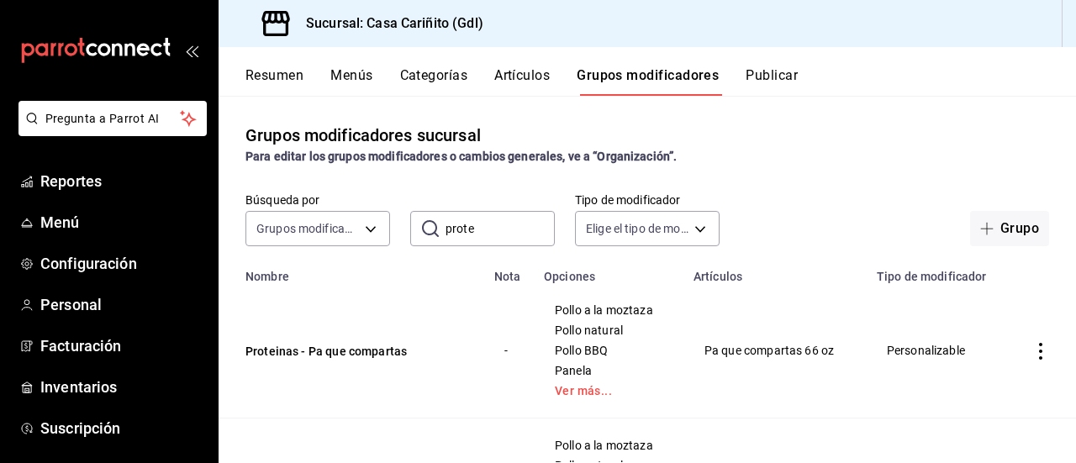
click at [266, 82] on button "Resumen" at bounding box center [274, 81] width 58 height 29
